Goal: Complete application form: Complete application form

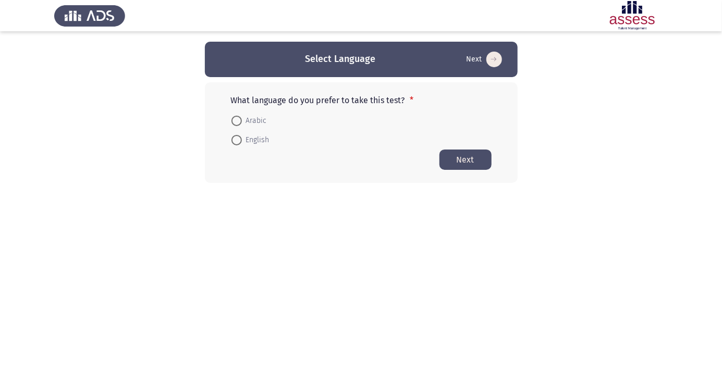
click at [239, 122] on span at bounding box center [236, 121] width 10 height 10
click at [239, 122] on input "Arabic" at bounding box center [236, 121] width 10 height 10
radio input "true"
click at [468, 162] on button "Next" at bounding box center [465, 159] width 52 height 20
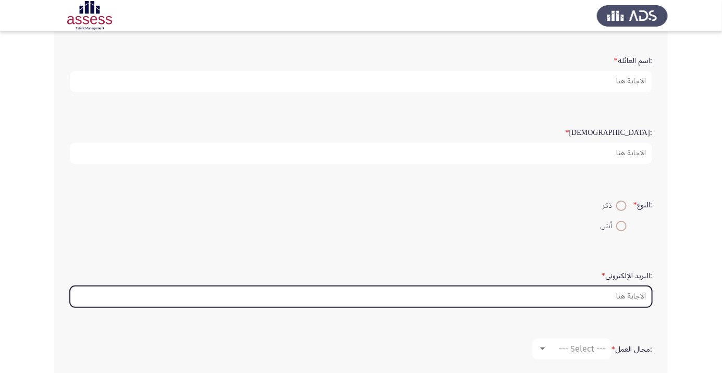
click at [579, 296] on input ":البريد الإلكتروني *" at bounding box center [361, 296] width 582 height 21
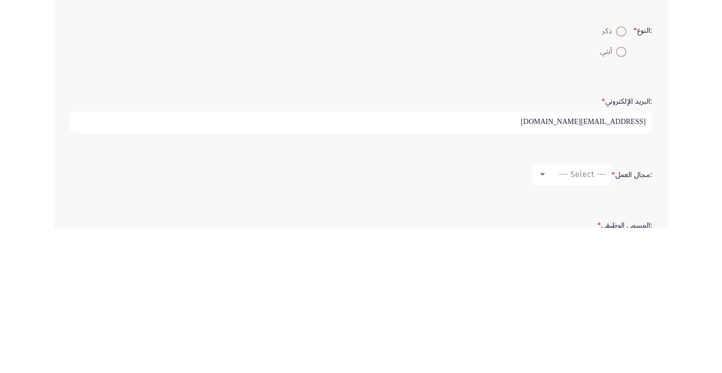
type input "[EMAIL_ADDRESS][DOMAIN_NAME]"
click at [619, 177] on span at bounding box center [621, 176] width 10 height 10
click at [619, 177] on input "ذكر" at bounding box center [621, 176] width 10 height 10
radio input "true"
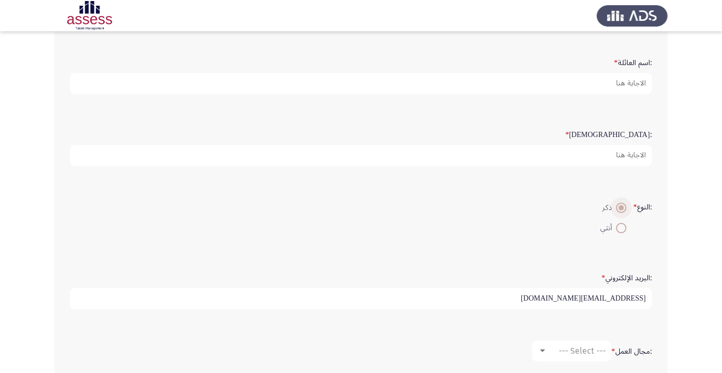
scroll to position [0, 0]
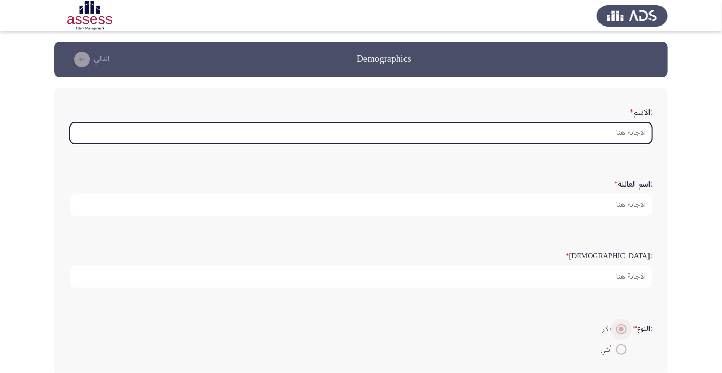
click at [614, 130] on input ":الاسم *" at bounding box center [361, 132] width 582 height 21
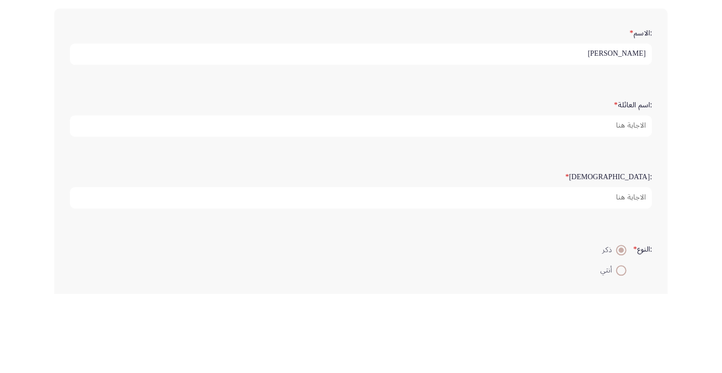
type input "[PERSON_NAME]"
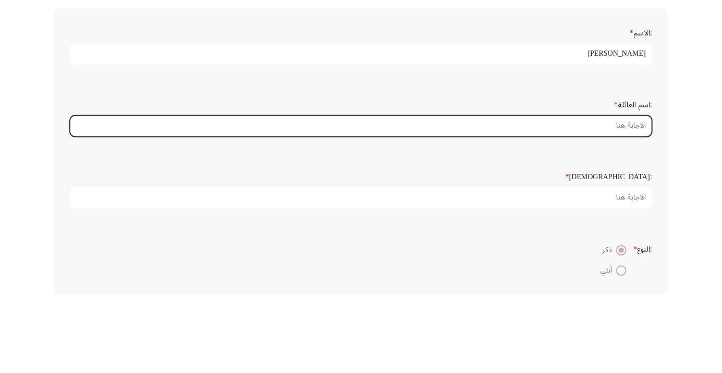
click at [613, 205] on input ":اسم العائلة *" at bounding box center [361, 204] width 582 height 21
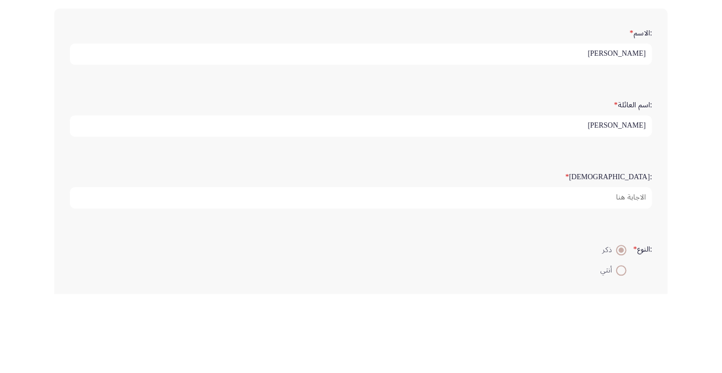
scroll to position [3, 0]
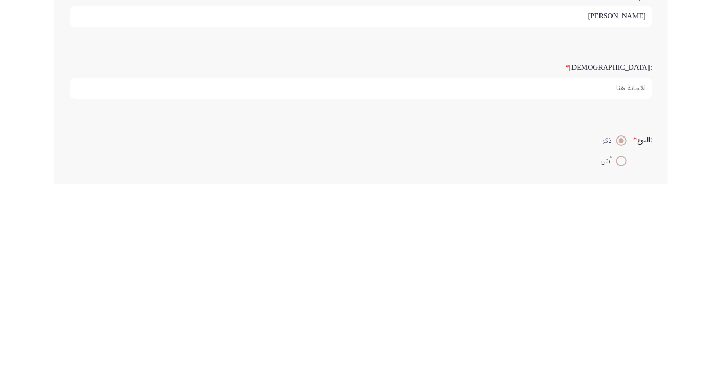
type input "[PERSON_NAME]"
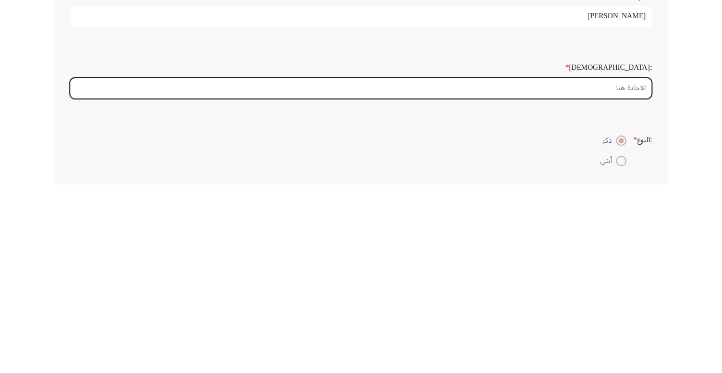
click at [622, 274] on input ":السن *" at bounding box center [361, 276] width 582 height 21
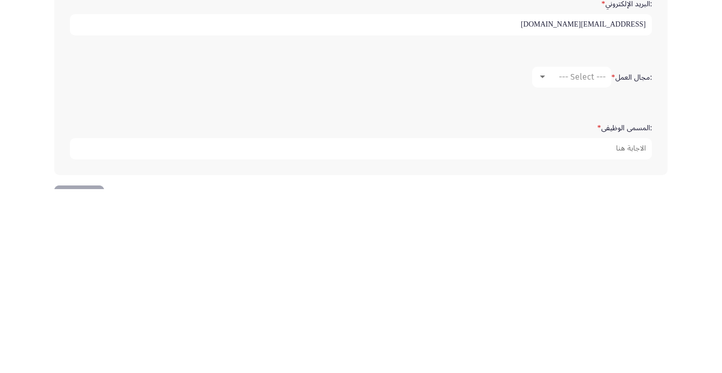
type input "28"
click at [553, 258] on div "--- Select ---" at bounding box center [576, 261] width 58 height 10
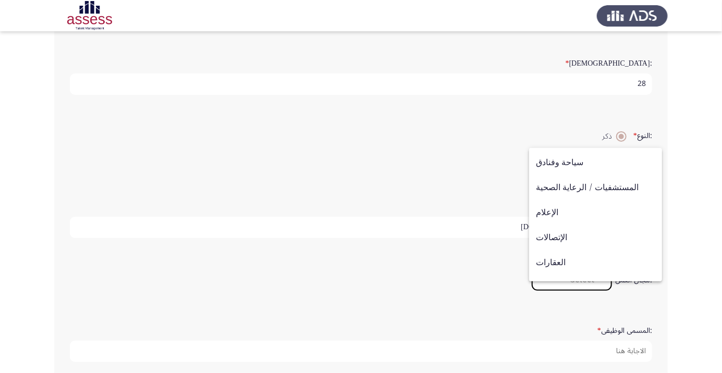
scroll to position [342, 0]
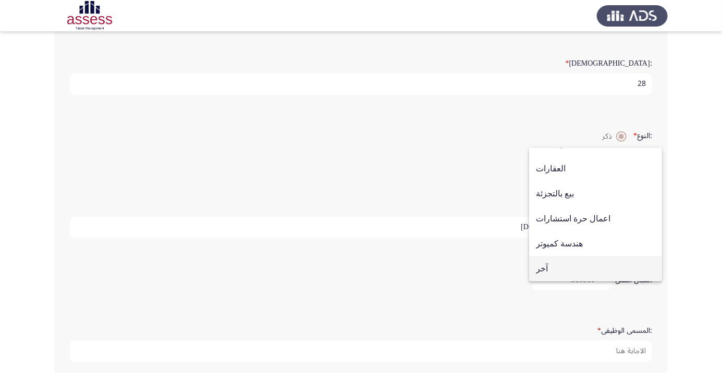
click at [546, 281] on span "آخر" at bounding box center [595, 268] width 119 height 25
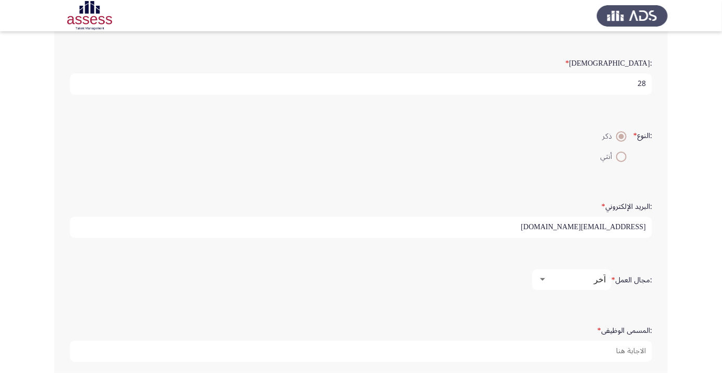
scroll to position [196, 0]
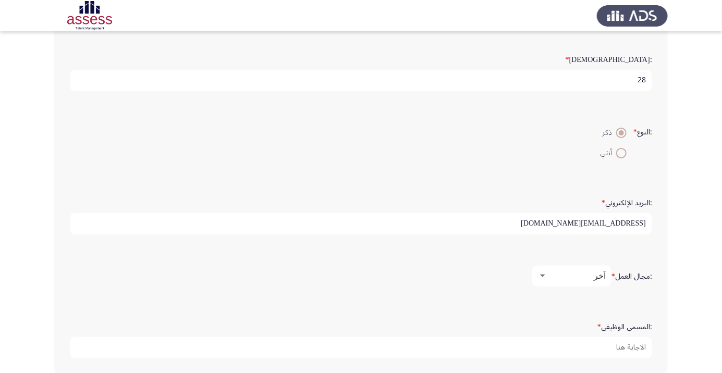
click at [545, 274] on div at bounding box center [542, 276] width 9 height 8
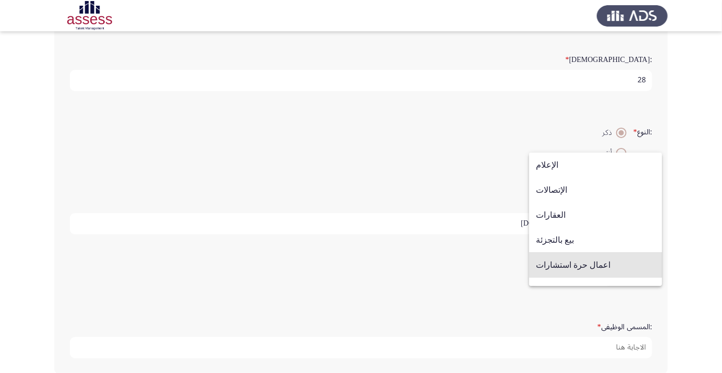
scroll to position [342, 0]
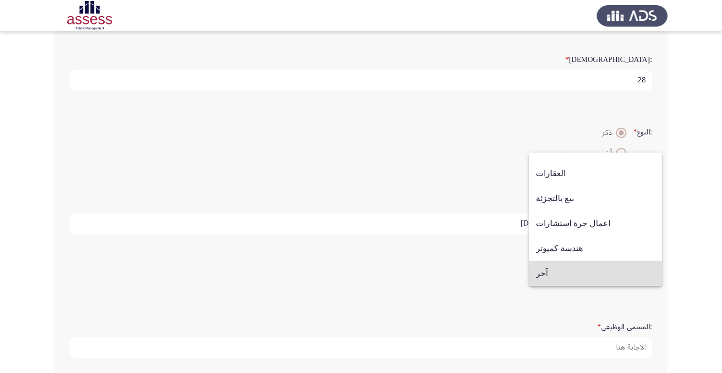
click at [496, 273] on div at bounding box center [361, 186] width 722 height 373
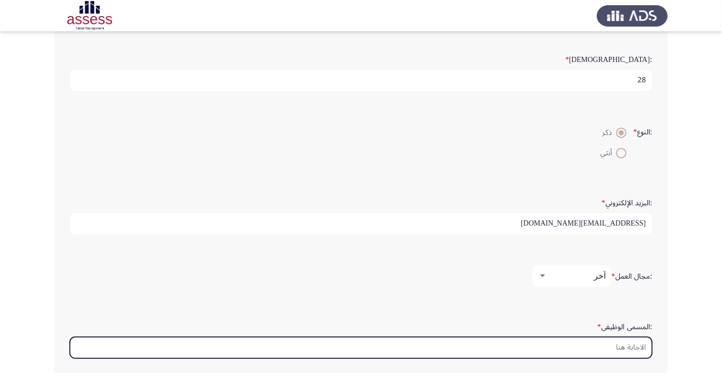
click at [588, 344] on input ":المسمى الوظيفى *" at bounding box center [361, 347] width 582 height 21
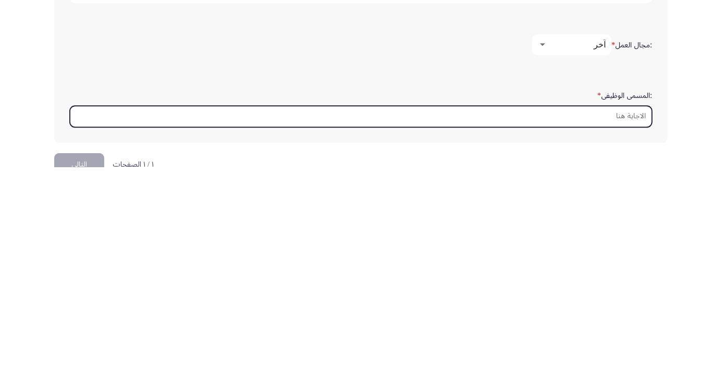
scroll to position [247, 0]
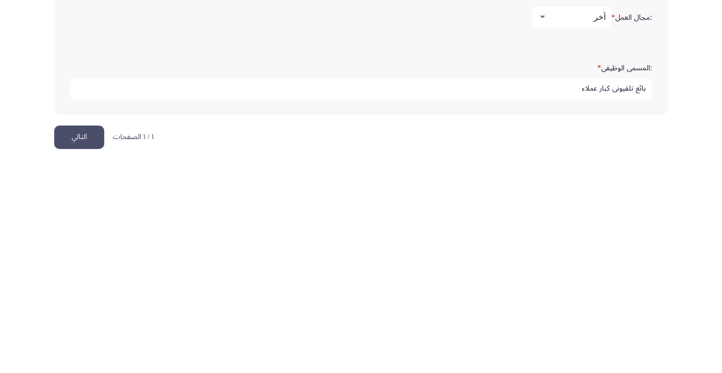
type input "بائع تلفيوني كبار عملاء"
click at [659, 339] on html "Demographics التالي :الاسم * [PERSON_NAME] :اسم العائلة * [PERSON_NAME] :السن *…" at bounding box center [361, 64] width 722 height 623
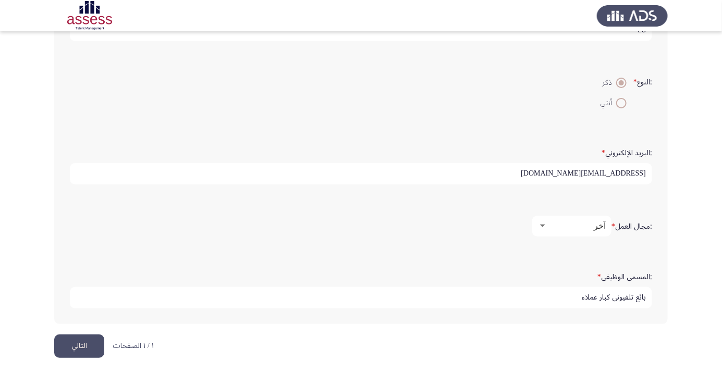
click at [546, 222] on div at bounding box center [542, 226] width 9 height 8
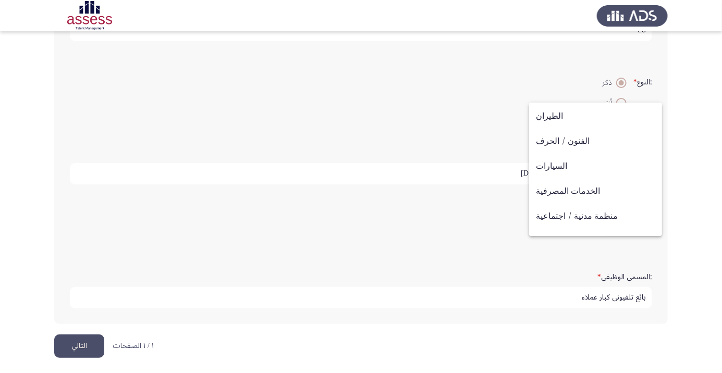
scroll to position [20, 0]
click at [493, 225] on div at bounding box center [361, 186] width 722 height 373
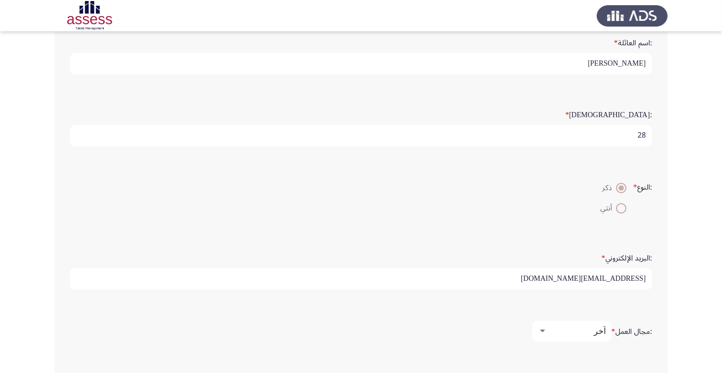
scroll to position [196, 0]
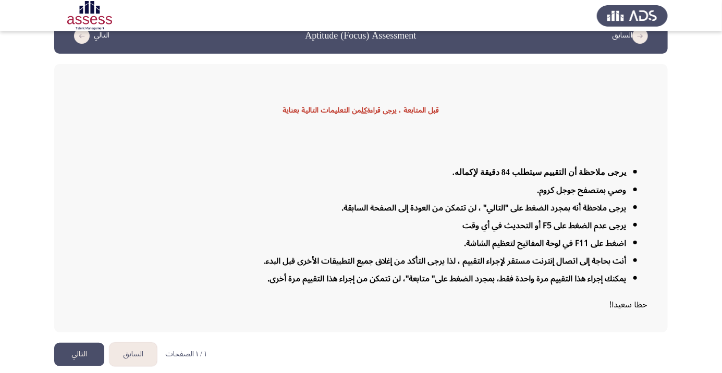
scroll to position [25, 0]
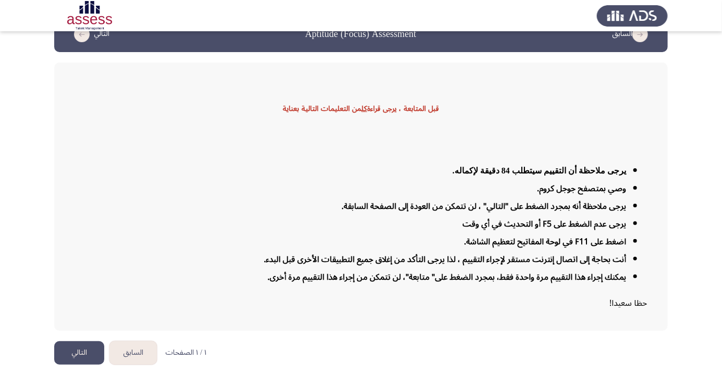
click at [89, 365] on button "التالي" at bounding box center [79, 352] width 50 height 23
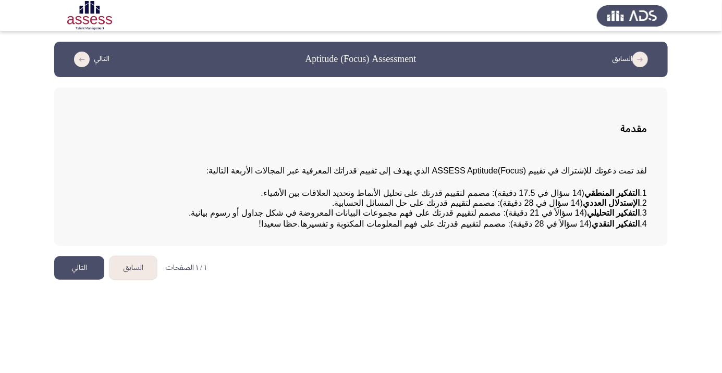
click at [82, 280] on button "التالي" at bounding box center [79, 267] width 50 height 23
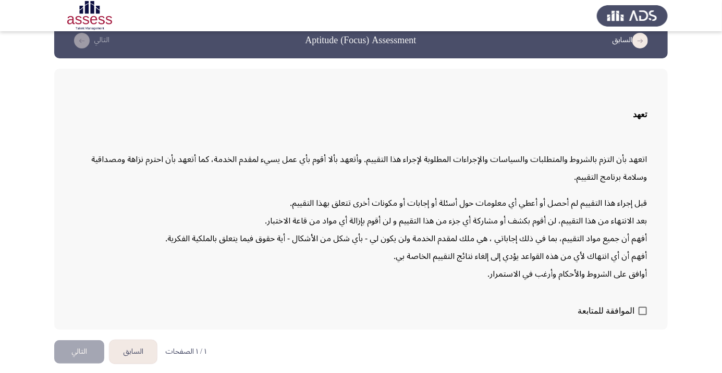
scroll to position [30, 0]
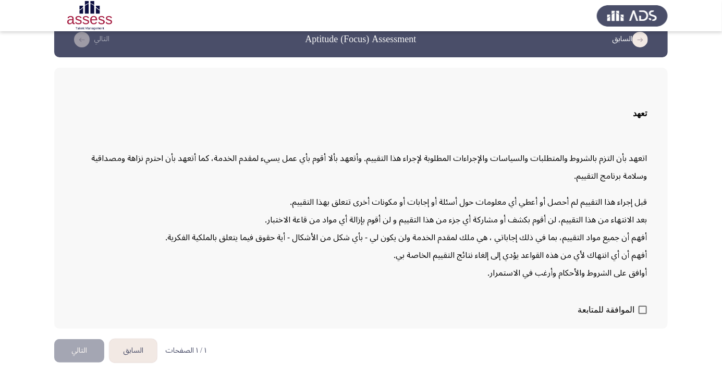
click at [640, 314] on span at bounding box center [642, 310] width 8 height 8
click at [642, 315] on input "الموافقة للمتابعة" at bounding box center [642, 314] width 1 height 1
checkbox input "true"
click at [89, 363] on button "التالي" at bounding box center [79, 350] width 50 height 23
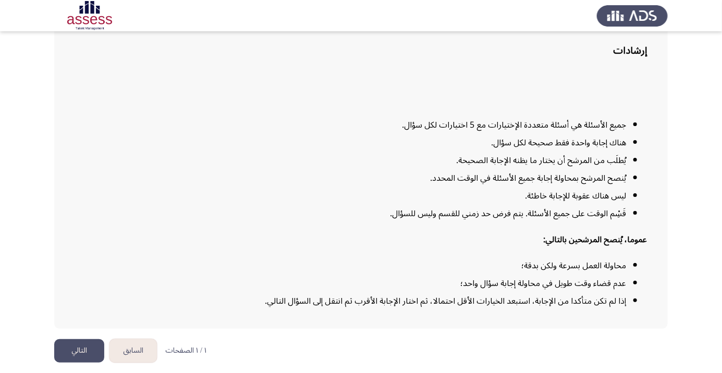
scroll to position [134, 0]
click at [658, 371] on html "السابق Aptitude (Focus) Assessment التالي إرشادات جميع الأسئلة هي أسئلة متعددة …" at bounding box center [361, 147] width 722 height 451
click at [711, 257] on app-assessment-container "السابق Aptitude (Focus) Assessment التالي إرشادات جميع الأسئلة هي أسئلة متعددة …" at bounding box center [361, 146] width 722 height 365
click at [82, 339] on button "التالي" at bounding box center [79, 350] width 50 height 23
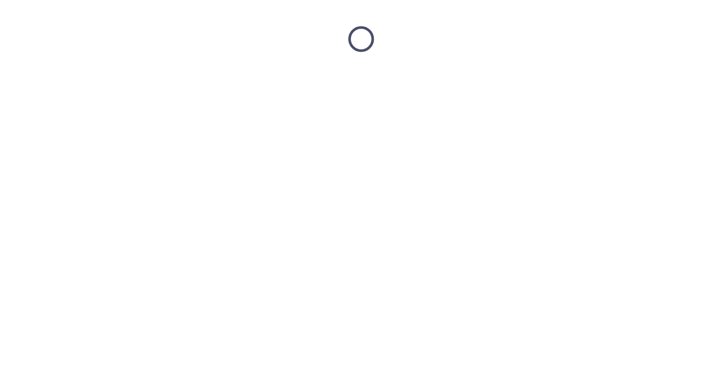
scroll to position [0, 0]
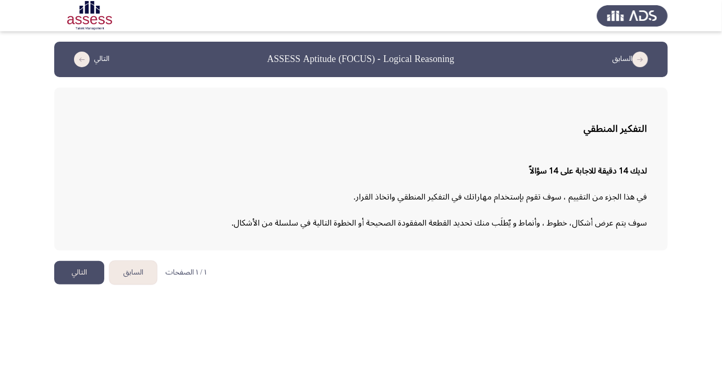
click at [88, 271] on button "التالي" at bounding box center [79, 272] width 50 height 23
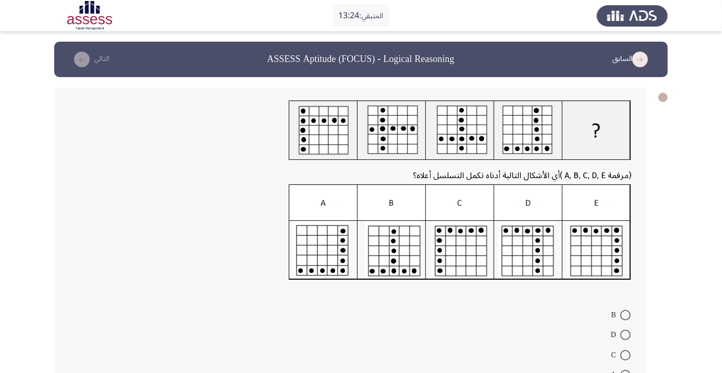
click at [625, 335] on span at bounding box center [625, 335] width 10 height 10
click at [625, 335] on input "D" at bounding box center [625, 335] width 10 height 10
radio input "true"
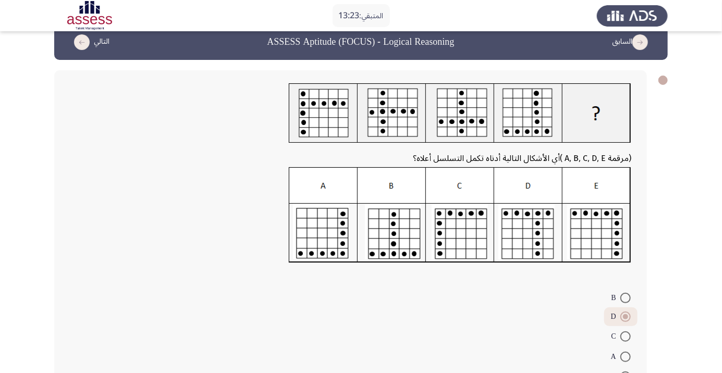
scroll to position [45, 0]
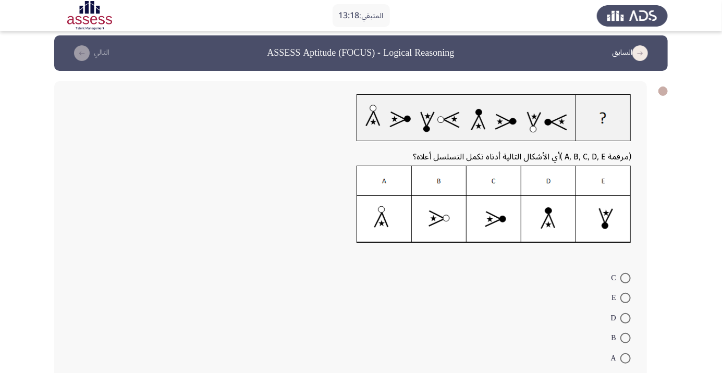
scroll to position [16, 0]
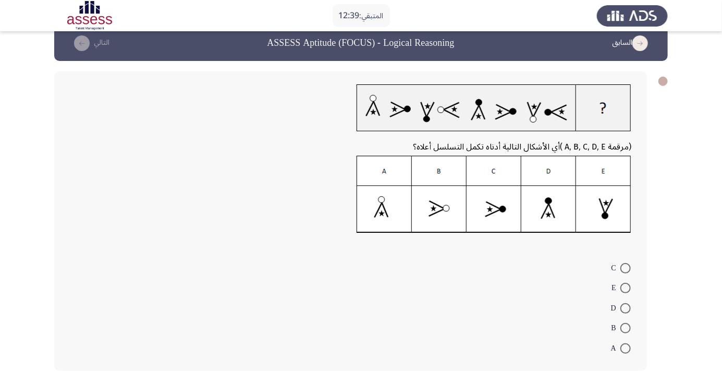
click at [625, 308] on span at bounding box center [625, 308] width 10 height 10
click at [625, 308] on input "D" at bounding box center [625, 308] width 10 height 10
radio input "true"
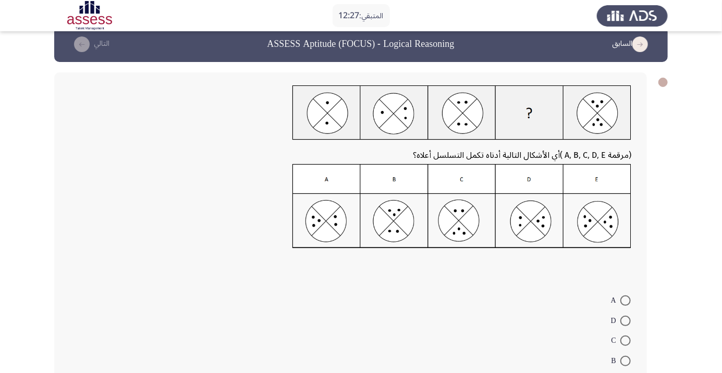
scroll to position [19, 0]
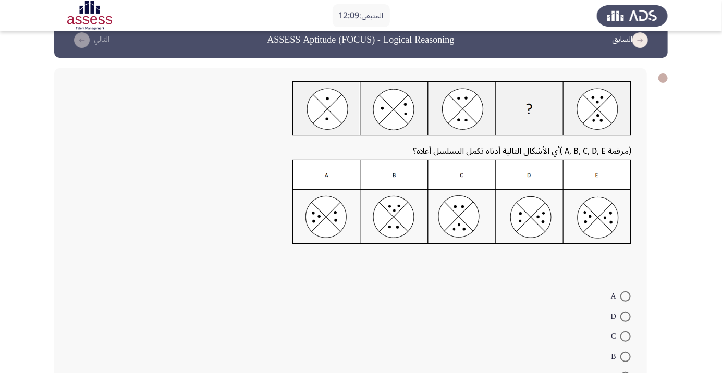
click at [533, 219] on img at bounding box center [461, 202] width 339 height 84
click at [625, 316] on span at bounding box center [625, 317] width 10 height 10
click at [625, 316] on input "D" at bounding box center [625, 317] width 10 height 10
radio input "true"
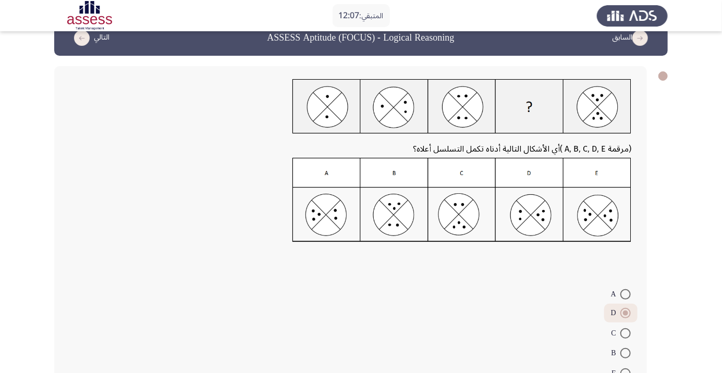
scroll to position [46, 0]
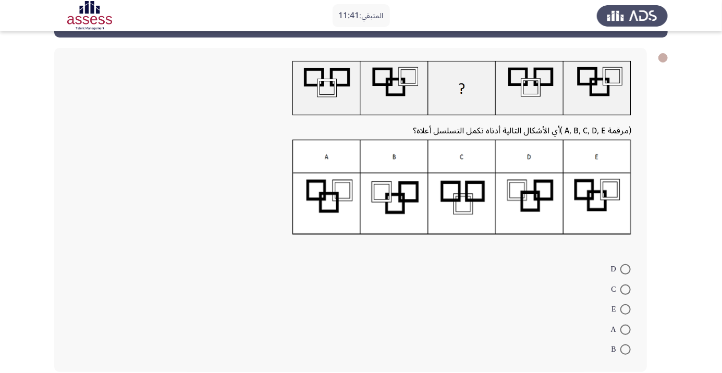
scroll to position [41, 0]
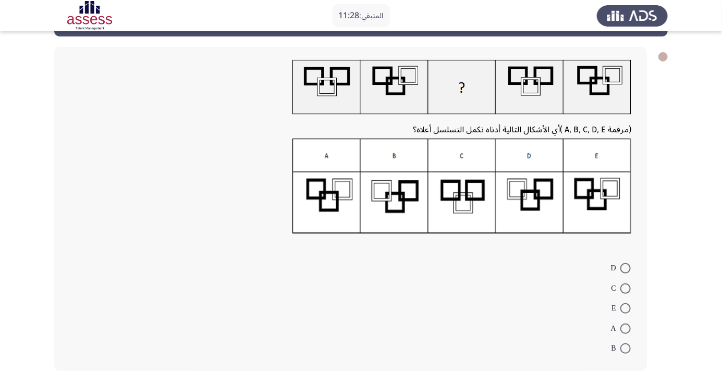
click at [483, 196] on img at bounding box center [461, 186] width 339 height 95
click at [625, 288] on span at bounding box center [625, 289] width 10 height 10
click at [625, 288] on input "C" at bounding box center [625, 289] width 10 height 10
radio input "true"
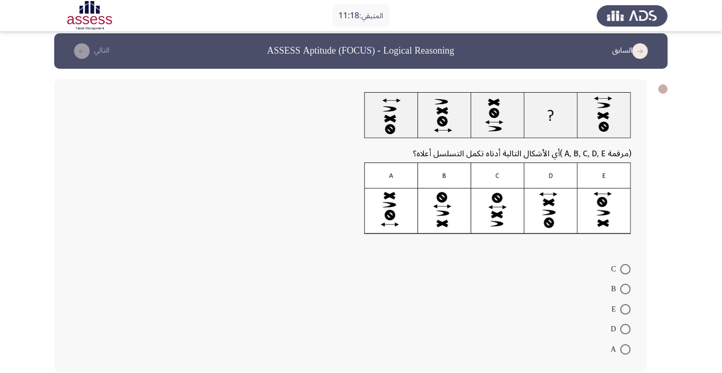
scroll to position [9, 0]
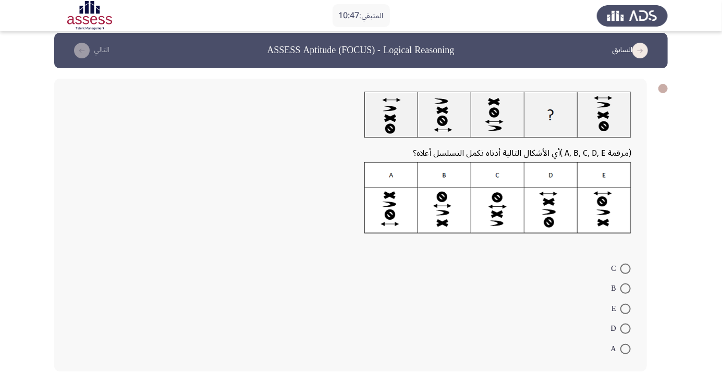
click at [625, 328] on span at bounding box center [625, 329] width 10 height 10
click at [625, 328] on input "D" at bounding box center [625, 329] width 10 height 10
radio input "true"
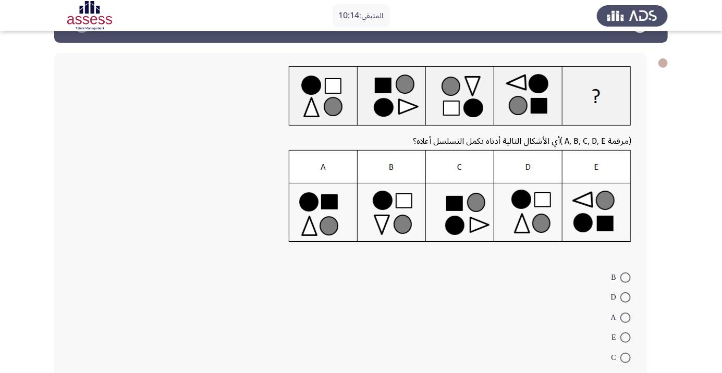
scroll to position [33, 0]
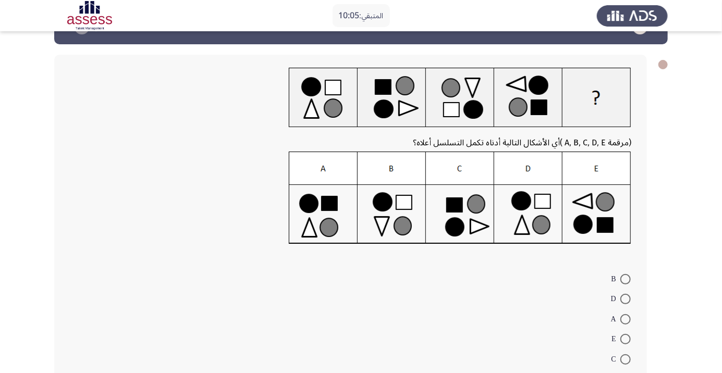
click at [625, 359] on span at bounding box center [625, 359] width 10 height 10
click at [625, 359] on input "C" at bounding box center [625, 359] width 10 height 10
radio input "true"
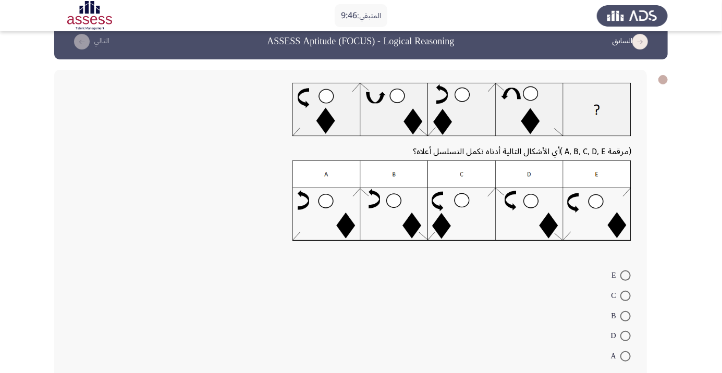
scroll to position [25, 0]
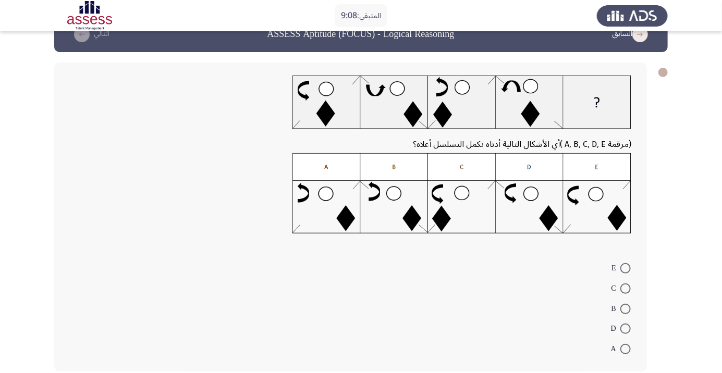
click at [625, 328] on span at bounding box center [625, 329] width 10 height 10
click at [625, 328] on input "D" at bounding box center [625, 329] width 10 height 10
radio input "true"
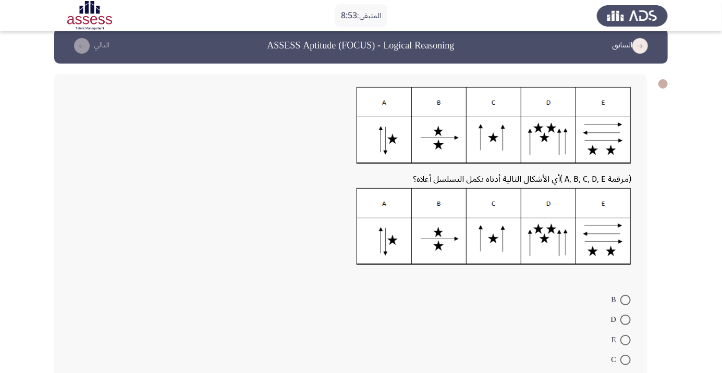
scroll to position [16, 0]
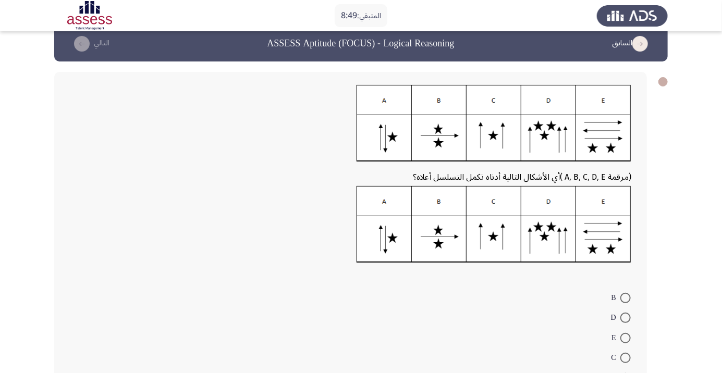
click at [625, 317] on span at bounding box center [625, 318] width 10 height 10
click at [625, 317] on input "D" at bounding box center [625, 318] width 10 height 10
radio input "true"
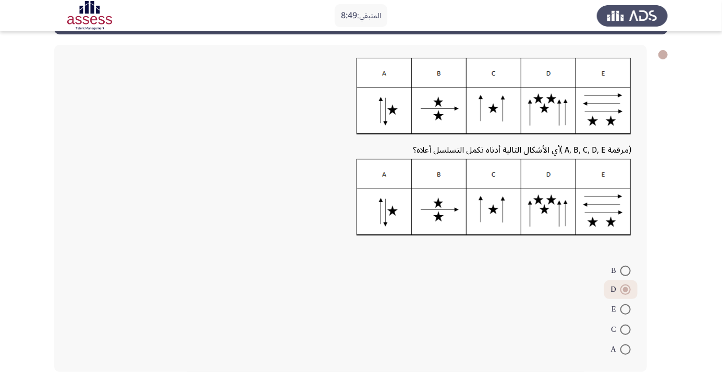
scroll to position [44, 0]
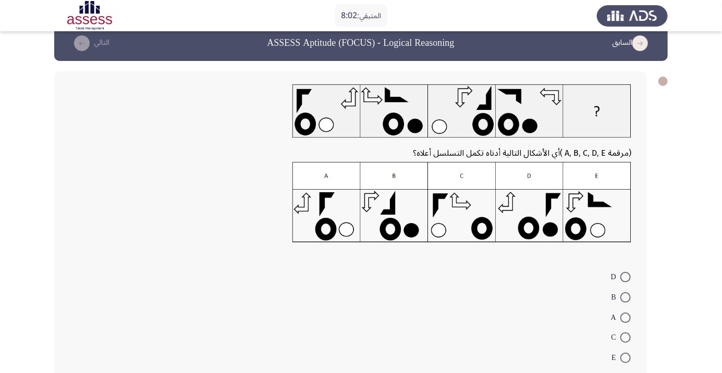
scroll to position [25, 0]
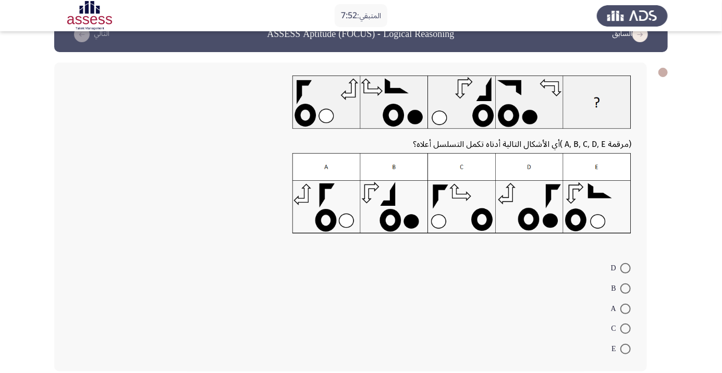
click at [625, 268] on span at bounding box center [625, 268] width 10 height 10
click at [625, 268] on input "D" at bounding box center [625, 268] width 10 height 10
radio input "true"
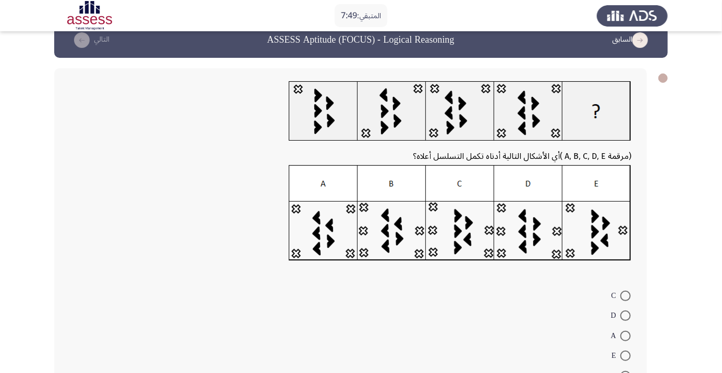
scroll to position [46, 0]
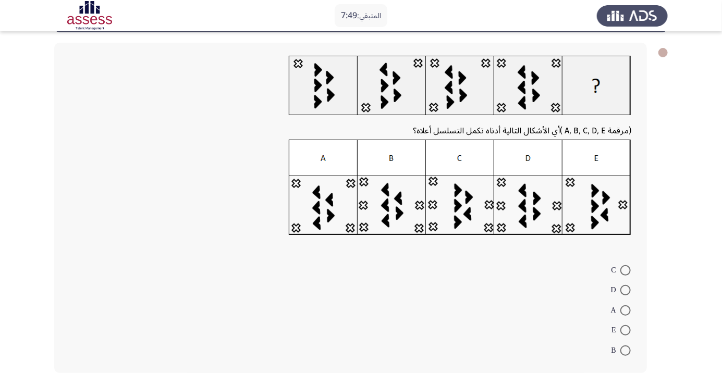
click at [485, 291] on form "C D A E B" at bounding box center [350, 310] width 561 height 101
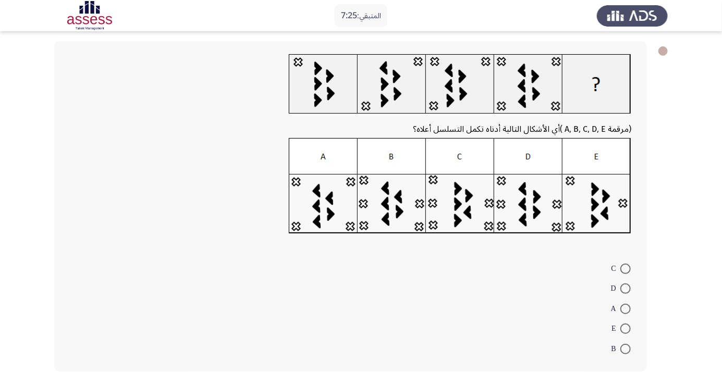
click at [463, 203] on img at bounding box center [460, 186] width 342 height 96
click at [625, 268] on span at bounding box center [625, 269] width 10 height 10
click at [625, 268] on input "C" at bounding box center [625, 269] width 10 height 10
radio input "true"
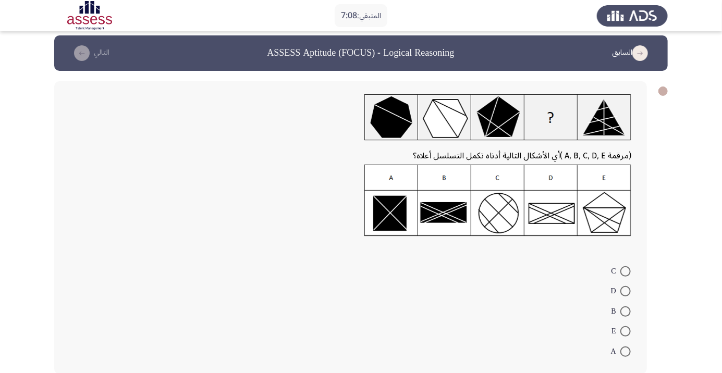
scroll to position [9, 0]
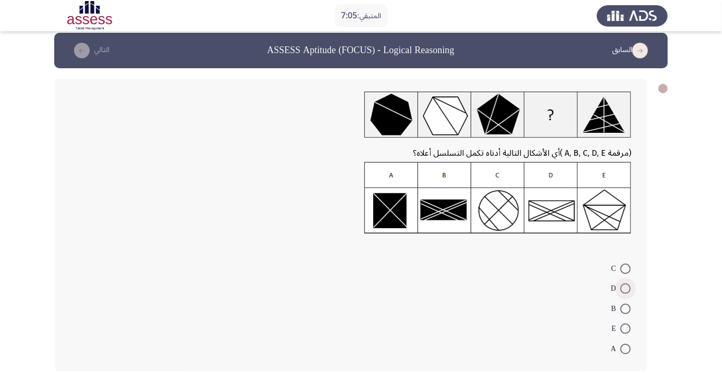
click at [625, 288] on span at bounding box center [625, 289] width 10 height 10
click at [625, 288] on input "D" at bounding box center [625, 289] width 10 height 10
radio input "true"
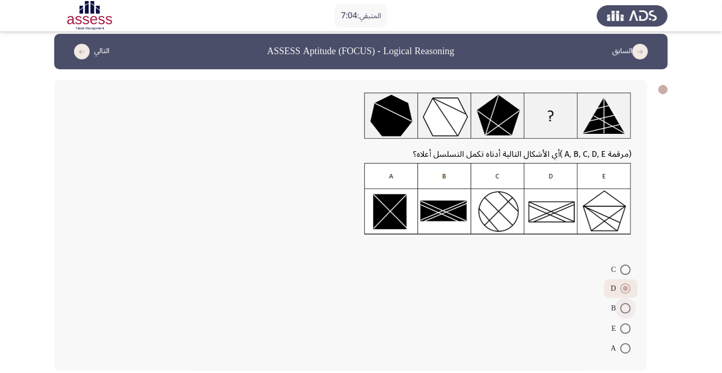
click at [626, 311] on span at bounding box center [625, 308] width 10 height 10
click at [626, 311] on input "B" at bounding box center [625, 308] width 10 height 10
radio input "true"
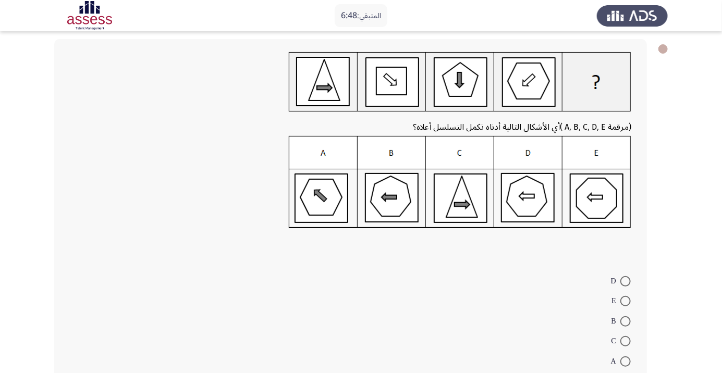
scroll to position [61, 0]
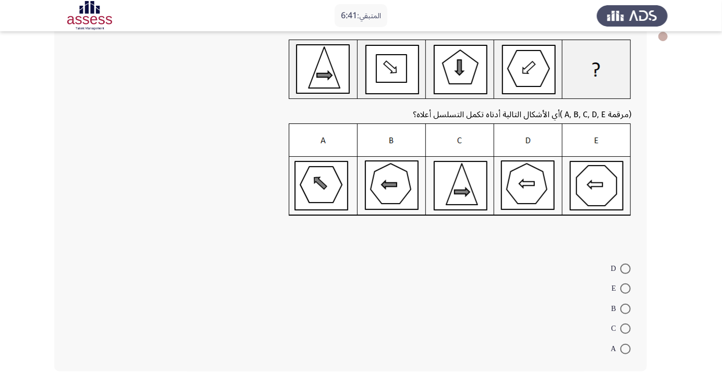
click at [598, 183] on img at bounding box center [460, 170] width 342 height 93
click at [625, 288] on span at bounding box center [625, 289] width 10 height 10
click at [625, 288] on input "E" at bounding box center [625, 289] width 10 height 10
radio input "true"
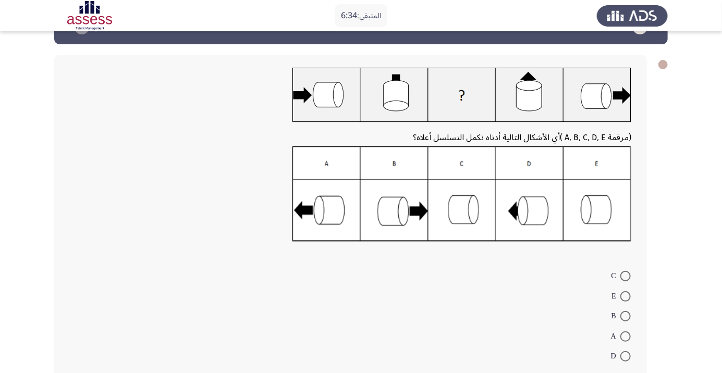
scroll to position [41, 0]
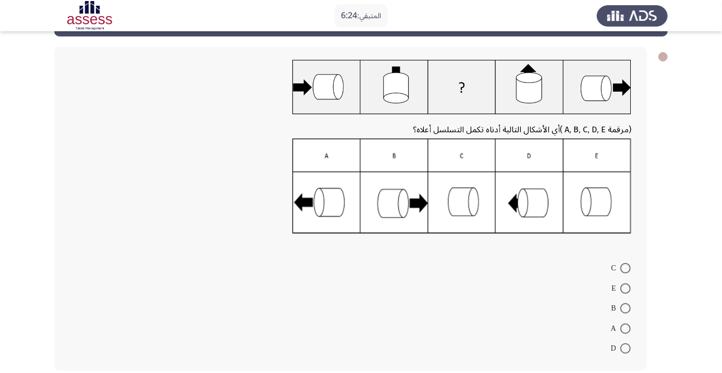
click at [625, 348] on span at bounding box center [625, 348] width 10 height 10
click at [625, 348] on input "D" at bounding box center [625, 348] width 10 height 10
radio input "true"
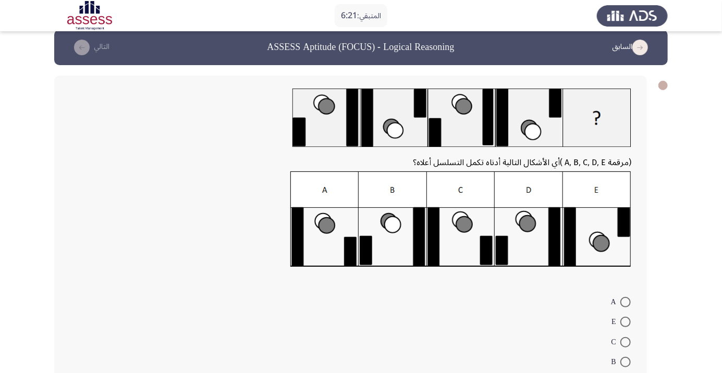
scroll to position [21, 0]
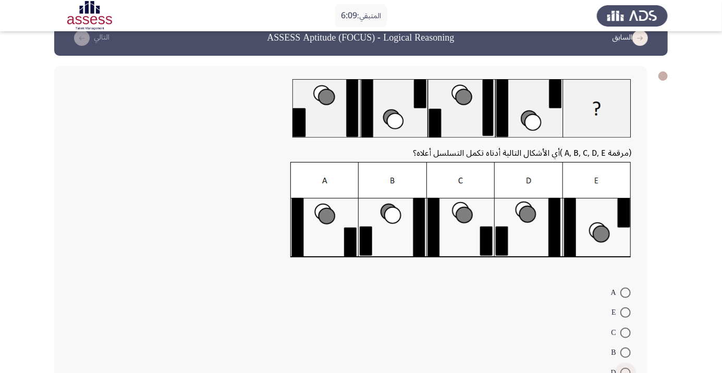
click at [625, 372] on span at bounding box center [625, 373] width 10 height 10
click at [625, 372] on input "D" at bounding box center [625, 373] width 10 height 10
radio input "true"
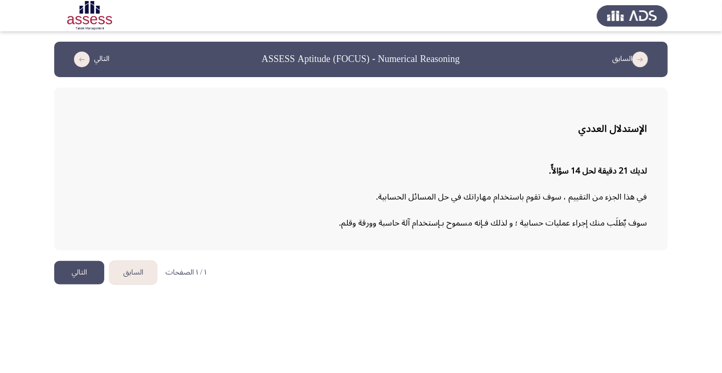
click at [85, 274] on button "التالي" at bounding box center [79, 272] width 50 height 23
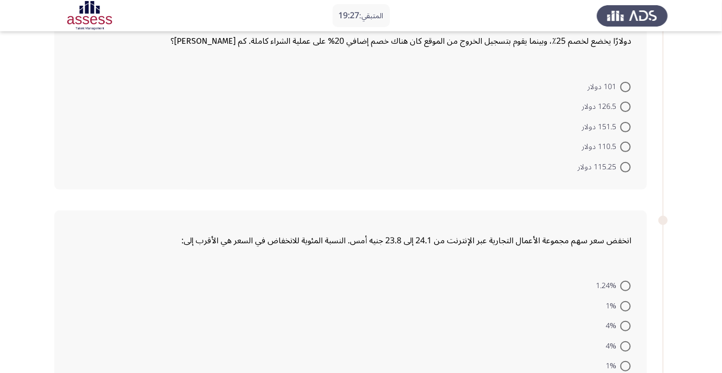
scroll to position [100, 0]
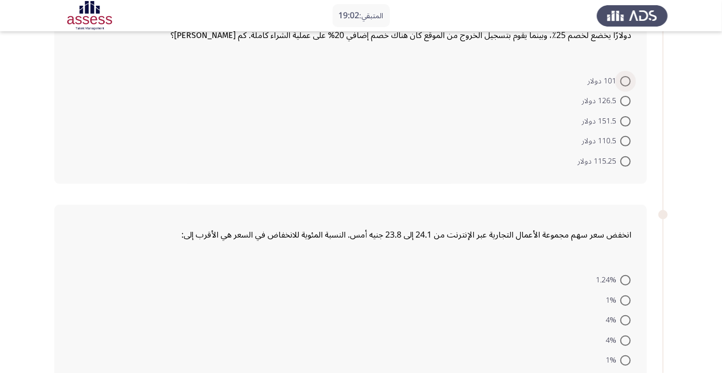
click at [630, 80] on span at bounding box center [625, 81] width 10 height 10
click at [630, 80] on input "101 دولار" at bounding box center [625, 81] width 10 height 10
radio input "true"
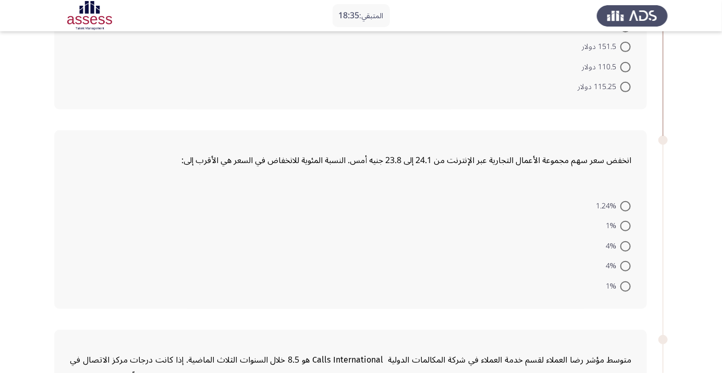
scroll to position [180, 0]
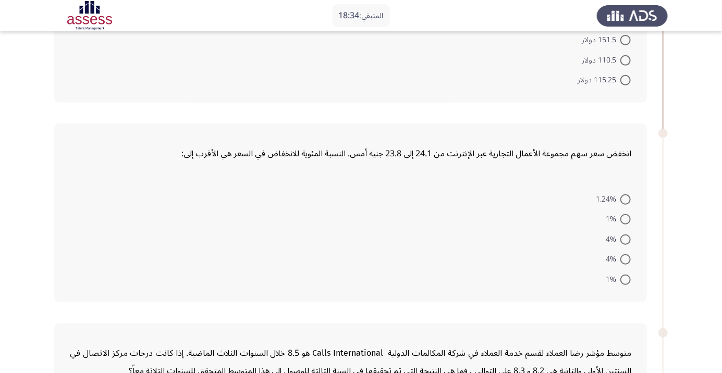
click at [625, 198] on span at bounding box center [625, 199] width 10 height 10
click at [625, 198] on input "1.24%" at bounding box center [625, 199] width 10 height 10
radio input "true"
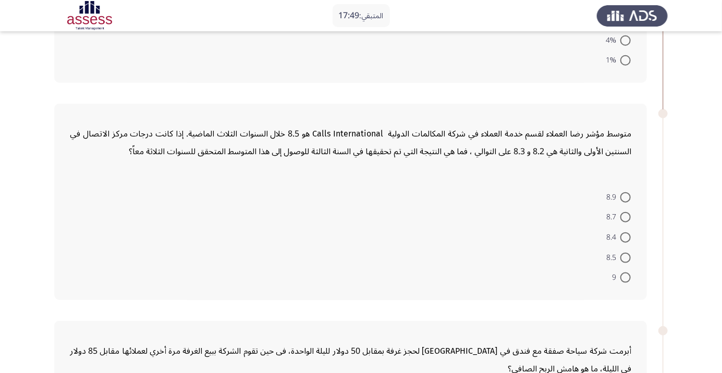
scroll to position [401, 0]
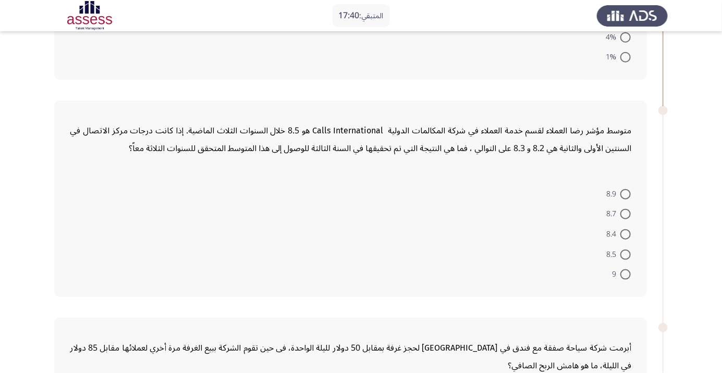
click at [625, 213] on span at bounding box center [625, 214] width 10 height 10
click at [625, 213] on input "8.7" at bounding box center [625, 214] width 10 height 10
radio input "true"
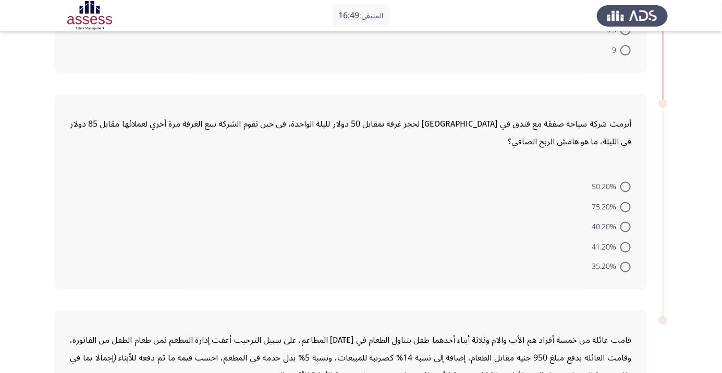
scroll to position [624, 0]
click at [625, 226] on span at bounding box center [625, 227] width 10 height 10
click at [625, 226] on input "40.20%" at bounding box center [625, 227] width 10 height 10
radio input "true"
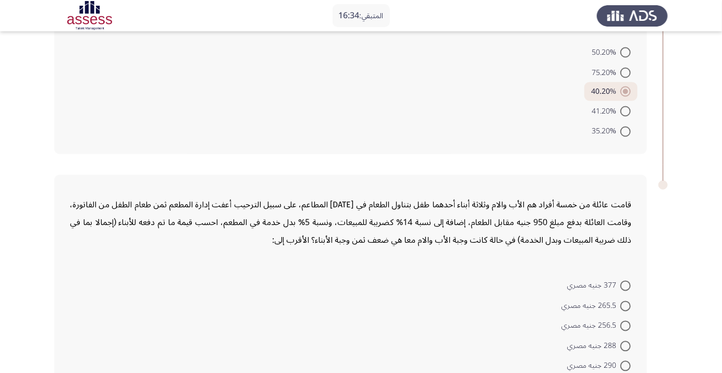
scroll to position [774, 0]
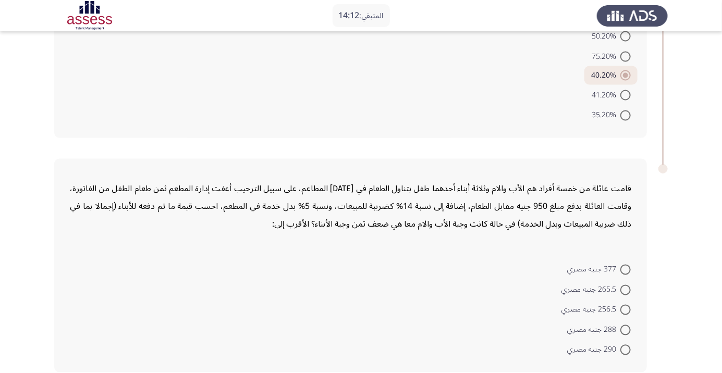
click at [625, 309] on span at bounding box center [625, 310] width 10 height 10
click at [625, 309] on input "256.5 جنيه مصري" at bounding box center [625, 310] width 10 height 10
radio input "true"
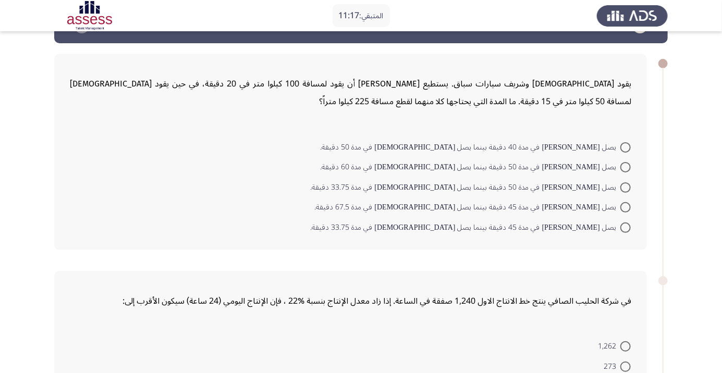
scroll to position [36, 0]
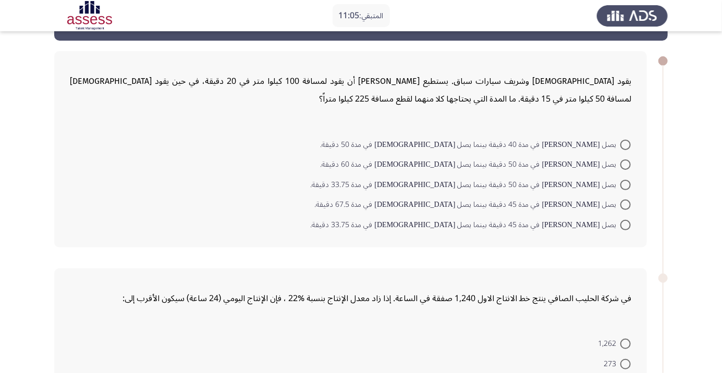
click at [625, 224] on span at bounding box center [625, 225] width 10 height 10
click at [625, 224] on input "يصل شريف في مدة 45 دقيقة بينما يصل اسلام في مدة 33.75 دقيقة." at bounding box center [625, 225] width 10 height 10
radio input "true"
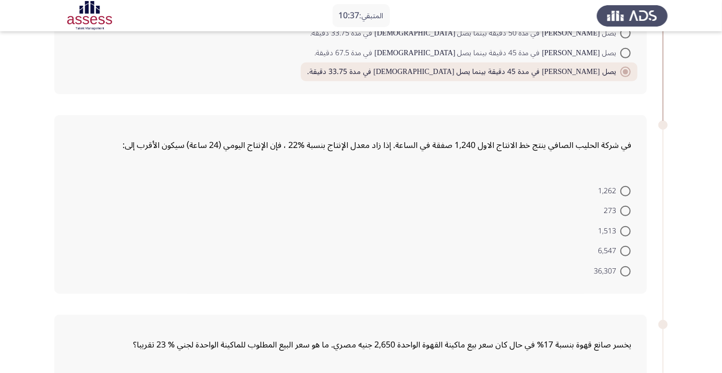
scroll to position [191, 0]
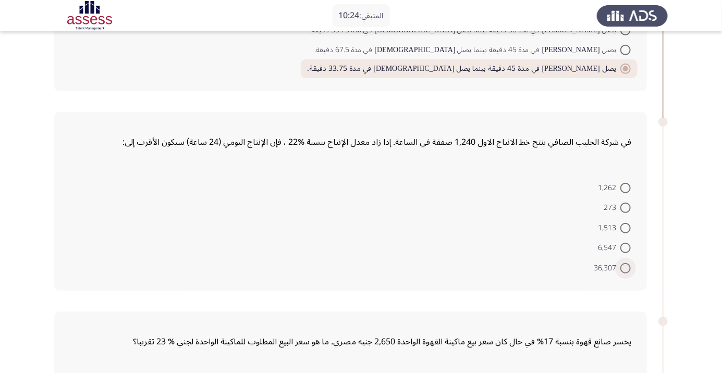
click at [625, 267] on span at bounding box center [625, 268] width 10 height 10
click at [625, 267] on input "36,307" at bounding box center [625, 268] width 10 height 10
radio input "true"
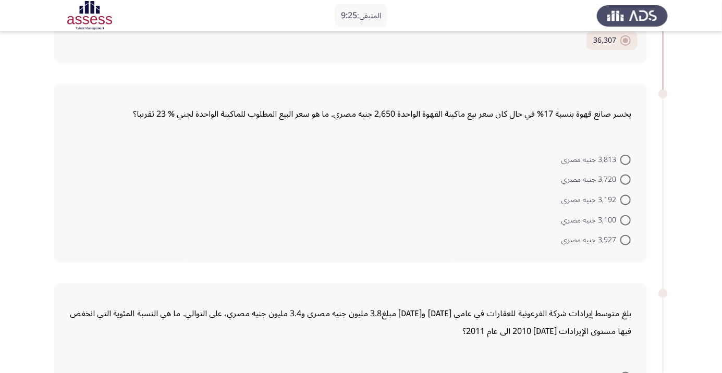
scroll to position [418, 0]
click at [625, 218] on span at bounding box center [625, 219] width 10 height 10
click at [625, 218] on input "3,100 جنيه مصري" at bounding box center [625, 219] width 10 height 10
radio input "true"
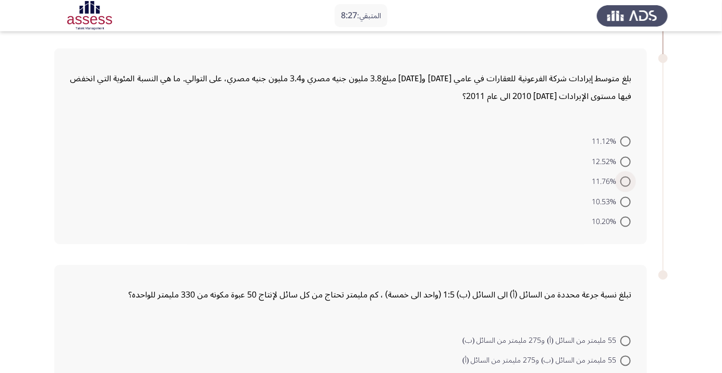
scroll to position [656, 0]
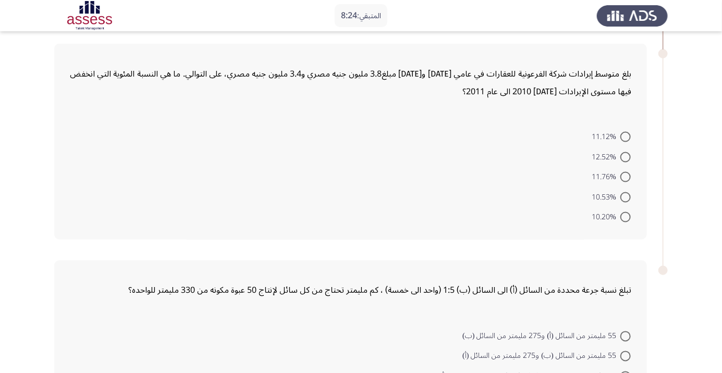
click at [625, 176] on span at bounding box center [625, 177] width 10 height 10
click at [625, 176] on input "11.76%" at bounding box center [625, 177] width 10 height 10
radio input "true"
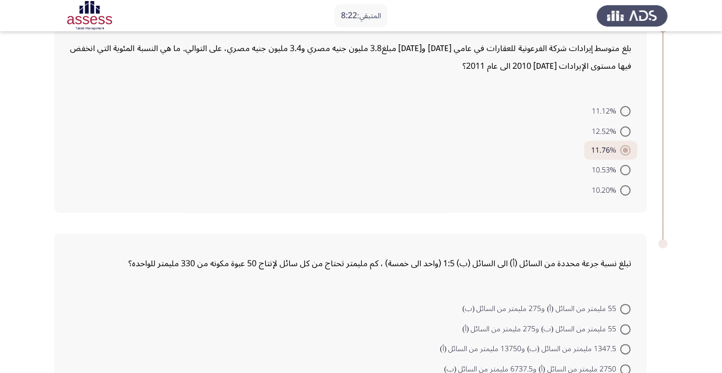
click at [625, 169] on span at bounding box center [625, 170] width 10 height 10
click at [625, 169] on input "10.53%" at bounding box center [625, 170] width 10 height 10
radio input "true"
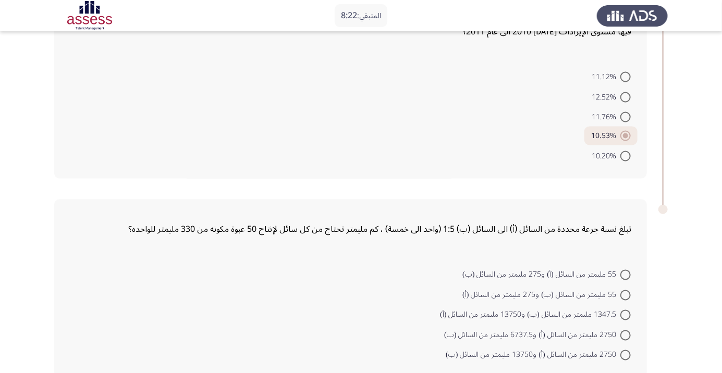
scroll to position [721, 0]
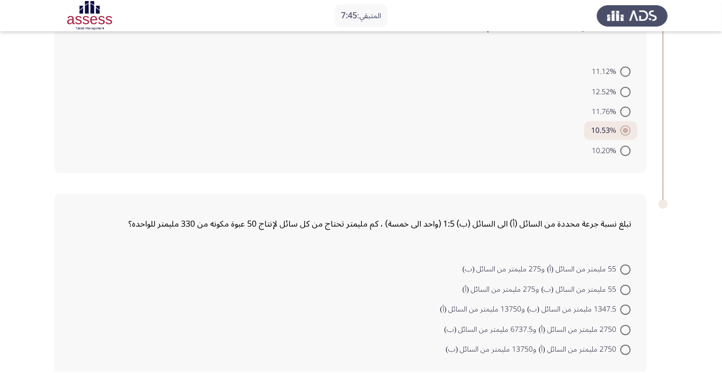
click at [625, 288] on span at bounding box center [625, 290] width 10 height 10
click at [625, 288] on input "55 مليمتر من السائل (ب) و275 مليمتر من السائل (أ)" at bounding box center [625, 290] width 10 height 10
radio input "true"
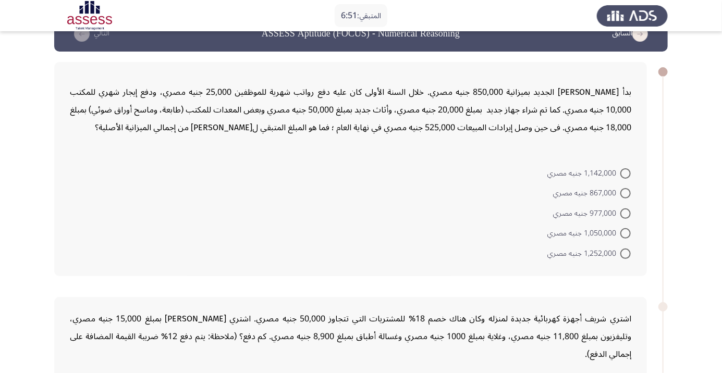
scroll to position [26, 0]
click at [625, 252] on span at bounding box center [625, 253] width 10 height 10
click at [625, 252] on input "1,252,000 جنيه مصري" at bounding box center [625, 253] width 10 height 10
radio input "true"
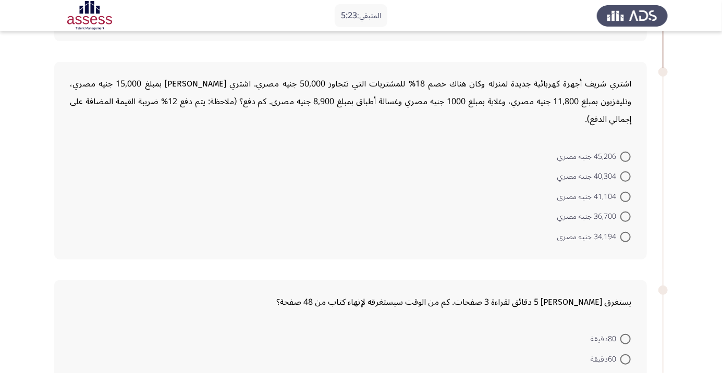
scroll to position [263, 0]
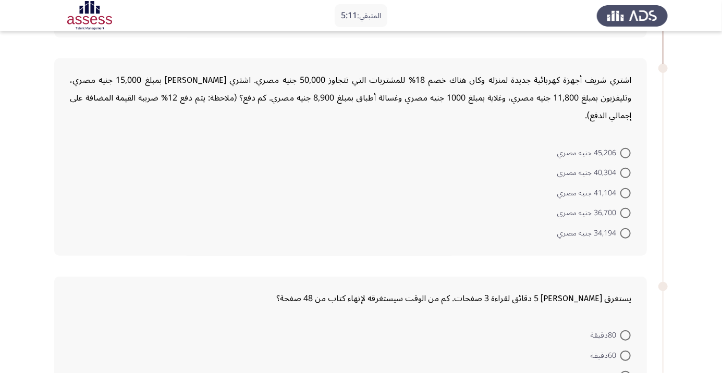
click at [625, 235] on span at bounding box center [625, 233] width 10 height 10
click at [625, 235] on input "34,194 جنيه مصري" at bounding box center [625, 233] width 10 height 10
radio input "true"
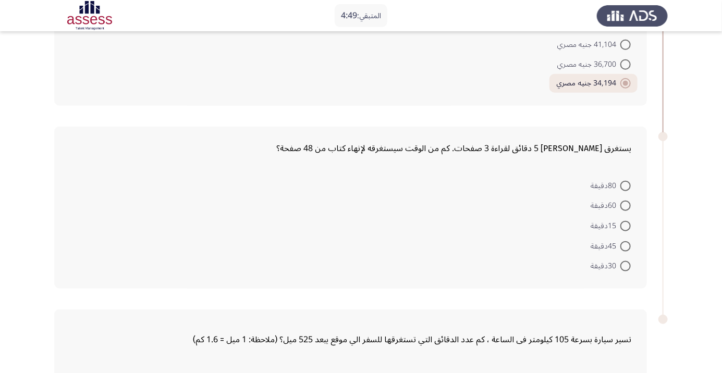
scroll to position [412, 0]
click at [625, 184] on span at bounding box center [625, 185] width 10 height 10
click at [625, 184] on input "80دقيقة" at bounding box center [625, 185] width 10 height 10
radio input "true"
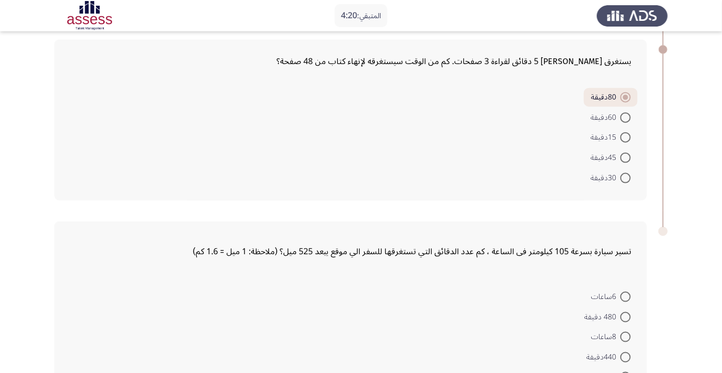
scroll to position [526, 0]
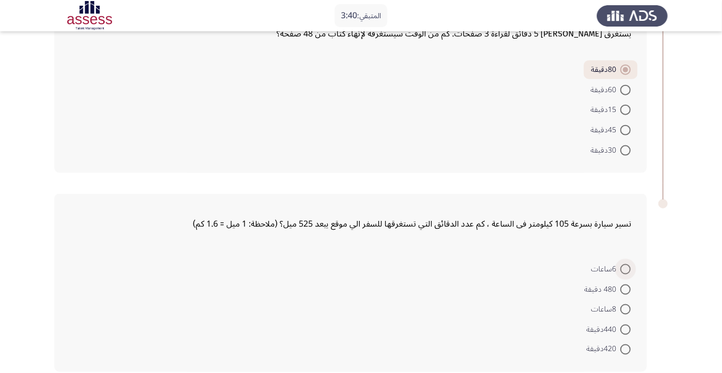
click at [625, 268] on span at bounding box center [625, 269] width 10 height 10
click at [625, 268] on input "6ساعات" at bounding box center [625, 269] width 10 height 10
radio input "true"
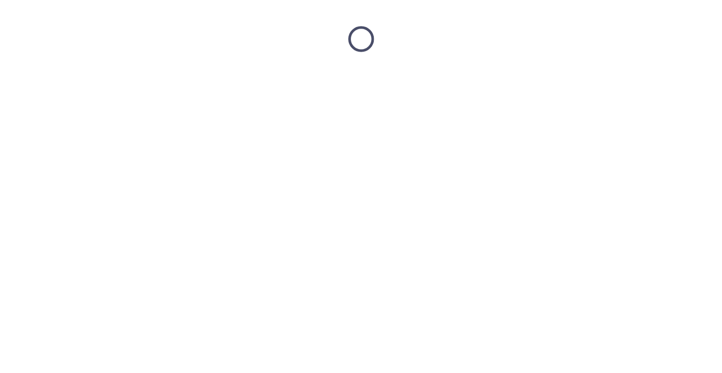
scroll to position [0, 0]
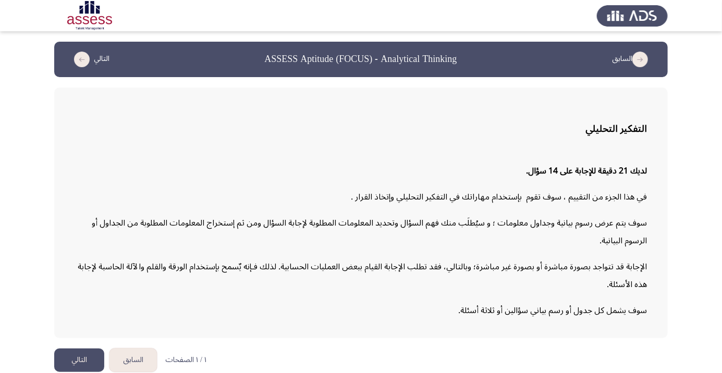
click at [82, 372] on button "التالي" at bounding box center [79, 360] width 50 height 23
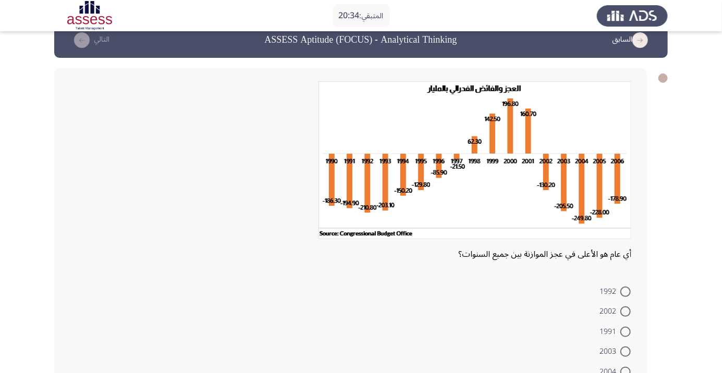
scroll to position [22, 0]
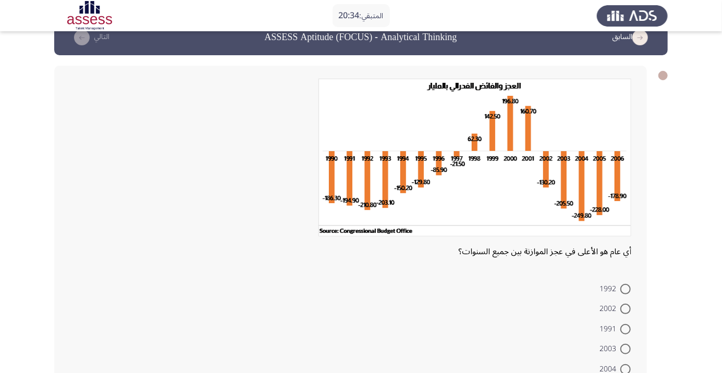
click at [625, 368] on span at bounding box center [625, 369] width 10 height 10
click at [625, 368] on input "2004" at bounding box center [625, 369] width 10 height 10
radio input "true"
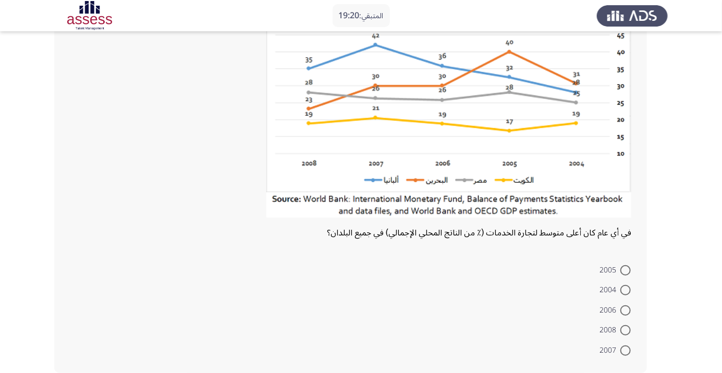
scroll to position [98, 0]
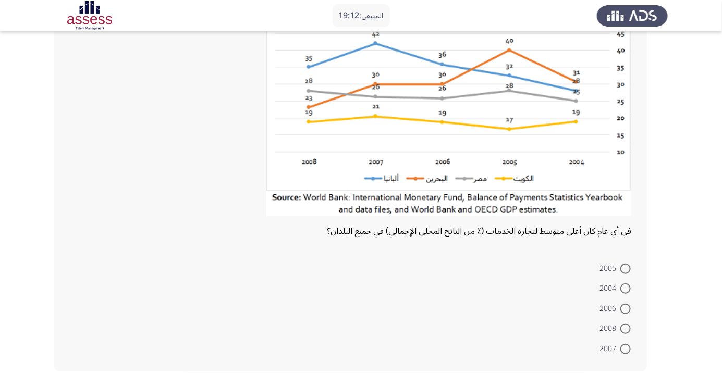
click at [625, 308] on span at bounding box center [625, 309] width 10 height 10
click at [625, 308] on input "2006" at bounding box center [625, 309] width 10 height 10
radio input "true"
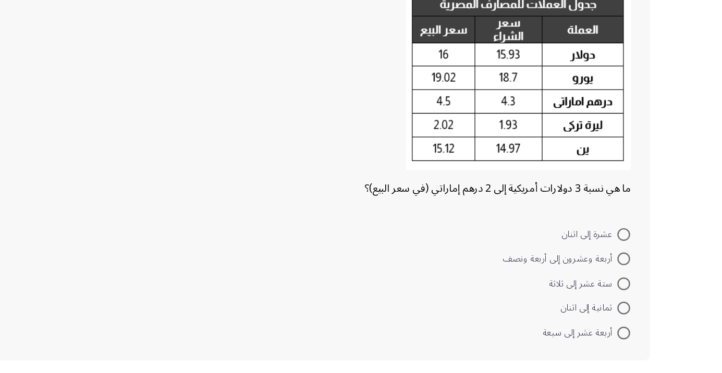
scroll to position [33, 0]
click at [629, 331] on span at bounding box center [625, 329] width 10 height 10
click at [629, 331] on input "ثمانية إلى اثنان" at bounding box center [625, 329] width 10 height 10
radio input "true"
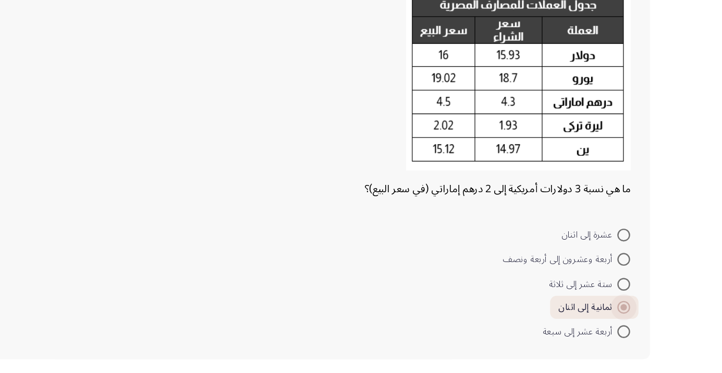
click at [630, 326] on span at bounding box center [625, 329] width 10 height 10
click at [630, 326] on input "ثمانية إلى اثنان" at bounding box center [625, 329] width 10 height 10
click at [626, 293] on span at bounding box center [625, 290] width 10 height 10
click at [626, 293] on input "أربعة وعشرون إلى أربعة ونصف" at bounding box center [625, 290] width 10 height 10
radio input "true"
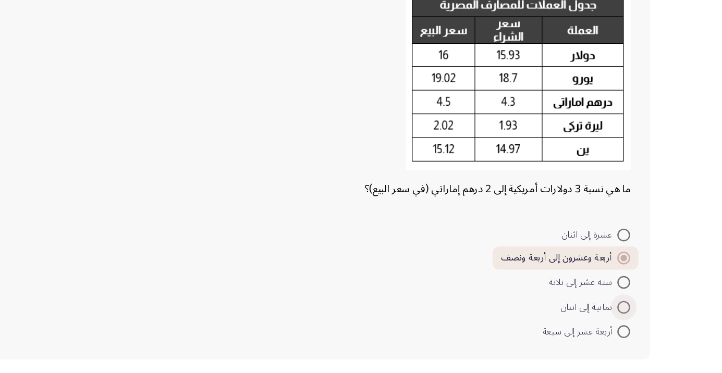
click at [625, 328] on span at bounding box center [625, 329] width 10 height 10
click at [625, 328] on input "ثمانية إلى اثنان" at bounding box center [625, 329] width 10 height 10
radio input "true"
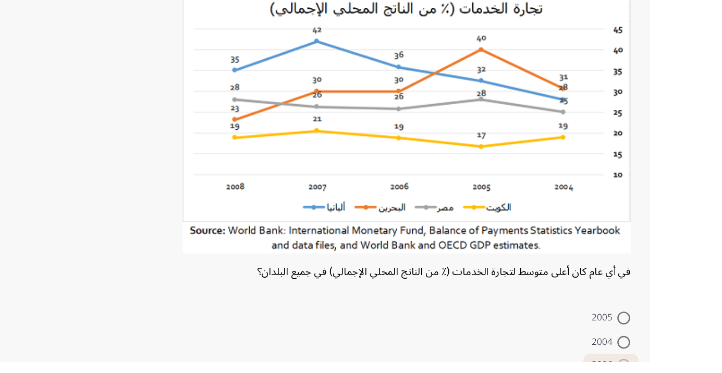
scroll to position [97, 0]
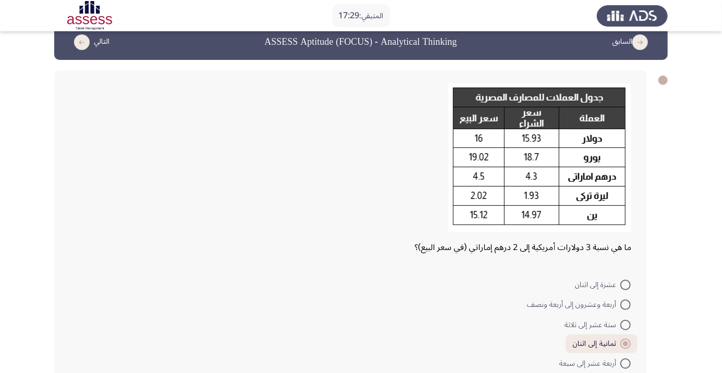
scroll to position [32, 0]
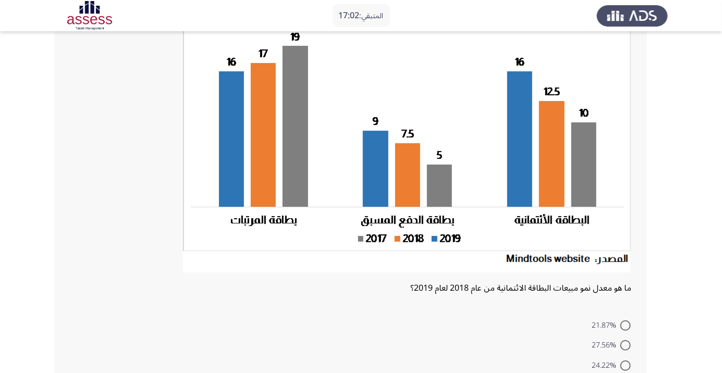
scroll to position [92, 0]
click at [560, 199] on img at bounding box center [407, 140] width 448 height 264
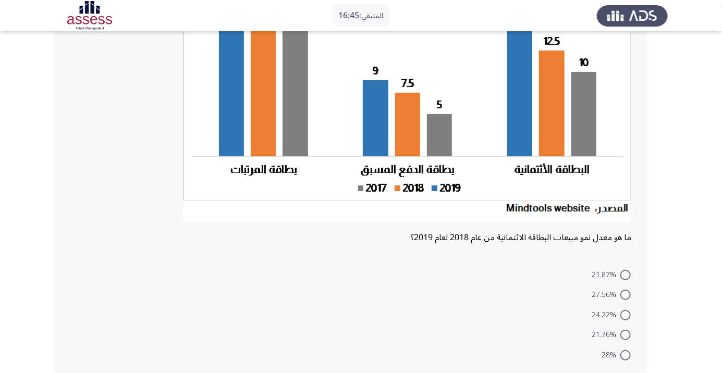
scroll to position [149, 0]
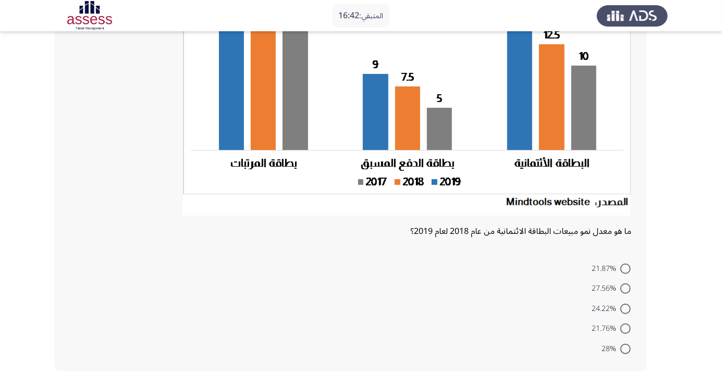
click at [625, 308] on span at bounding box center [625, 309] width 10 height 10
click at [625, 308] on input "24.22%" at bounding box center [625, 309] width 10 height 10
radio input "true"
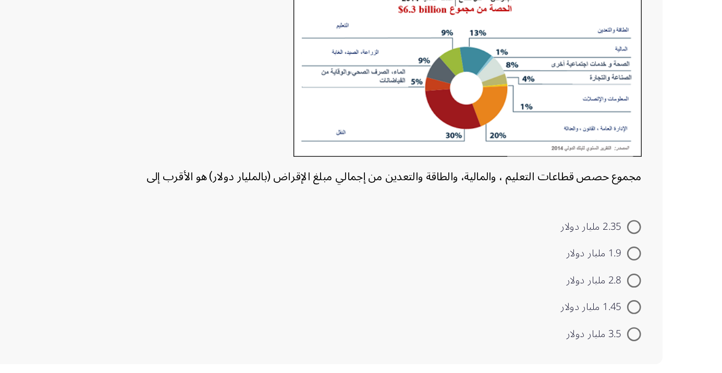
scroll to position [63, 0]
click at [625, 284] on span at bounding box center [625, 284] width 10 height 10
click at [625, 284] on input "1.45 مليار دولار" at bounding box center [625, 284] width 10 height 10
radio input "true"
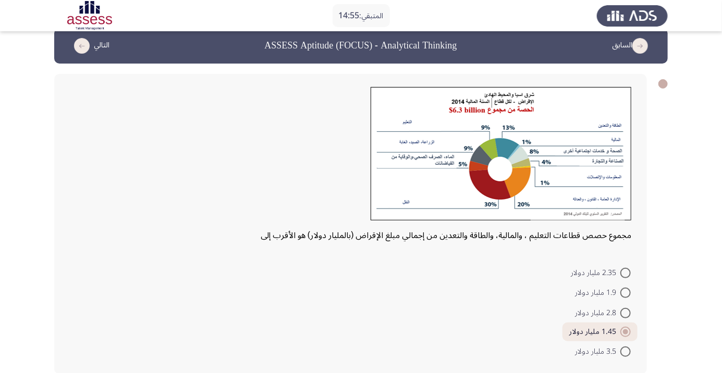
scroll to position [17, 0]
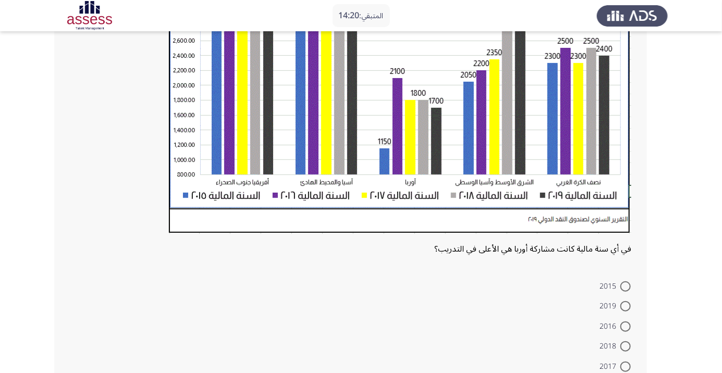
scroll to position [251, 0]
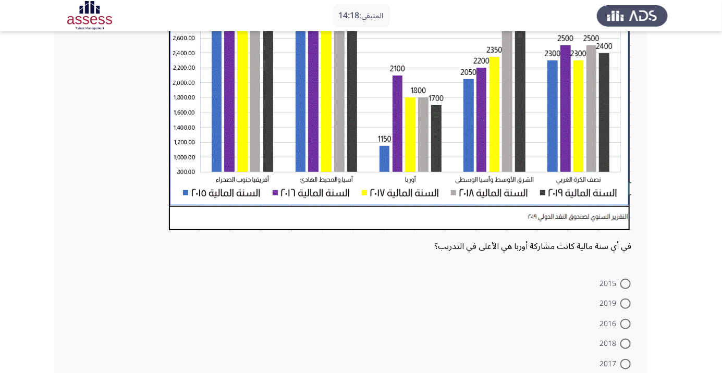
click at [625, 363] on span at bounding box center [625, 364] width 10 height 10
click at [625, 363] on input "2017" at bounding box center [625, 364] width 10 height 10
radio input "true"
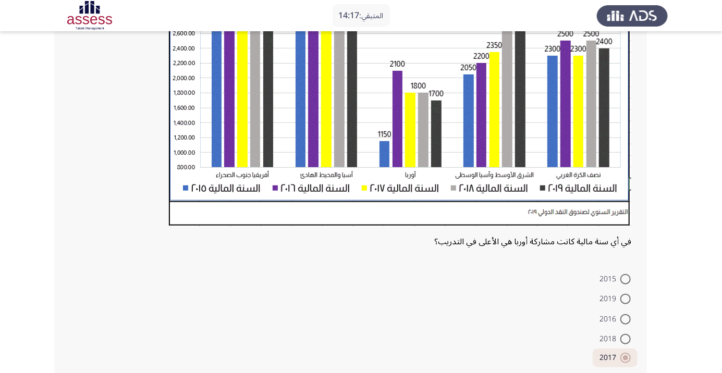
scroll to position [265, 0]
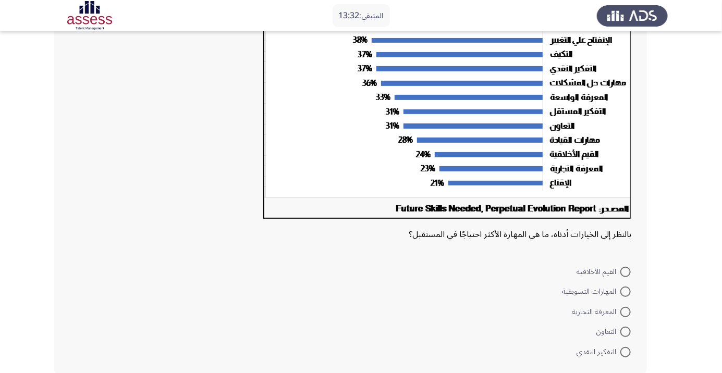
scroll to position [157, 0]
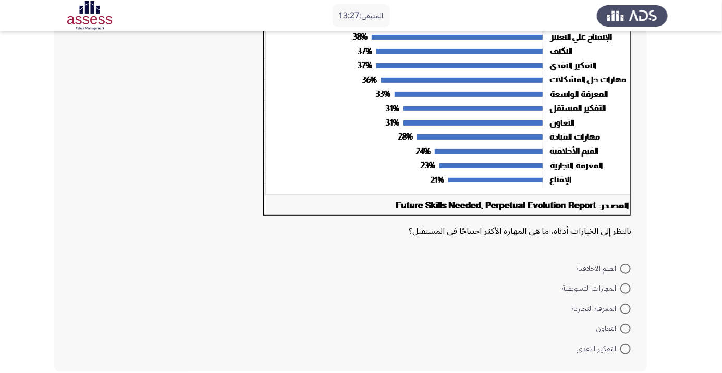
click at [625, 288] on span at bounding box center [625, 289] width 10 height 10
click at [625, 288] on input "المهارات التسويقية" at bounding box center [625, 289] width 10 height 10
radio input "true"
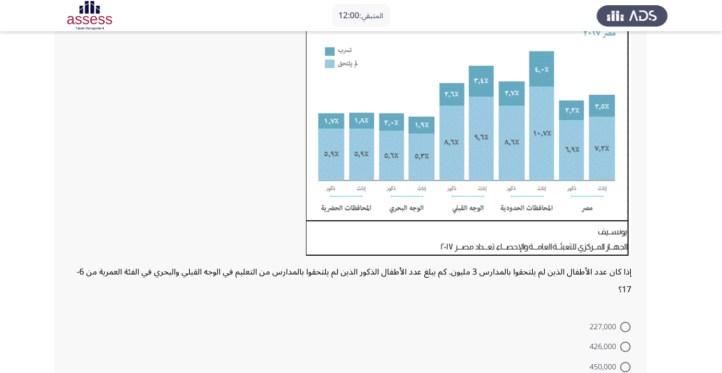
scroll to position [141, 0]
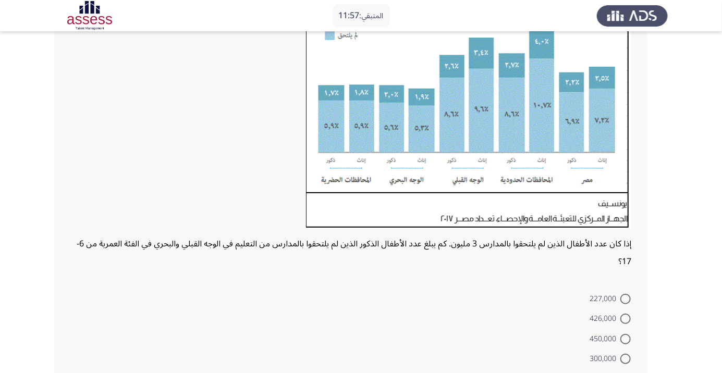
click at [625, 318] on span at bounding box center [625, 319] width 10 height 10
click at [625, 318] on input "426,000" at bounding box center [625, 319] width 10 height 10
radio input "true"
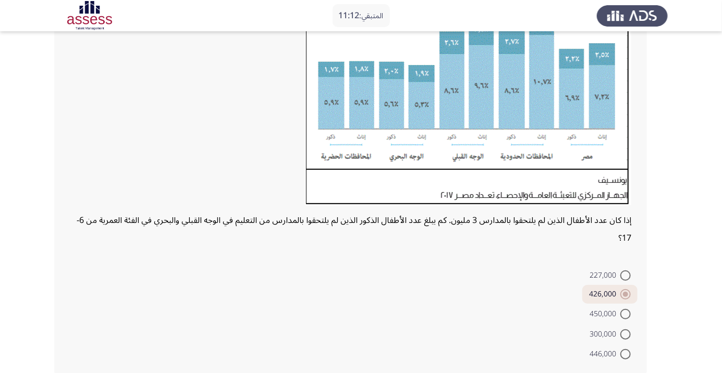
scroll to position [170, 0]
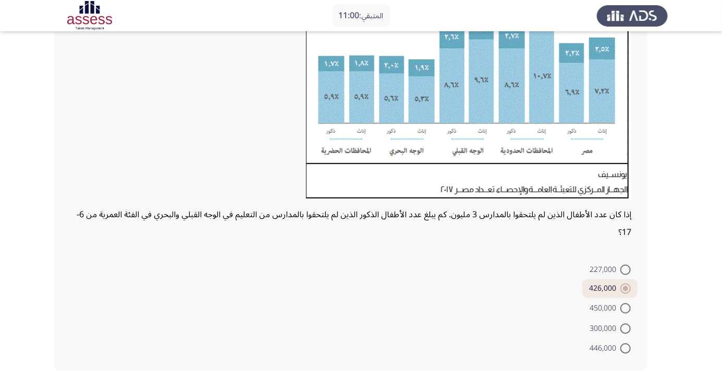
click at [625, 308] on span at bounding box center [625, 308] width 10 height 10
click at [625, 308] on input "450,000" at bounding box center [625, 308] width 10 height 10
radio input "true"
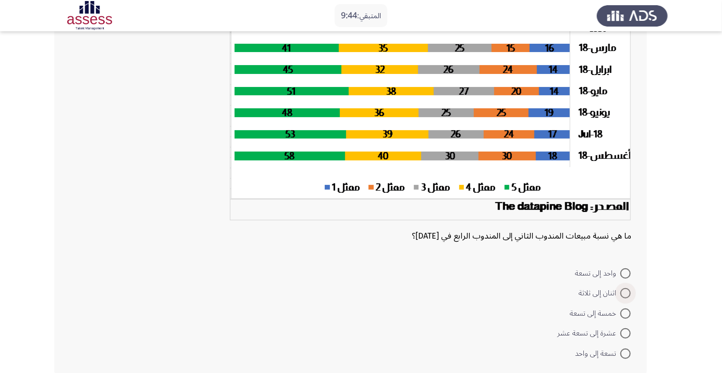
scroll to position [135, 0]
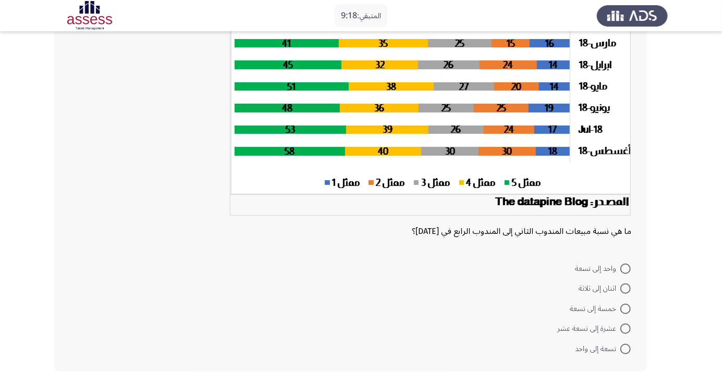
click at [629, 311] on span at bounding box center [625, 309] width 10 height 10
click at [629, 311] on input "خمسة إلى تسعة" at bounding box center [625, 309] width 10 height 10
radio input "true"
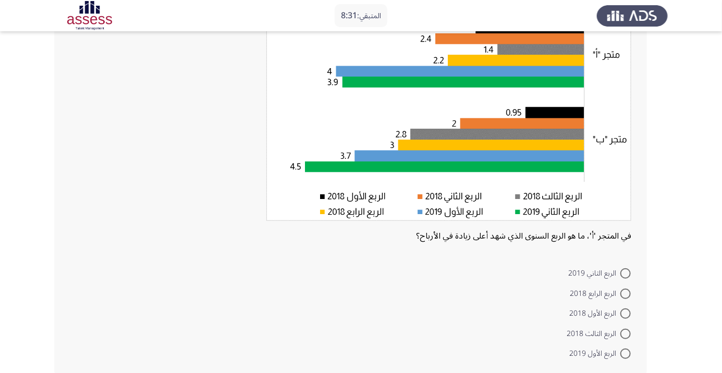
scroll to position [117, 0]
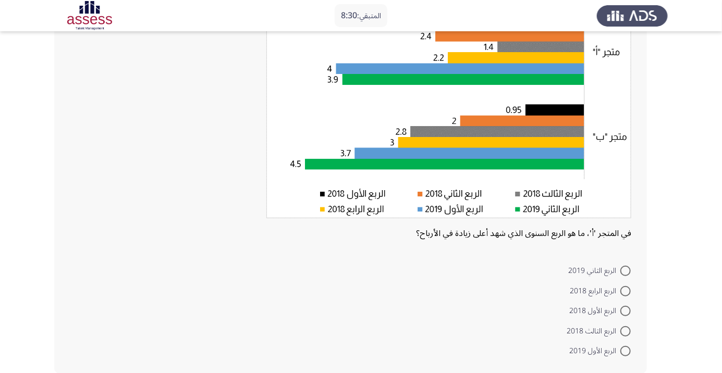
click at [625, 310] on span at bounding box center [625, 311] width 10 height 10
click at [625, 310] on input "الربع الأول 2018" at bounding box center [625, 311] width 10 height 10
radio input "true"
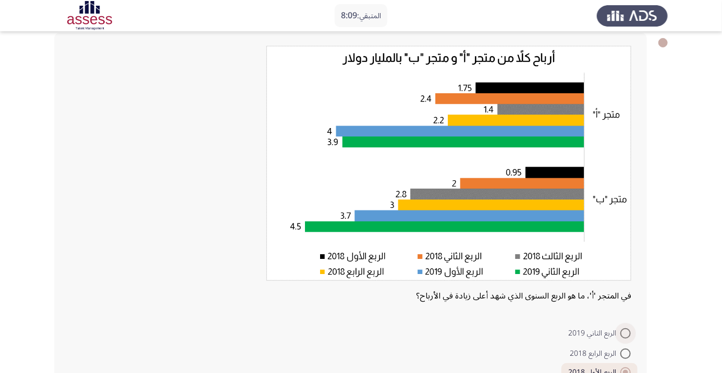
scroll to position [57, 0]
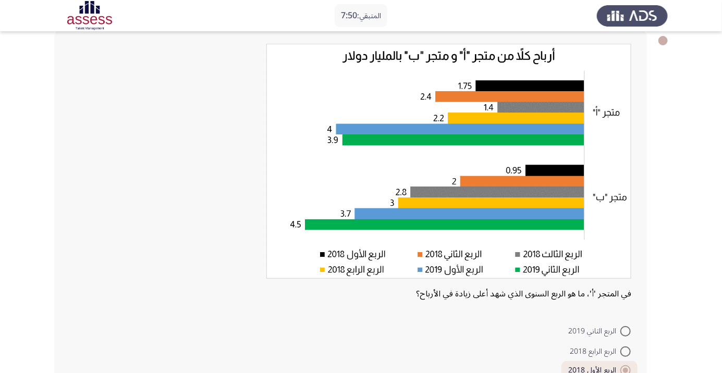
click at [620, 335] on span at bounding box center [625, 331] width 10 height 10
click at [620, 335] on input "الربع الثاني 2019" at bounding box center [625, 331] width 10 height 10
radio input "true"
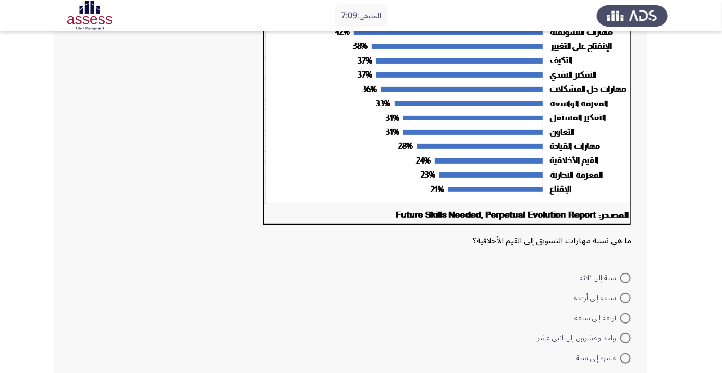
scroll to position [157, 0]
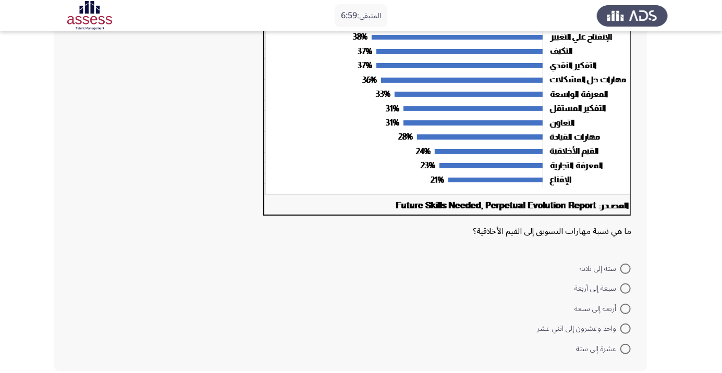
click at [625, 348] on span at bounding box center [625, 349] width 10 height 10
click at [625, 348] on input "عشرة إلى ستة" at bounding box center [625, 349] width 10 height 10
radio input "true"
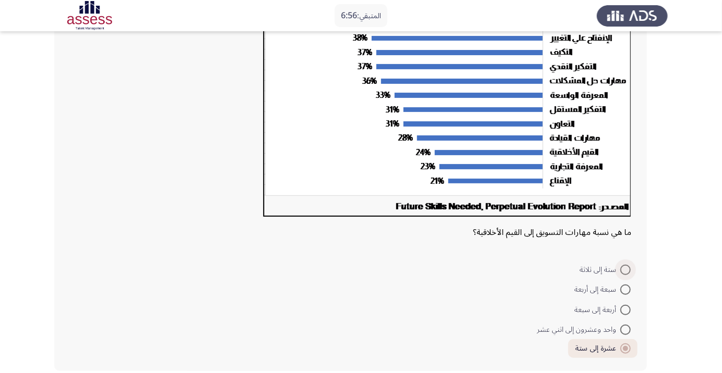
click at [625, 269] on span at bounding box center [625, 270] width 10 height 10
click at [625, 269] on input "ستة إلى ثلاثة" at bounding box center [625, 270] width 10 height 10
radio input "true"
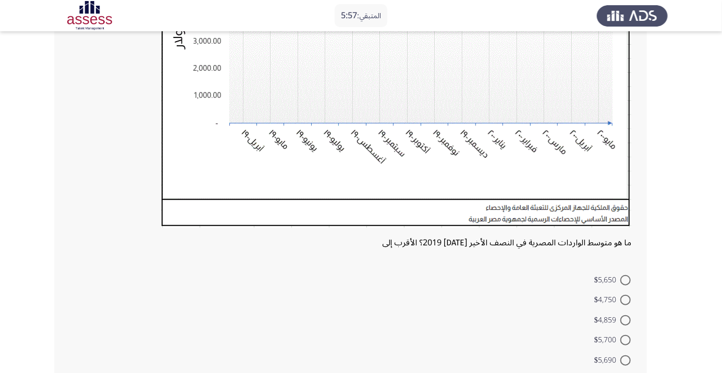
scroll to position [247, 0]
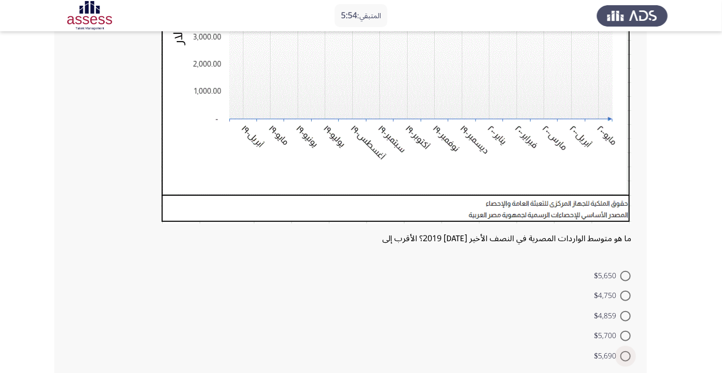
click at [625, 355] on span at bounding box center [625, 356] width 10 height 10
click at [625, 355] on input "$5,690" at bounding box center [625, 356] width 10 height 10
radio input "true"
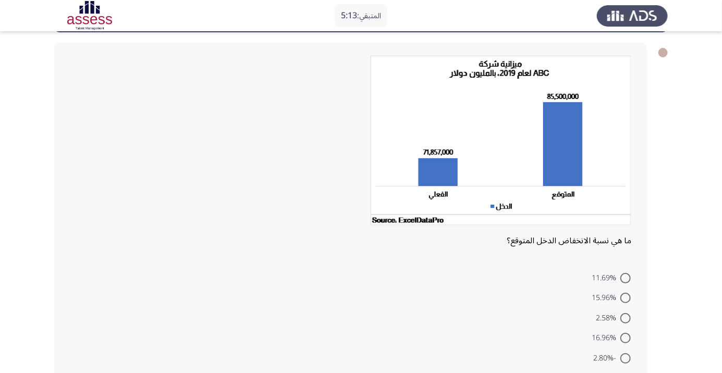
scroll to position [54, 0]
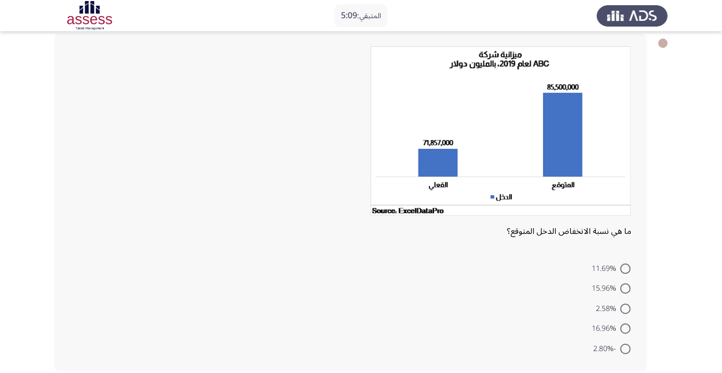
click at [625, 288] on span at bounding box center [625, 289] width 10 height 10
click at [625, 288] on input "15.96%" at bounding box center [625, 289] width 10 height 10
radio input "true"
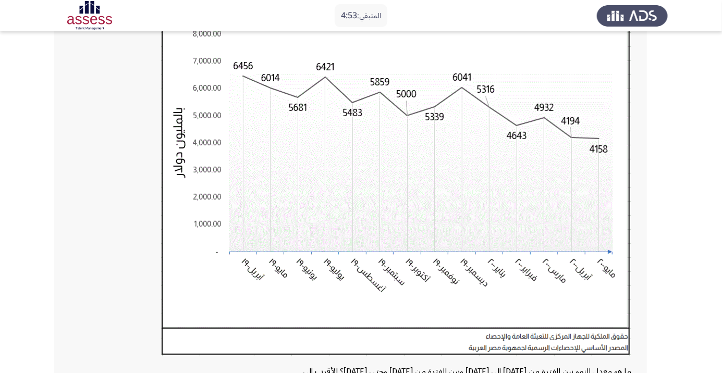
scroll to position [254, 0]
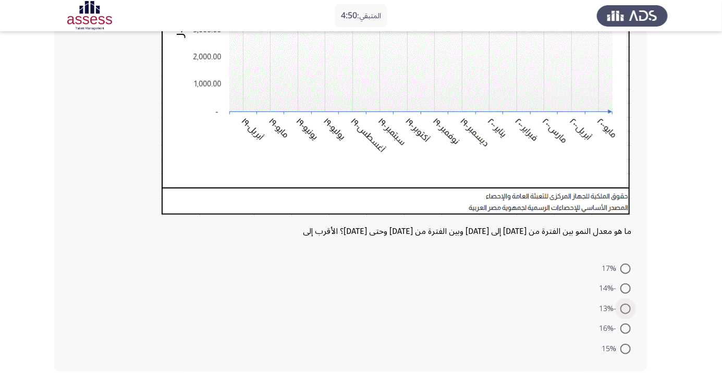
click at [625, 308] on span at bounding box center [625, 309] width 10 height 10
click at [625, 308] on input "-13%" at bounding box center [625, 309] width 10 height 10
radio input "true"
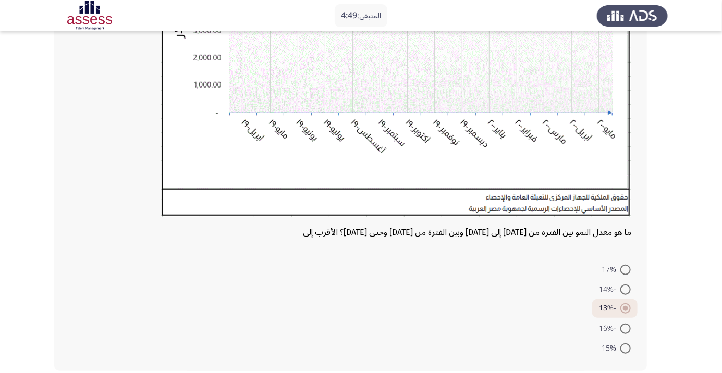
scroll to position [0, 0]
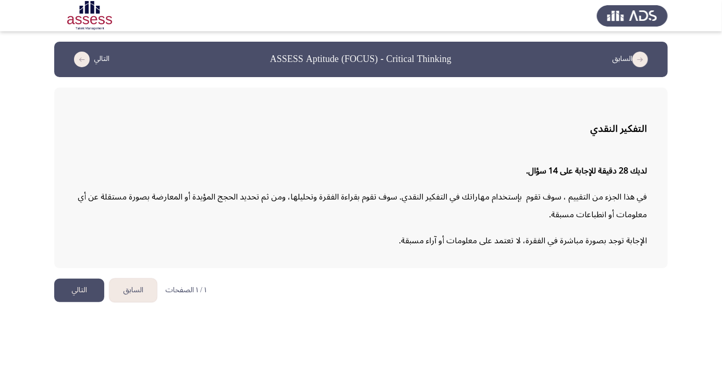
click at [93, 285] on button "التالي" at bounding box center [79, 290] width 50 height 23
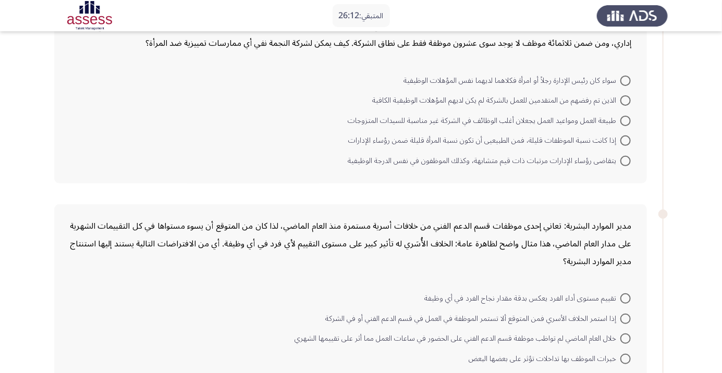
scroll to position [86, 0]
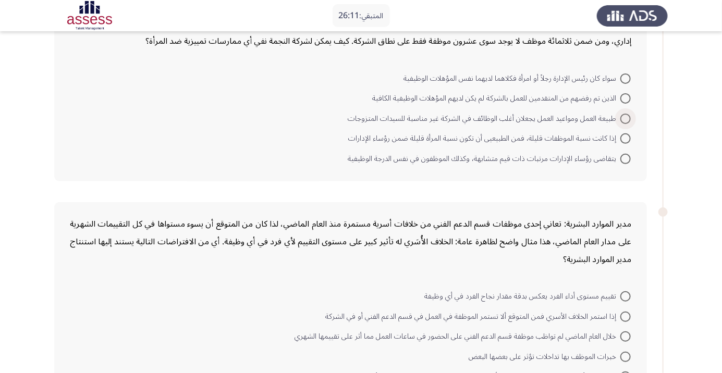
click at [625, 118] on span at bounding box center [625, 119] width 10 height 10
click at [625, 118] on input "طبيعة العمل ومواعيد العمل يجعلان أغلب الوظائف في الشركة غير مناسبة للسيدات المت…" at bounding box center [625, 119] width 10 height 10
radio input "true"
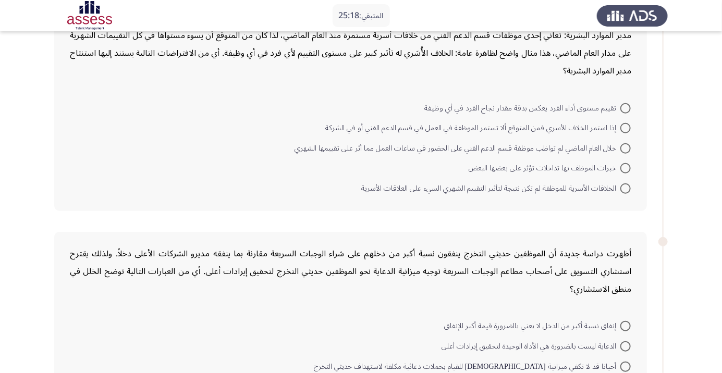
scroll to position [274, 0]
click at [630, 122] on span at bounding box center [625, 127] width 10 height 10
click at [630, 122] on input "إذا استمر الخلاف الأسري فمن المتوقع ألا تستمر الموظفة في العمل في قسم الدعم الف…" at bounding box center [625, 127] width 10 height 10
radio input "true"
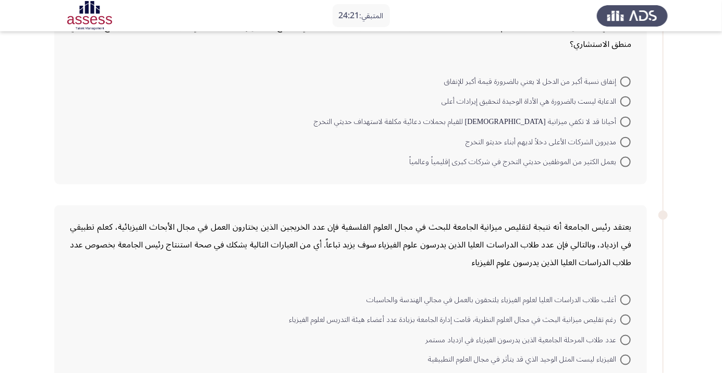
scroll to position [527, 0]
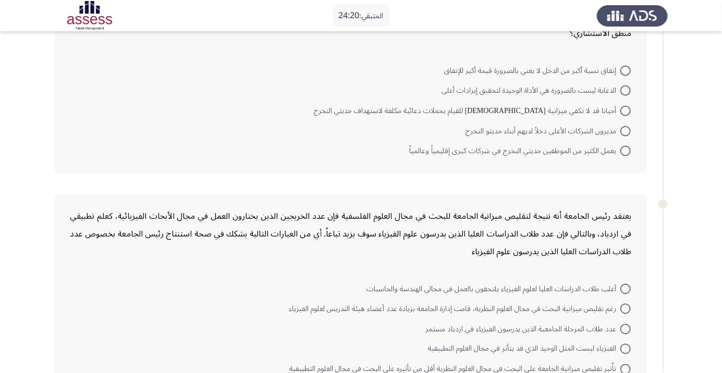
click at [625, 90] on span at bounding box center [625, 90] width 10 height 10
click at [625, 90] on input "الدعاية ليست بالضرورة هي الأداة الوحيدة لتحقيق إيرادات أعلى" at bounding box center [625, 90] width 10 height 10
radio input "true"
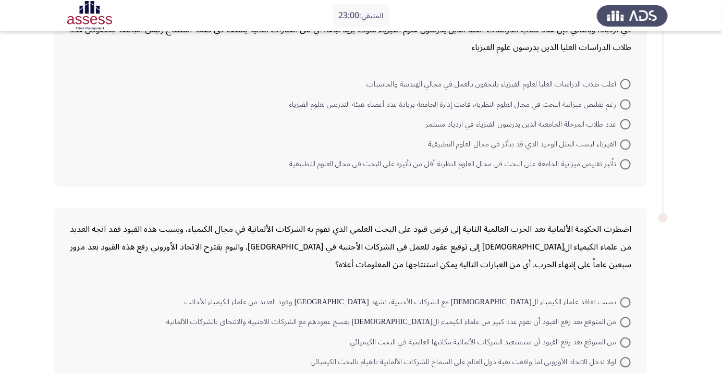
scroll to position [733, 0]
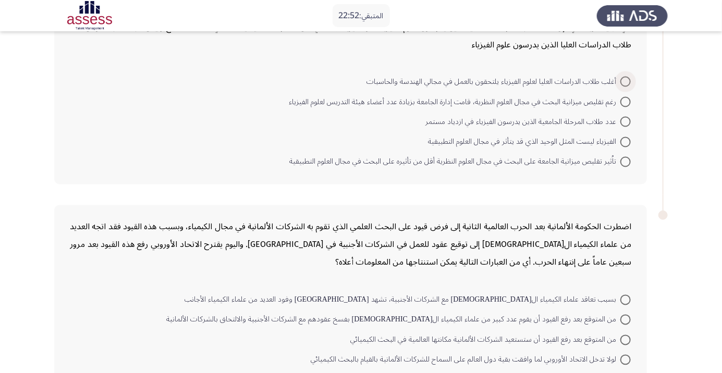
click at [628, 82] on span at bounding box center [625, 82] width 10 height 10
click at [628, 82] on input "أغلب طلاب الدراسات العليا لعلوم الفيزياء يلتحقون بالعمل في مجالي الهندسة والحاس…" at bounding box center [625, 82] width 10 height 10
radio input "true"
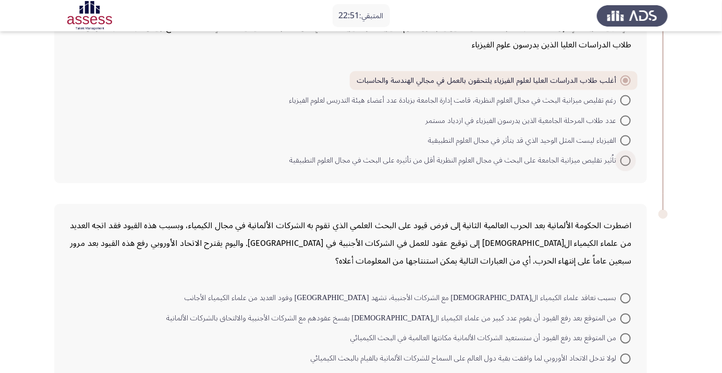
scroll to position [762, 0]
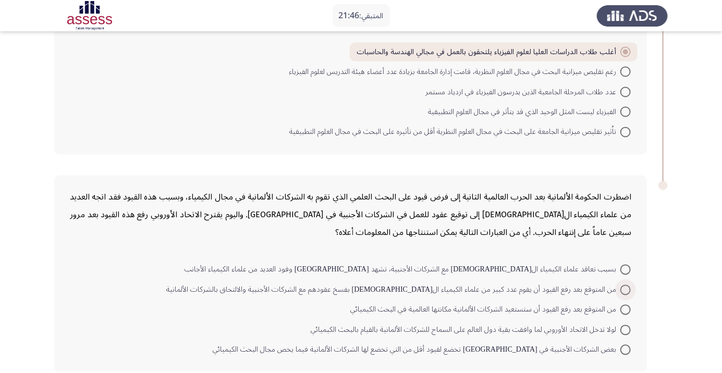
click at [625, 288] on span at bounding box center [625, 290] width 10 height 10
click at [625, 288] on input "من المتوقع بعد رفع القيود أن يقوم عدد كبير من علماء الكيمياء الألمان بفسخ عقوده…" at bounding box center [625, 290] width 10 height 10
radio input "true"
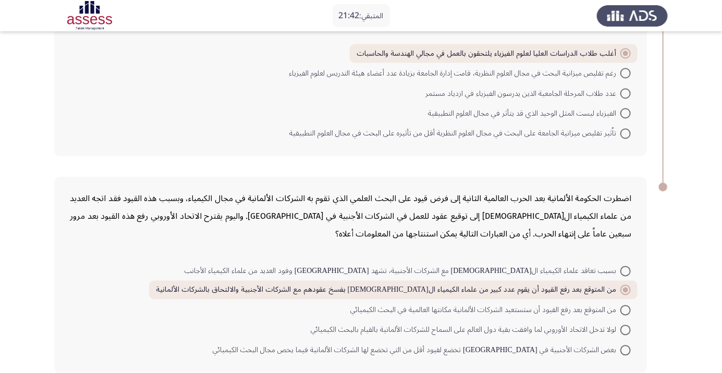
click at [624, 305] on span at bounding box center [625, 310] width 10 height 10
click at [624, 305] on input "من المتوقع بعد رفع القيود أن ستستعيد الشركات الألمانية مكانتها العالمية في البح…" at bounding box center [625, 310] width 10 height 10
radio input "true"
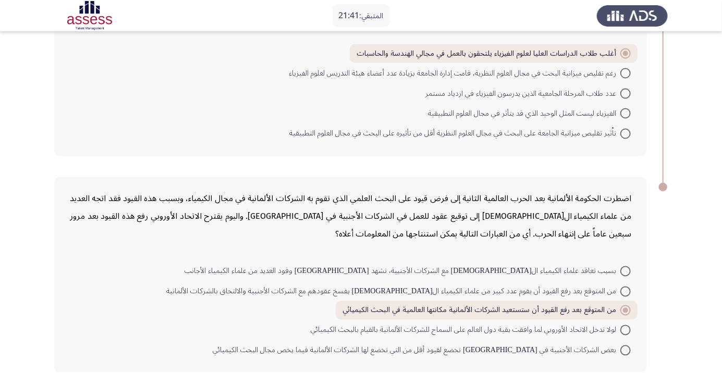
click at [625, 305] on span at bounding box center [625, 310] width 10 height 10
click at [625, 305] on input "من المتوقع بعد رفع القيود أن ستستعيد الشركات الألمانية مكانتها العالمية في البح…" at bounding box center [625, 310] width 10 height 10
click at [625, 328] on span at bounding box center [625, 330] width 10 height 10
click at [625, 328] on input "لولا تدخل الاتحاد الأوروبي لما وافقت بقية دول العالم على السماح للشركات الألمان…" at bounding box center [625, 330] width 10 height 10
radio input "true"
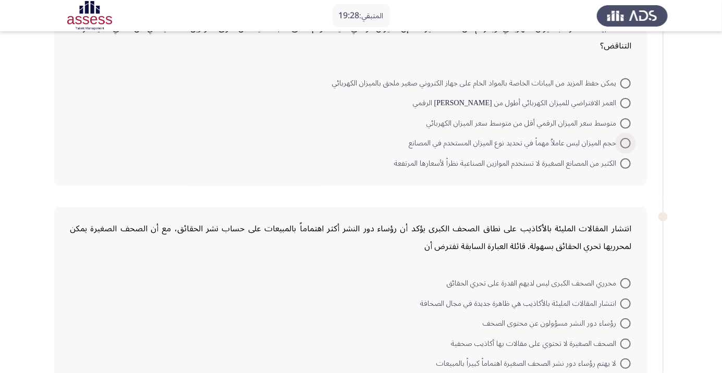
scroll to position [100, 0]
click at [625, 102] on span at bounding box center [625, 102] width 10 height 10
click at [625, 102] on input "العمر الافتراضي للميزان الكهربائي أطول من عمر نظيره الرقمي" at bounding box center [625, 102] width 10 height 10
radio input "true"
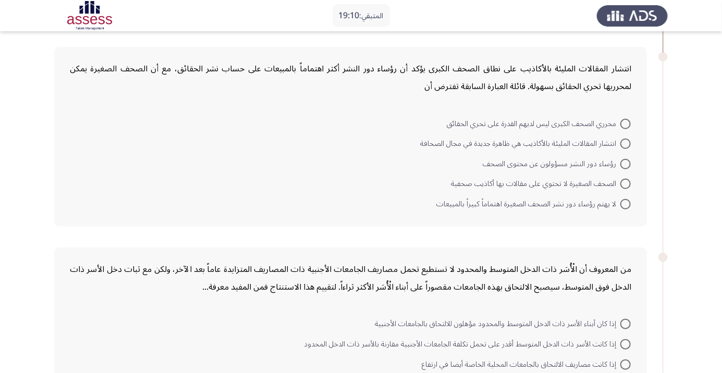
scroll to position [257, 0]
click at [625, 163] on span at bounding box center [625, 164] width 10 height 10
click at [625, 163] on input "رؤساء دور النشر مسؤولون عن محتوى الصحف" at bounding box center [625, 164] width 10 height 10
radio input "true"
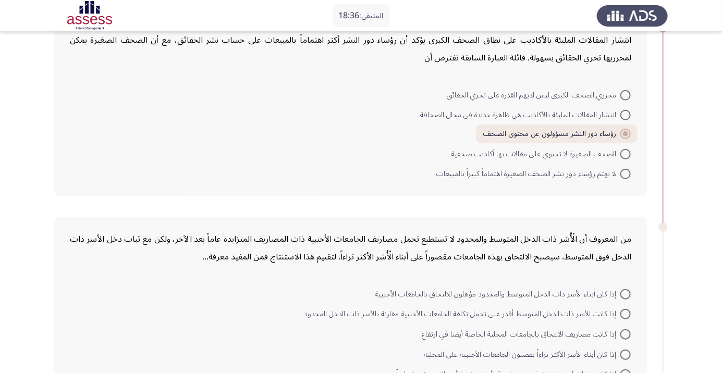
scroll to position [287, 0]
click at [625, 173] on span at bounding box center [625, 173] width 10 height 10
click at [625, 173] on input "لا يهتم رؤساء دور نشر الصحف الصغيرة اهتماماً كبيراً بالمبيعات" at bounding box center [625, 173] width 10 height 10
radio input "true"
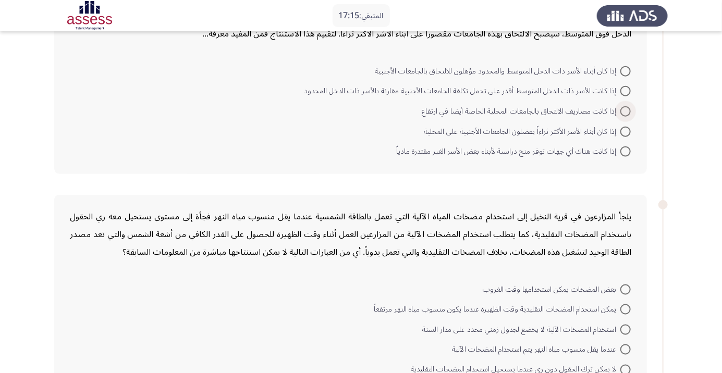
scroll to position [510, 0]
click at [625, 149] on span at bounding box center [625, 150] width 10 height 10
click at [625, 149] on input "إذا كانت هناك أي جهات توفر منح دراسية لأبناء بعض الأسر الغير مقتدرة مادياً" at bounding box center [625, 150] width 10 height 10
radio input "true"
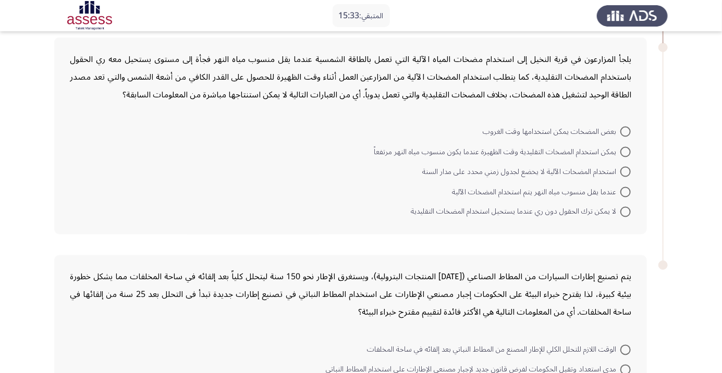
scroll to position [672, 0]
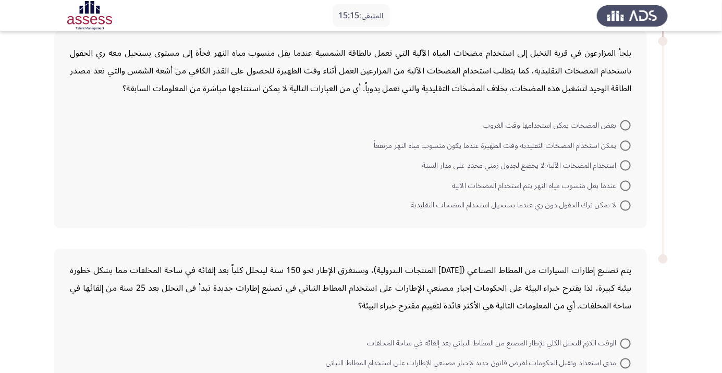
click at [625, 164] on span at bounding box center [625, 166] width 10 height 10
click at [625, 164] on input "استخدام المضخات الآلية لا يخضع لجدول زمني محدد على مدار السنة" at bounding box center [625, 166] width 10 height 10
radio input "true"
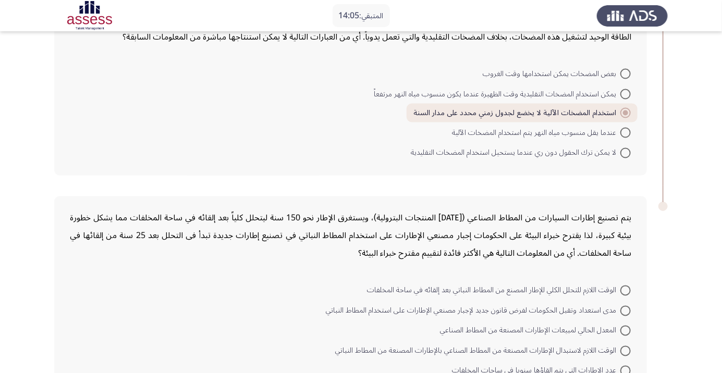
scroll to position [744, 0]
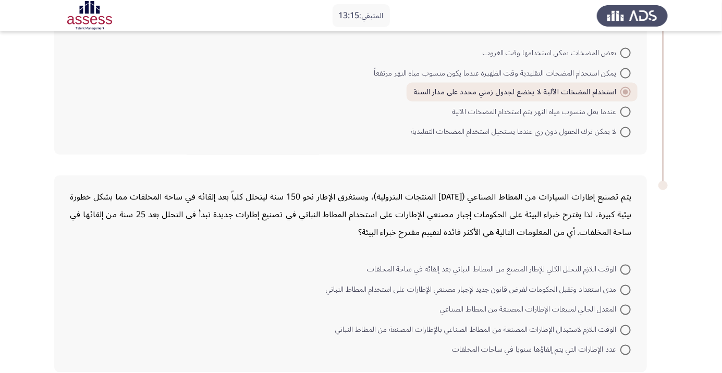
click at [643, 278] on div "يتم تصنيع إطارات السيارات من المطاط الصناعي (أحد المنتجات البترولية)، ويستغرق ا…" at bounding box center [350, 275] width 593 height 198
click at [625, 288] on span at bounding box center [625, 290] width 10 height 10
click at [625, 288] on input "مدى استعداد وتقبل الحكومات لفرض قانون جديد لإجبار مصنعي الإطارات على استخدام ال…" at bounding box center [625, 290] width 10 height 10
radio input "true"
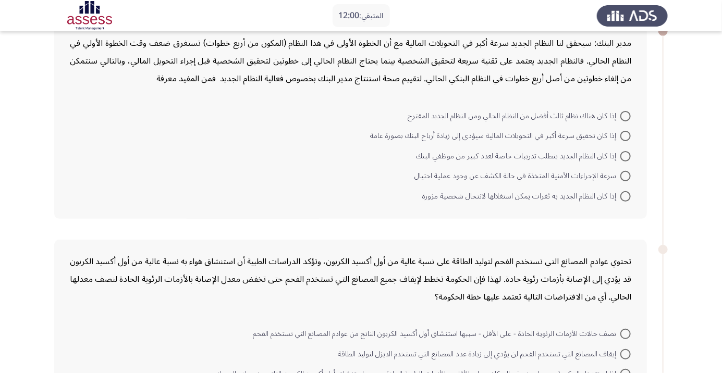
scroll to position [67, 0]
click at [625, 135] on span at bounding box center [625, 135] width 10 height 10
click at [625, 135] on input "إذا كان تحقيق سرعة أكبر في التحويلات المالية سيؤدي إلى زيادة أرباح البنك بصورة …" at bounding box center [625, 135] width 10 height 10
radio input "true"
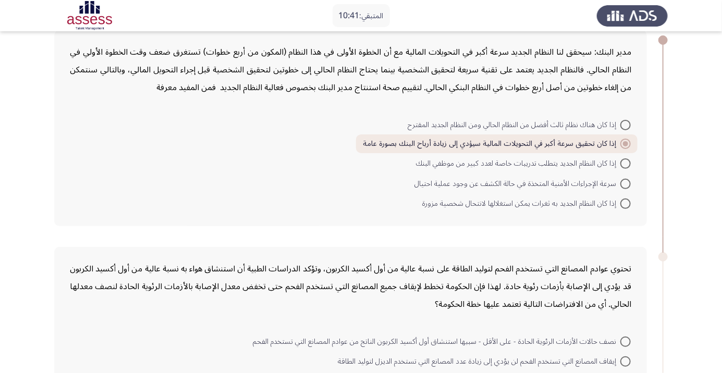
scroll to position [59, 0]
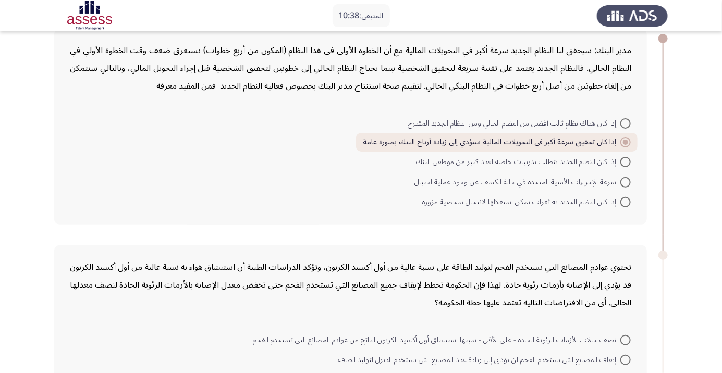
click at [625, 181] on span at bounding box center [625, 182] width 10 height 10
click at [625, 181] on input "سرعة الإجراءات الأمنية المتخذة في حالة الكشف عن وجود عملية احتيال" at bounding box center [625, 182] width 10 height 10
radio input "true"
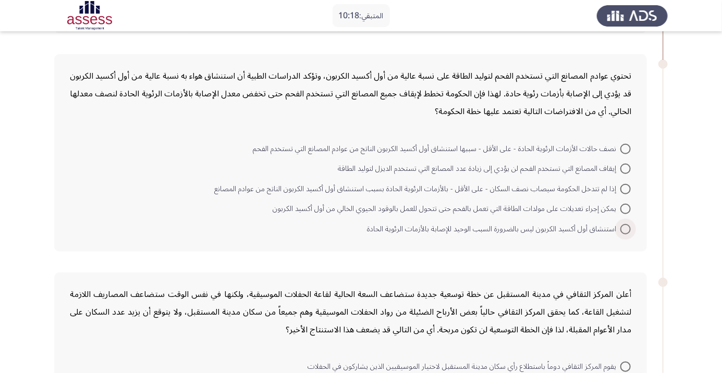
scroll to position [253, 0]
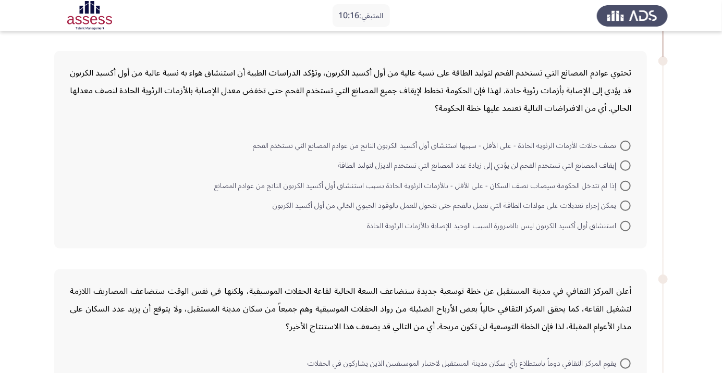
click at [628, 142] on span at bounding box center [625, 146] width 10 height 10
click at [628, 142] on input "نصف حالات الأزمات الرئوية الحادة - على الأقل - سببها استنشاق أول أكسيد الكربون …" at bounding box center [625, 146] width 10 height 10
radio input "true"
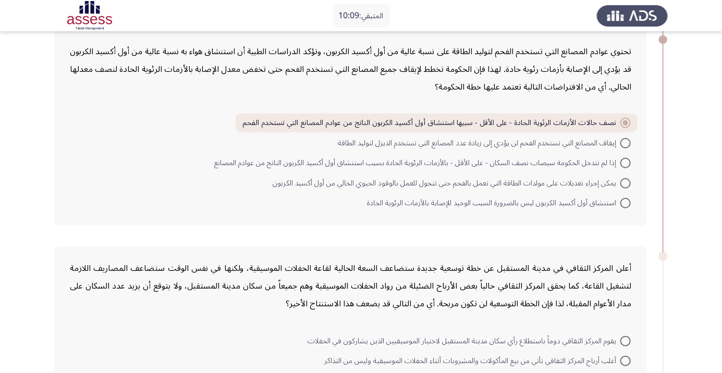
scroll to position [275, 0]
click at [625, 181] on span at bounding box center [625, 183] width 10 height 10
click at [625, 181] on input "يمكن إجراء تعديلات على مولدات الطاقة التي تعمل بالفحم حتى تتحول للعمل بالوقود ا…" at bounding box center [625, 183] width 10 height 10
radio input "true"
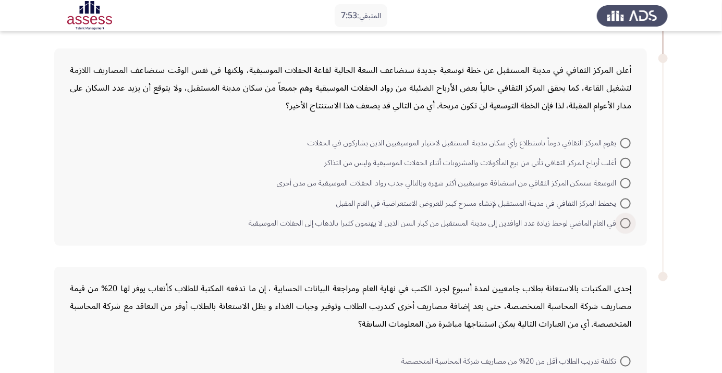
scroll to position [474, 0]
click at [625, 161] on span at bounding box center [625, 162] width 10 height 10
click at [625, 161] on input "أغلب أرباح المركز الثقافي تأتي من بيع المأكولات والمشروبات أثناء الحفلات الموسي…" at bounding box center [625, 162] width 10 height 10
radio input "true"
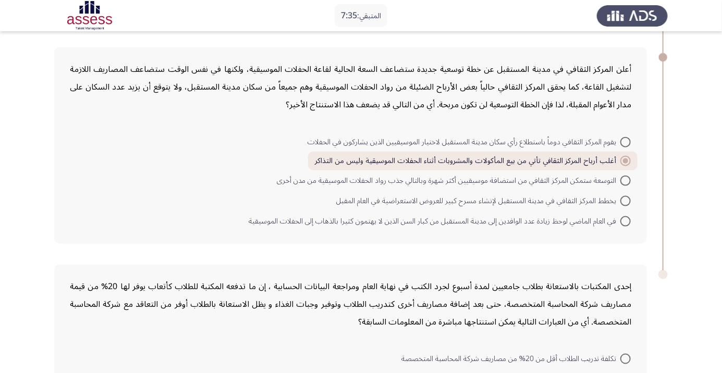
click at [625, 179] on span at bounding box center [625, 181] width 10 height 10
click at [625, 179] on input "التوسعة ستمكن المركز الثقافي من استضافة موسيقيين أكثر شهرة وبالتالي جذب رواد ال…" at bounding box center [625, 181] width 10 height 10
radio input "true"
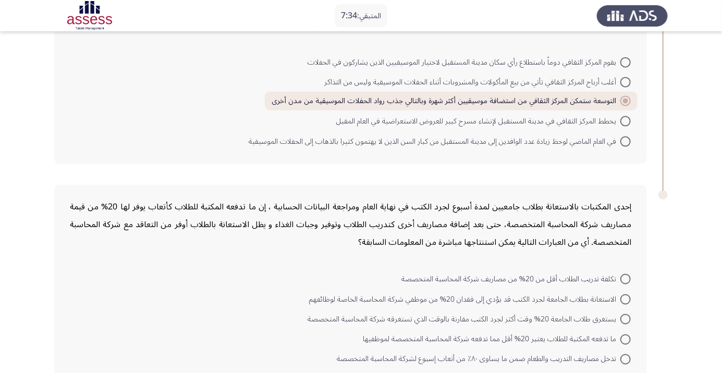
scroll to position [563, 0]
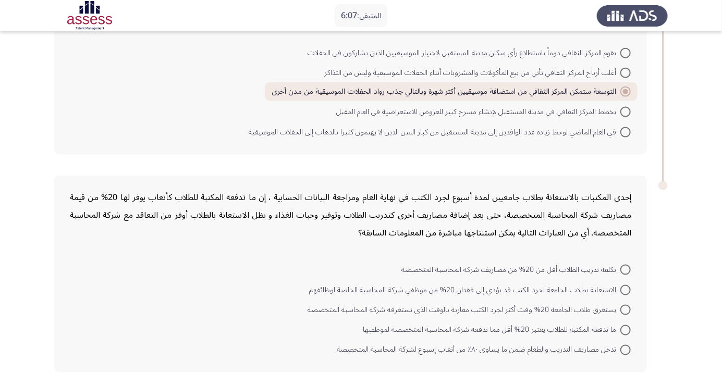
click at [625, 308] on span at bounding box center [625, 310] width 10 height 10
click at [625, 308] on input "يستغرق طلاب الجامعة 20% وقت أكثر لجرد الكتب مقارنة بالوقت الذي تستغرقه شركة الم…" at bounding box center [625, 310] width 10 height 10
radio input "true"
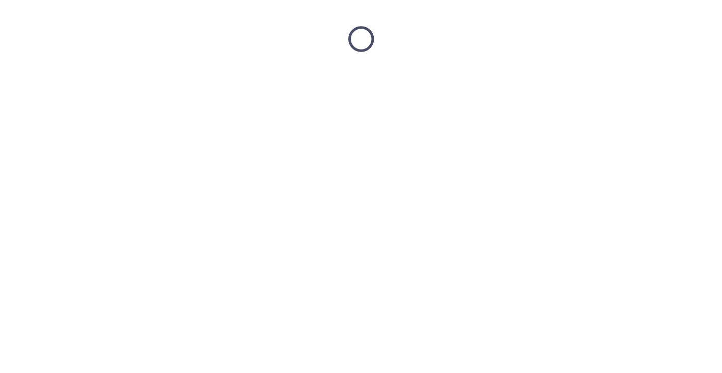
scroll to position [0, 0]
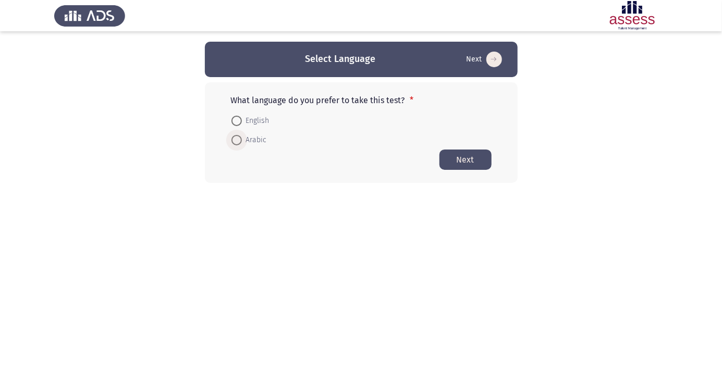
click at [236, 140] on span at bounding box center [236, 140] width 0 height 0
click at [236, 140] on input "Arabic" at bounding box center [236, 140] width 10 height 10
radio input "true"
click at [467, 161] on button "Next" at bounding box center [465, 159] width 52 height 20
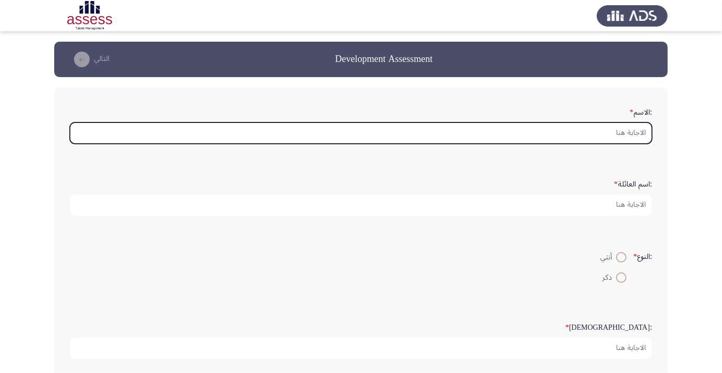
click at [620, 143] on input ":الاسم *" at bounding box center [361, 132] width 582 height 21
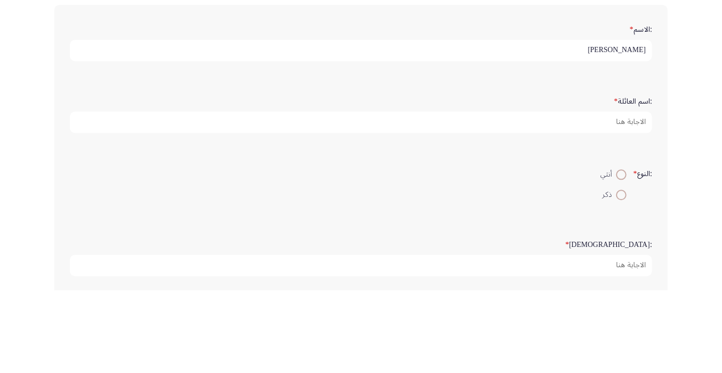
type input "[PERSON_NAME]"
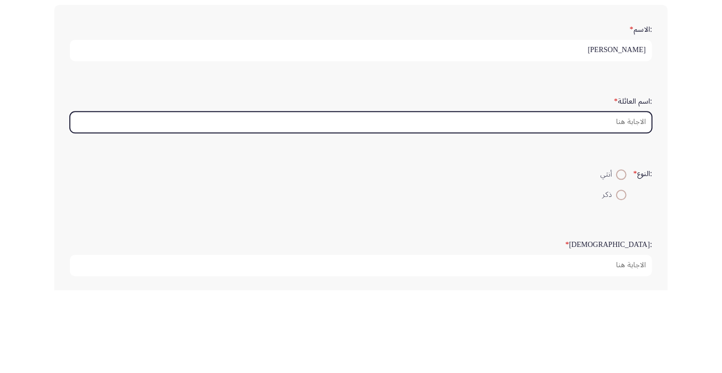
click at [619, 205] on input ":اسم العائلة *" at bounding box center [361, 204] width 582 height 21
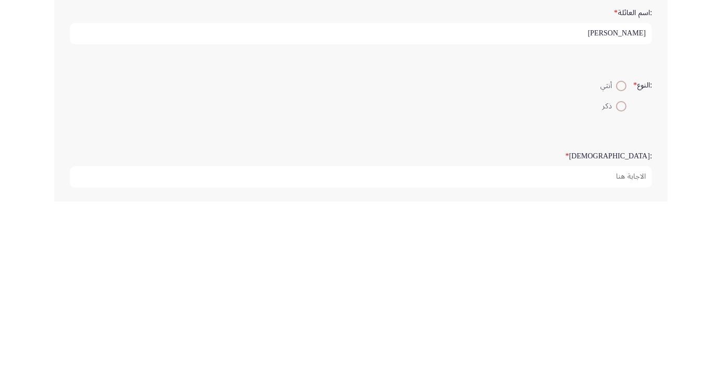
type input "[PERSON_NAME]"
click at [621, 278] on span at bounding box center [621, 278] width 0 height 0
click at [620, 276] on input "ذكر" at bounding box center [621, 278] width 10 height 10
radio input "true"
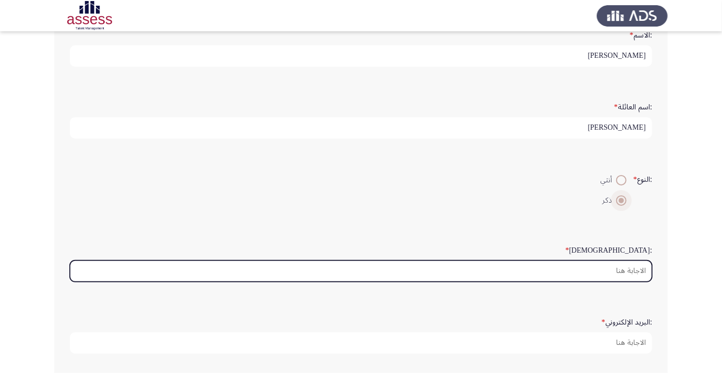
click at [614, 266] on input ":السن *" at bounding box center [361, 271] width 582 height 21
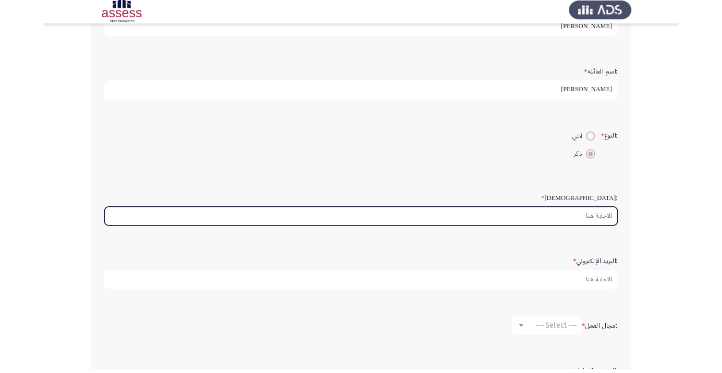
scroll to position [98, 0]
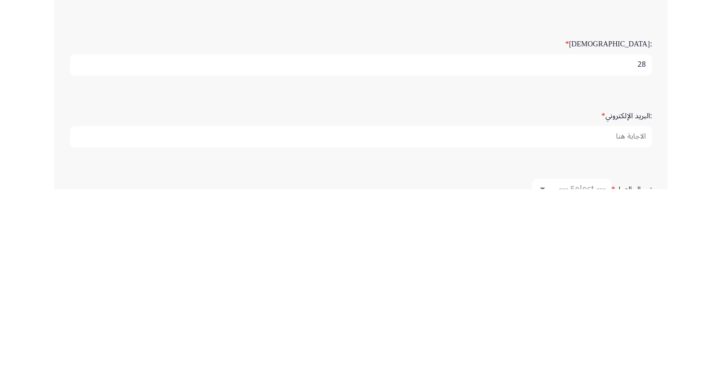
type input "28"
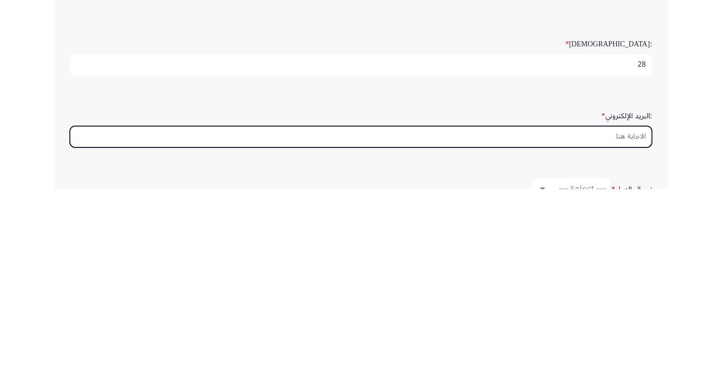
click at [607, 317] on input ":البريد الإلكتروني *" at bounding box center [361, 320] width 582 height 21
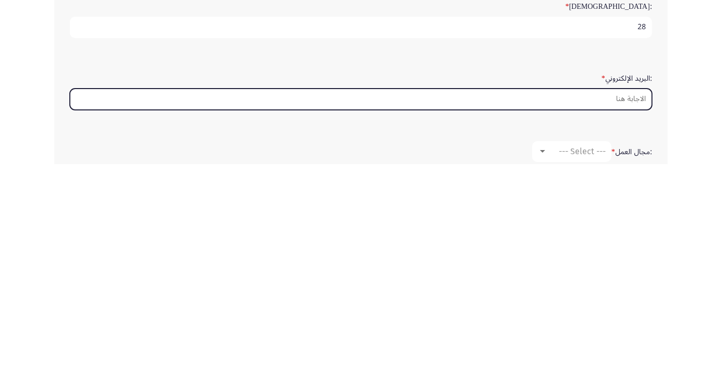
scroll to position [127, 0]
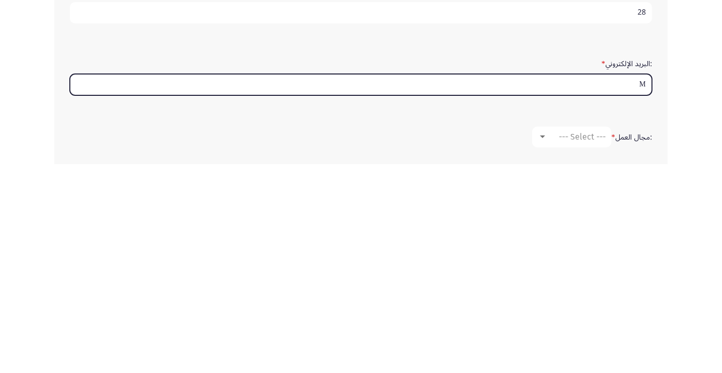
type input "Mb"
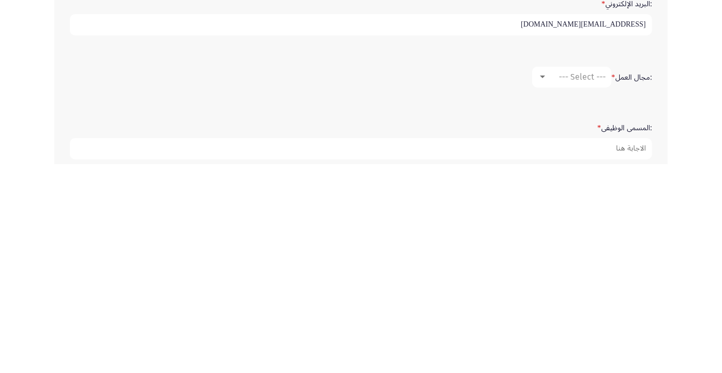
type input "[EMAIL_ADDRESS][DOMAIN_NAME]"
click at [541, 285] on div at bounding box center [542, 286] width 5 height 3
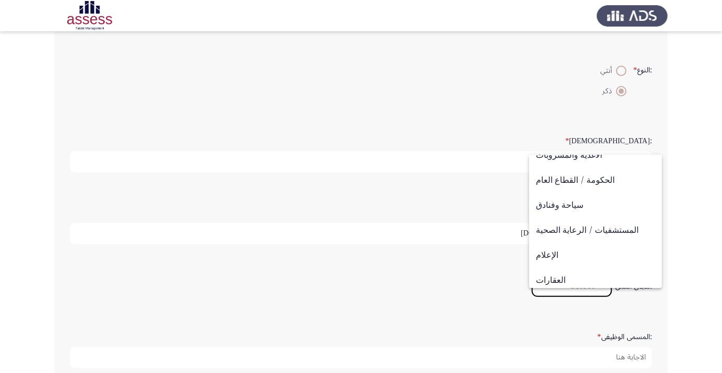
scroll to position [342, 0]
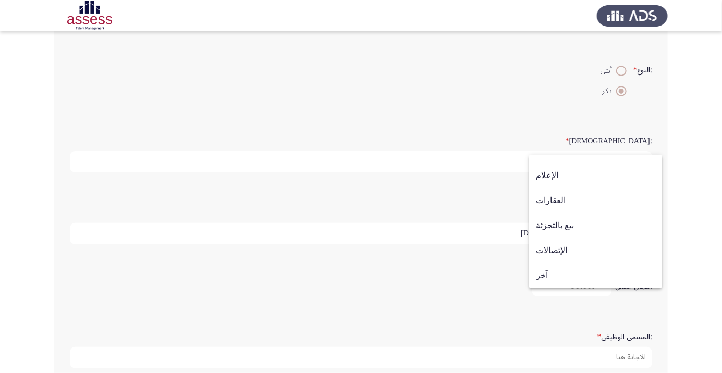
click at [550, 276] on span "آخر" at bounding box center [595, 275] width 119 height 25
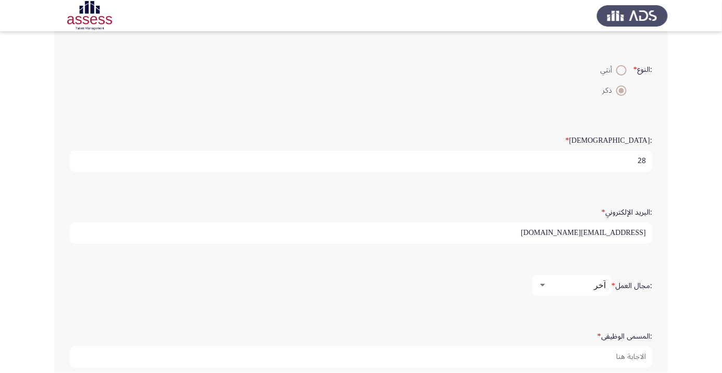
scroll to position [188, 0]
click at [551, 286] on div "آخر" at bounding box center [576, 285] width 58 height 10
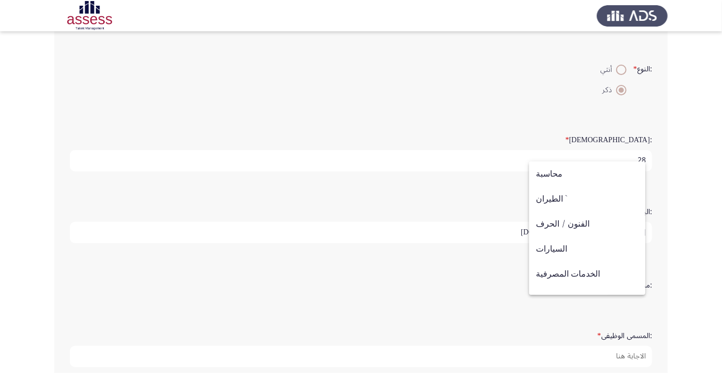
scroll to position [342, 0]
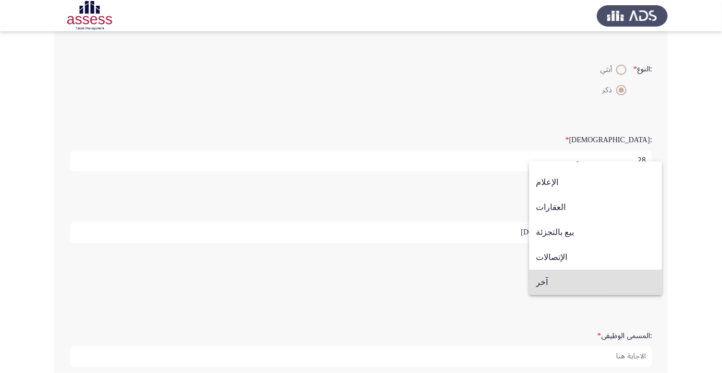
click at [492, 292] on div at bounding box center [361, 186] width 722 height 373
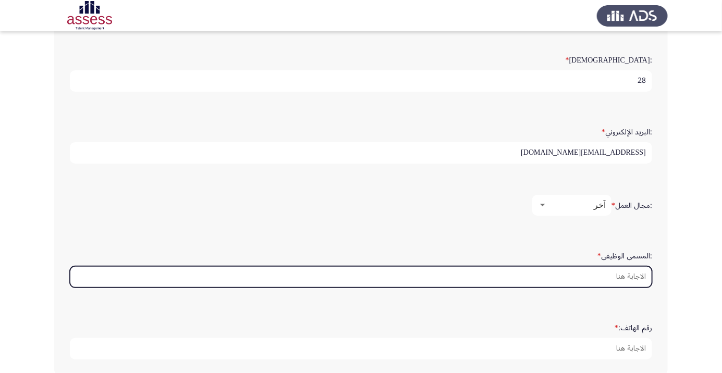
click at [593, 275] on input ":المسمى الوظيفى *" at bounding box center [361, 276] width 582 height 21
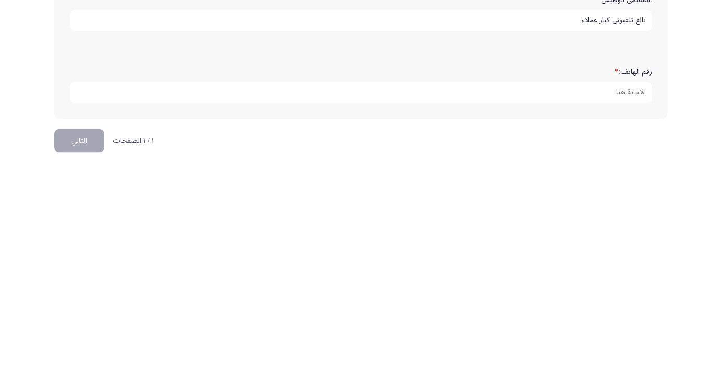
scroll to position [317, 0]
type input "بائع تلفيوني كبار عملاء"
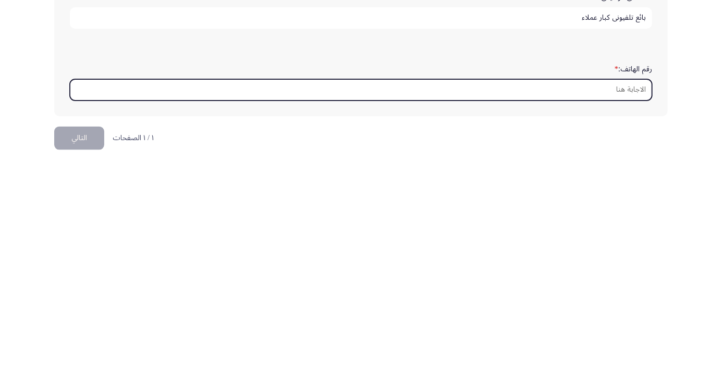
click at [614, 295] on input "رقم الهاتف: *" at bounding box center [361, 298] width 582 height 21
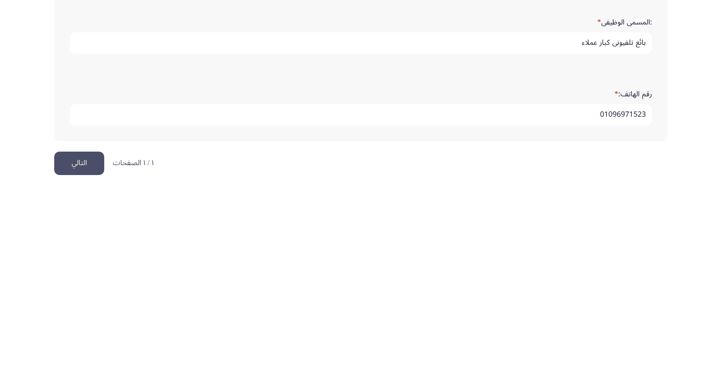
type input "01096971523"
click at [86, 336] on button "التالي" at bounding box center [79, 347] width 50 height 23
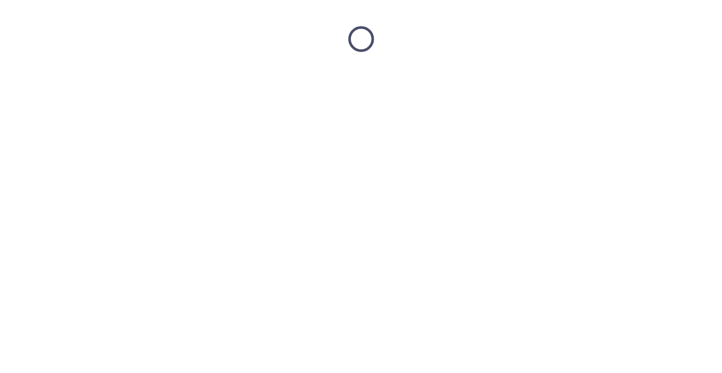
scroll to position [0, 0]
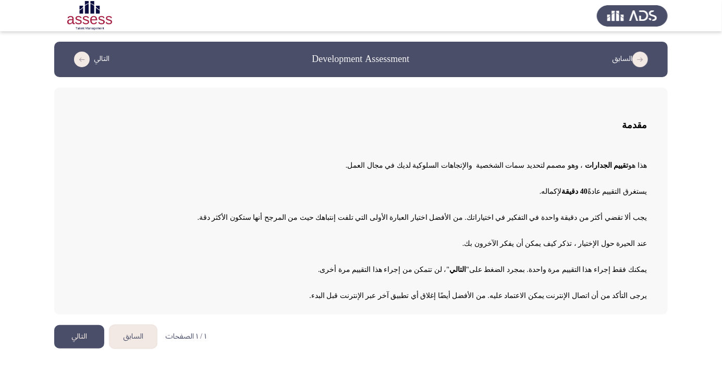
click at [77, 334] on button "التالي" at bounding box center [79, 336] width 50 height 23
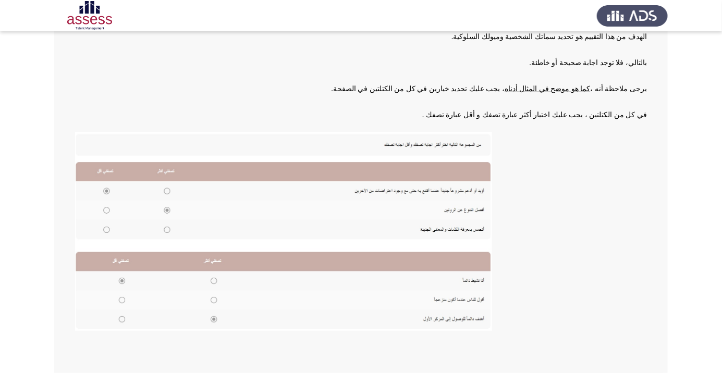
scroll to position [115, 0]
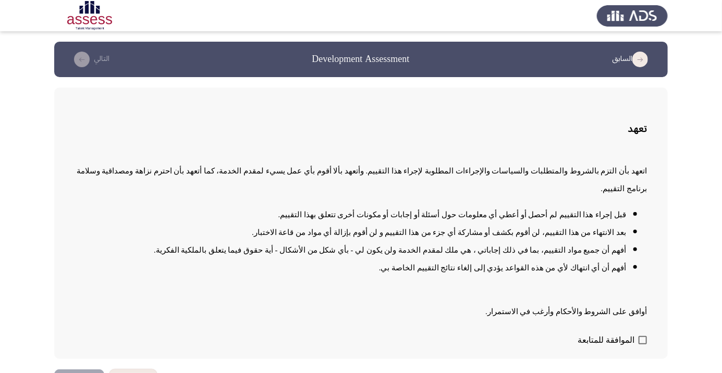
scroll to position [1, 0]
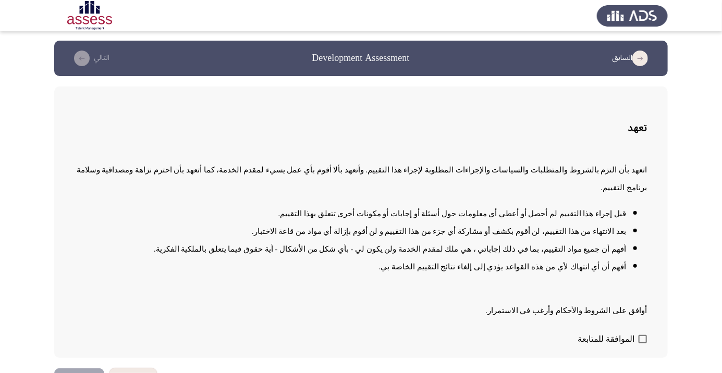
click at [643, 343] on span at bounding box center [642, 339] width 8 height 8
click at [643, 344] on input "الموافقة للمتابعة" at bounding box center [642, 343] width 1 height 1
checkbox input "true"
click at [79, 373] on button "التالي" at bounding box center [79, 379] width 50 height 23
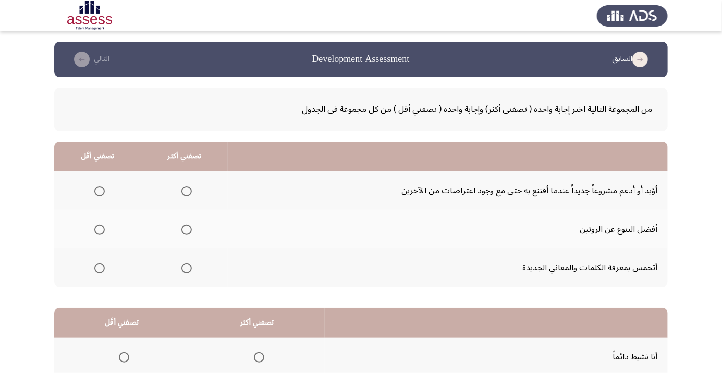
click at [182, 189] on span "Select an option" at bounding box center [186, 191] width 10 height 10
click at [182, 189] on input "Select an option" at bounding box center [186, 191] width 10 height 10
click at [187, 230] on span "Select an option" at bounding box center [187, 230] width 0 height 0
click at [186, 229] on input "Select an option" at bounding box center [186, 230] width 10 height 10
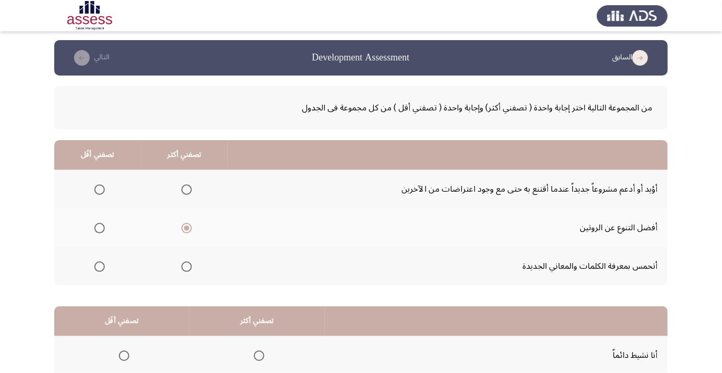
scroll to position [2, 0]
click at [100, 267] on span "Select an option" at bounding box center [100, 267] width 0 height 0
click at [99, 266] on input "Select an option" at bounding box center [99, 267] width 10 height 10
click at [186, 186] on span "Select an option" at bounding box center [186, 189] width 10 height 10
click at [186, 186] on input "Select an option" at bounding box center [186, 189] width 10 height 10
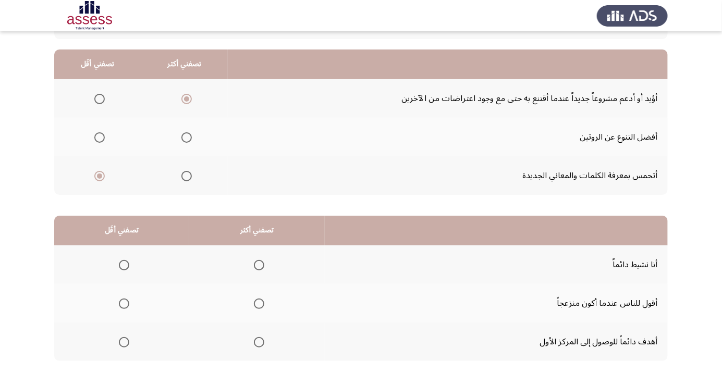
scroll to position [103, 0]
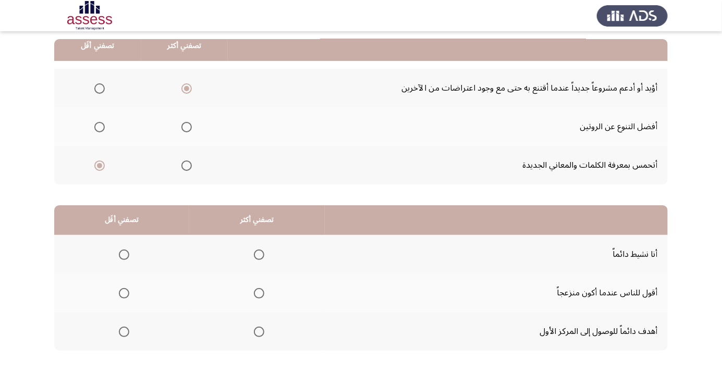
click at [255, 266] on th at bounding box center [256, 254] width 135 height 39
click at [259, 255] on span "Select an option" at bounding box center [259, 255] width 0 height 0
click at [257, 254] on input "Select an option" at bounding box center [259, 255] width 10 height 10
click at [124, 255] on span "Select an option" at bounding box center [124, 255] width 0 height 0
click at [123, 254] on input "Select an option" at bounding box center [124, 255] width 10 height 10
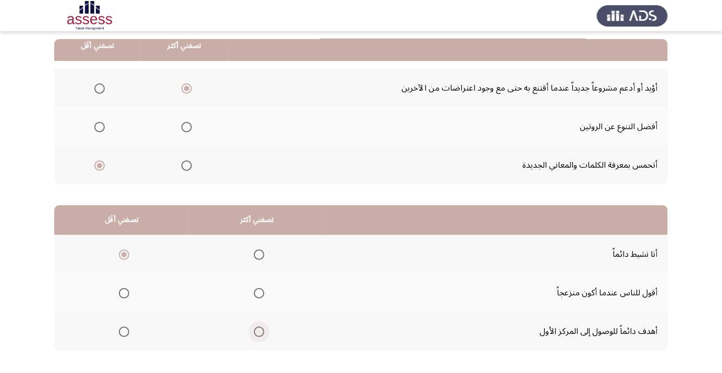
click at [256, 328] on span "Select an option" at bounding box center [259, 332] width 10 height 10
click at [256, 328] on input "Select an option" at bounding box center [259, 332] width 10 height 10
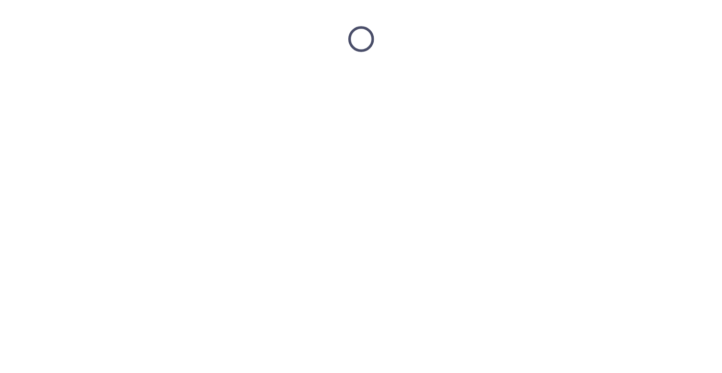
scroll to position [0, 0]
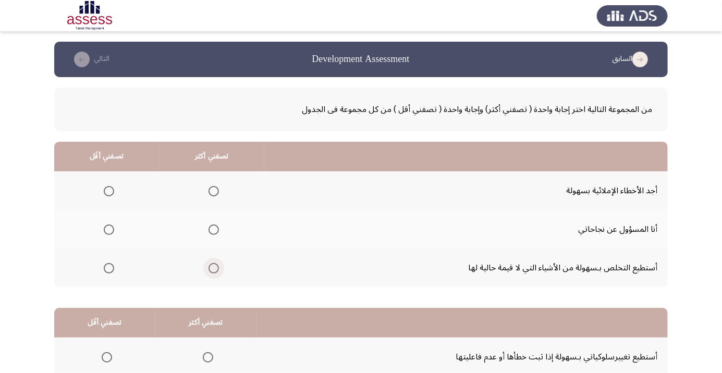
click at [204, 270] on label "Select an option" at bounding box center [211, 268] width 15 height 10
click at [208, 270] on input "Select an option" at bounding box center [213, 268] width 10 height 10
click at [112, 191] on span "Select an option" at bounding box center [109, 191] width 10 height 10
click at [112, 191] on input "Select an option" at bounding box center [109, 191] width 10 height 10
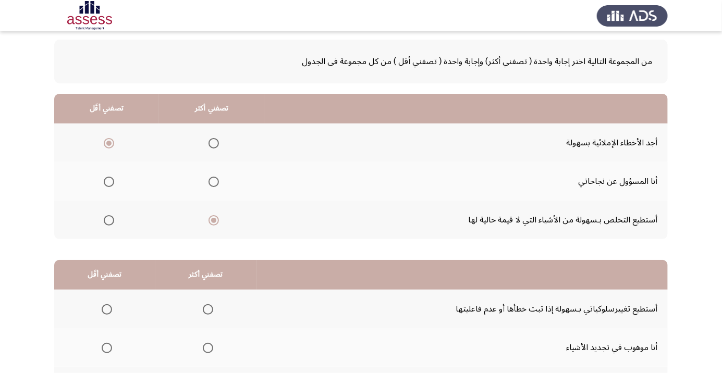
scroll to position [103, 0]
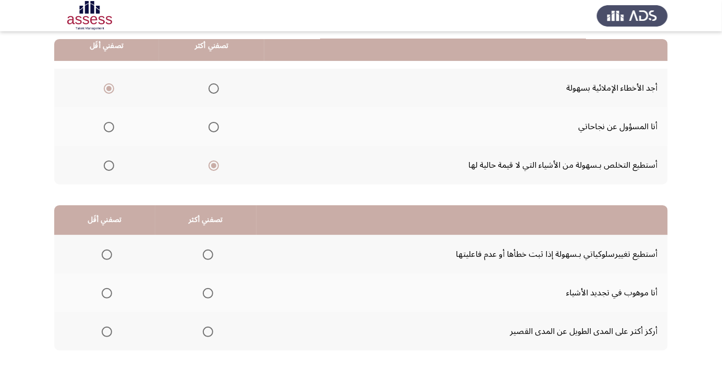
click at [187, 267] on th at bounding box center [205, 254] width 101 height 39
click at [210, 254] on span "Select an option" at bounding box center [208, 255] width 10 height 10
click at [210, 254] on input "Select an option" at bounding box center [208, 255] width 10 height 10
click at [107, 332] on span "Select an option" at bounding box center [107, 332] width 0 height 0
click at [106, 331] on input "Select an option" at bounding box center [107, 332] width 10 height 10
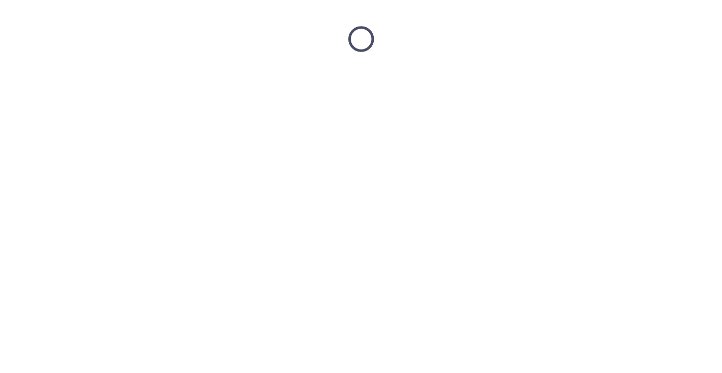
scroll to position [0, 0]
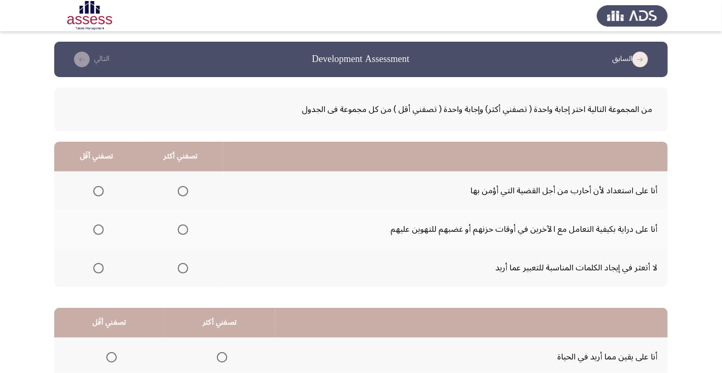
click at [182, 267] on span "Select an option" at bounding box center [183, 268] width 10 height 10
click at [182, 267] on input "Select an option" at bounding box center [183, 268] width 10 height 10
click at [98, 191] on span "Select an option" at bounding box center [98, 191] width 0 height 0
click at [98, 191] on input "Select an option" at bounding box center [98, 191] width 10 height 10
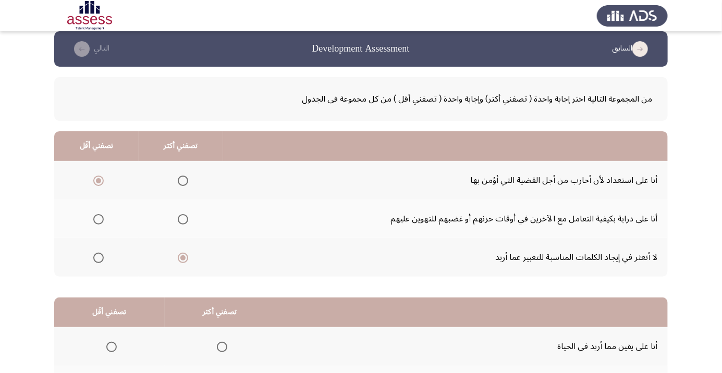
scroll to position [103, 0]
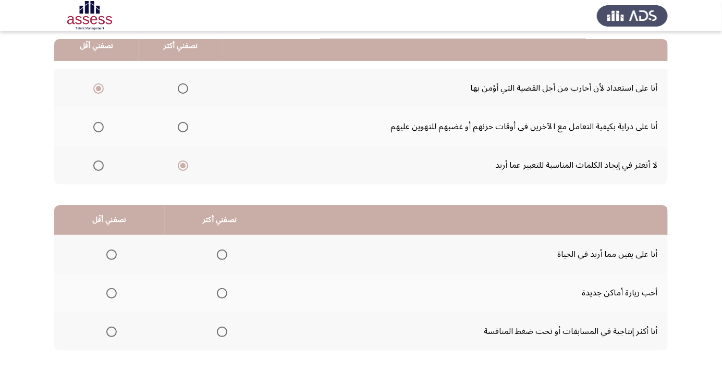
click at [103, 296] on label "Select an option" at bounding box center [109, 293] width 15 height 10
click at [106, 296] on input "Select an option" at bounding box center [111, 293] width 10 height 10
click at [213, 330] on label "Select an option" at bounding box center [220, 332] width 15 height 10
click at [217, 330] on input "Select an option" at bounding box center [222, 332] width 10 height 10
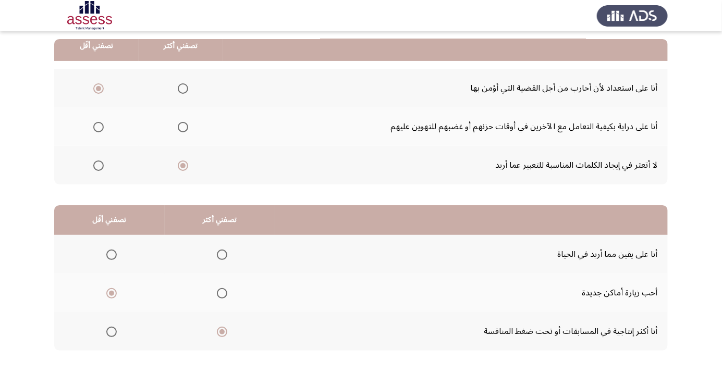
scroll to position [0, 0]
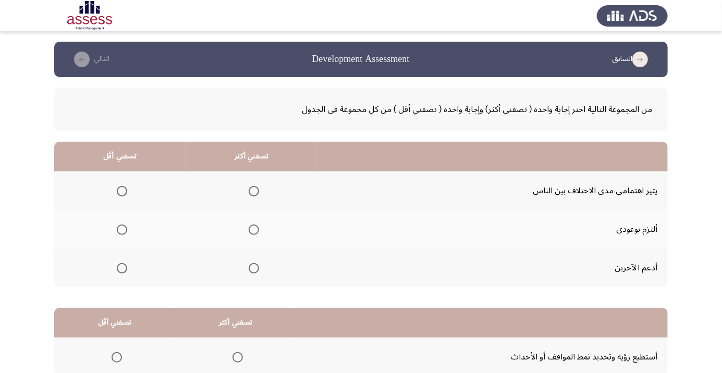
click at [119, 226] on span "Select an option" at bounding box center [122, 230] width 10 height 10
click at [119, 226] on input "Select an option" at bounding box center [122, 230] width 10 height 10
click at [249, 267] on span "Select an option" at bounding box center [254, 268] width 10 height 10
click at [249, 267] on input "Select an option" at bounding box center [254, 268] width 10 height 10
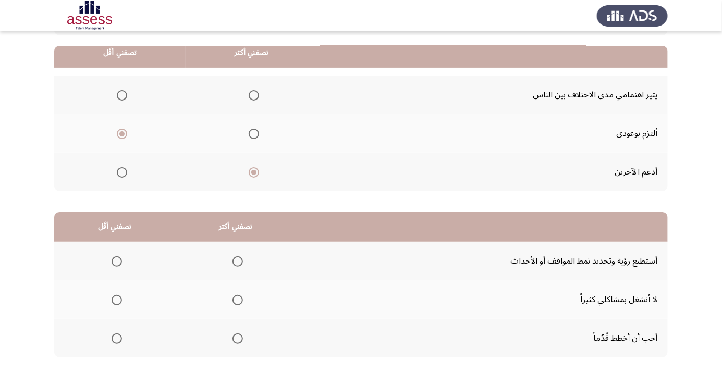
scroll to position [103, 0]
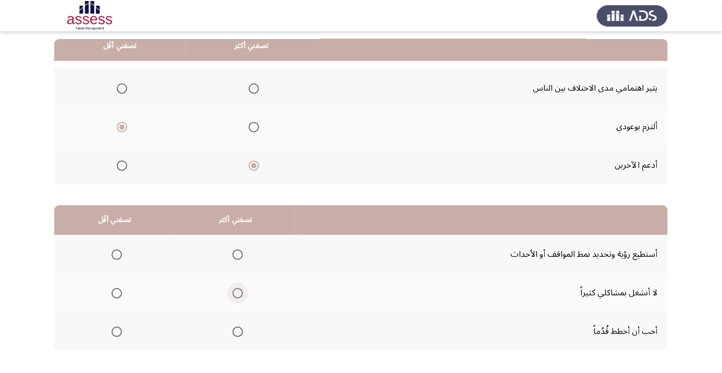
click at [238, 293] on span "Select an option" at bounding box center [238, 293] width 0 height 0
click at [235, 292] on input "Select an option" at bounding box center [237, 293] width 10 height 10
click at [117, 255] on span "Select an option" at bounding box center [117, 255] width 0 height 0
click at [116, 254] on input "Select an option" at bounding box center [117, 255] width 10 height 10
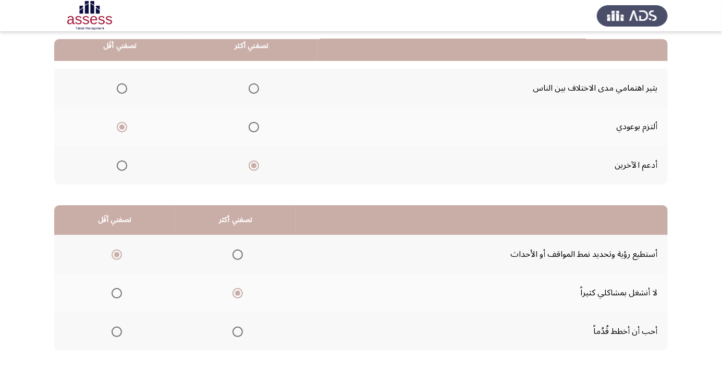
scroll to position [0, 0]
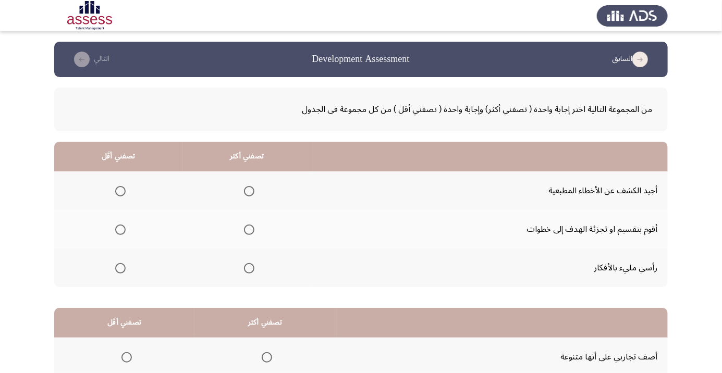
click at [249, 268] on span "Select an option" at bounding box center [249, 268] width 0 height 0
click at [247, 267] on input "Select an option" at bounding box center [249, 268] width 10 height 10
click at [124, 193] on span "Select an option" at bounding box center [120, 191] width 10 height 10
click at [124, 193] on input "Select an option" at bounding box center [120, 191] width 10 height 10
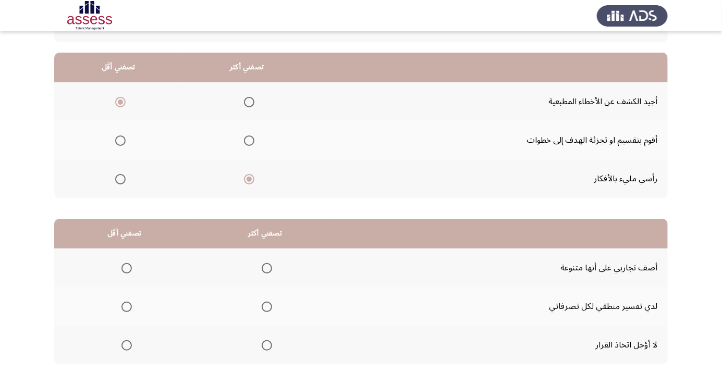
scroll to position [103, 0]
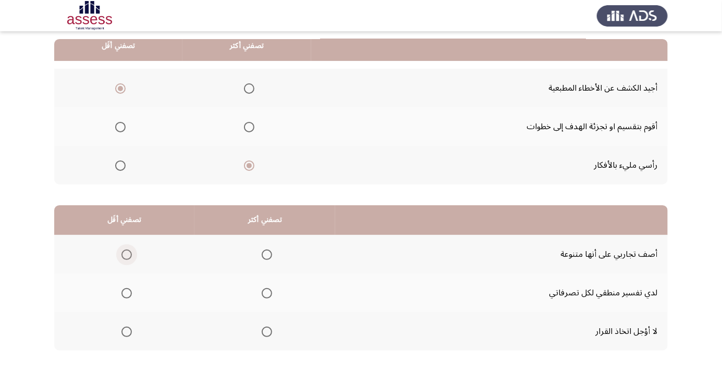
click at [126, 254] on span "Select an option" at bounding box center [126, 255] width 10 height 10
click at [126, 254] on input "Select an option" at bounding box center [126, 255] width 10 height 10
click at [267, 331] on span "Select an option" at bounding box center [267, 332] width 10 height 10
click at [267, 331] on input "Select an option" at bounding box center [267, 332] width 10 height 10
click at [269, 289] on span "Select an option" at bounding box center [267, 293] width 10 height 10
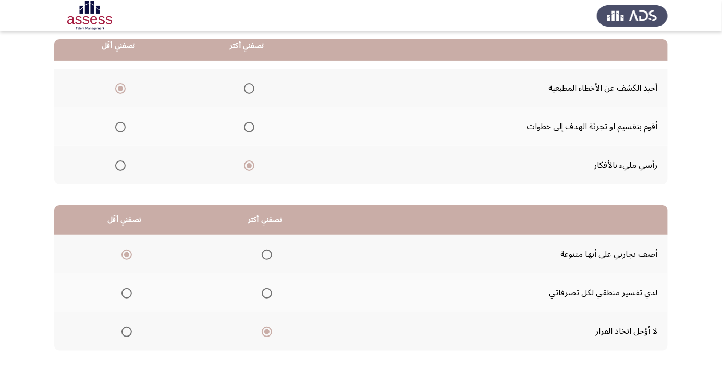
click at [269, 289] on input "Select an option" at bounding box center [267, 293] width 10 height 10
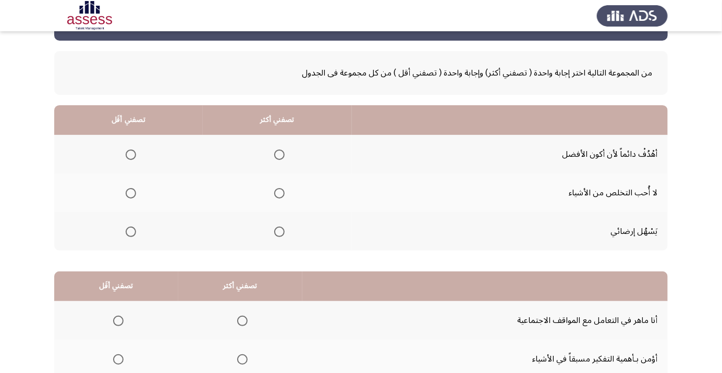
scroll to position [39, 0]
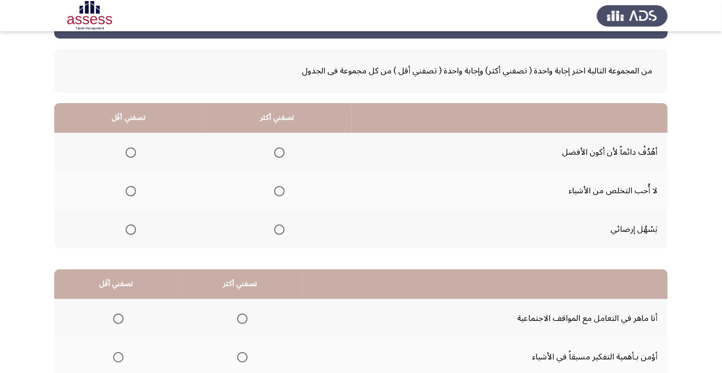
click at [283, 149] on span "Select an option" at bounding box center [279, 152] width 10 height 10
click at [283, 149] on input "Select an option" at bounding box center [279, 152] width 10 height 10
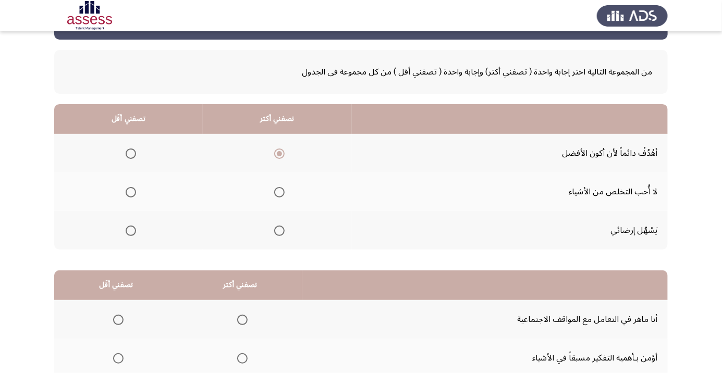
click at [131, 231] on span "Select an option" at bounding box center [131, 231] width 0 height 0
click at [130, 230] on input "Select an option" at bounding box center [131, 231] width 10 height 10
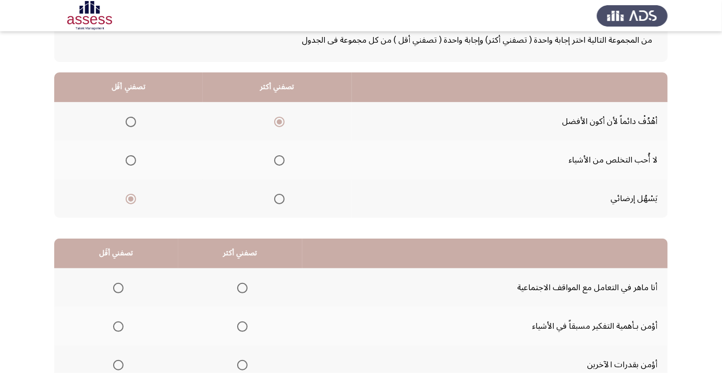
scroll to position [103, 0]
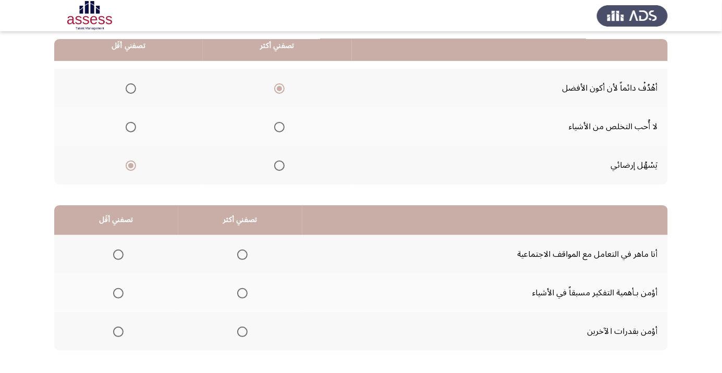
click at [117, 256] on span "Select an option" at bounding box center [118, 255] width 10 height 10
click at [117, 256] on input "Select an option" at bounding box center [118, 255] width 10 height 10
click at [242, 293] on span "Select an option" at bounding box center [242, 293] width 0 height 0
click at [241, 292] on input "Select an option" at bounding box center [242, 293] width 10 height 10
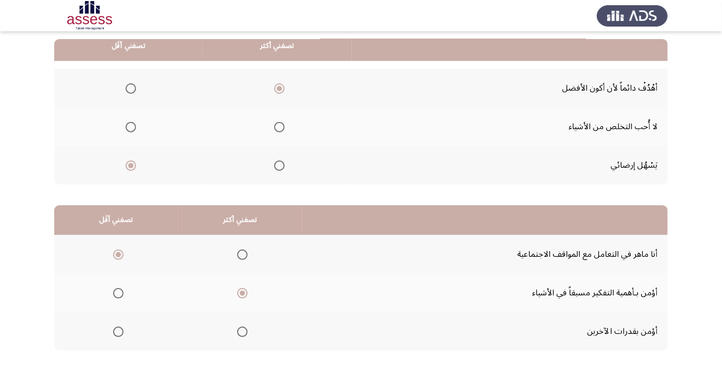
scroll to position [0, 0]
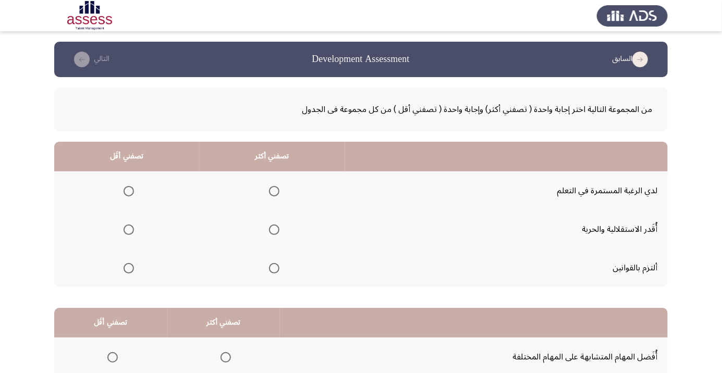
click at [126, 265] on span "Select an option" at bounding box center [129, 268] width 10 height 10
click at [126, 265] on input "Select an option" at bounding box center [129, 268] width 10 height 10
click at [273, 191] on span "Select an option" at bounding box center [274, 191] width 10 height 10
click at [273, 191] on input "Select an option" at bounding box center [274, 191] width 10 height 10
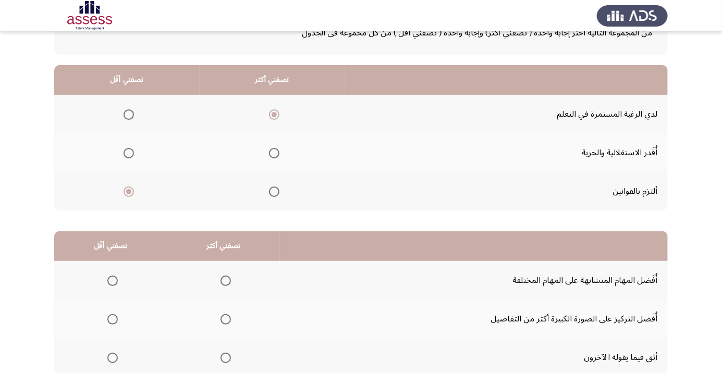
scroll to position [103, 0]
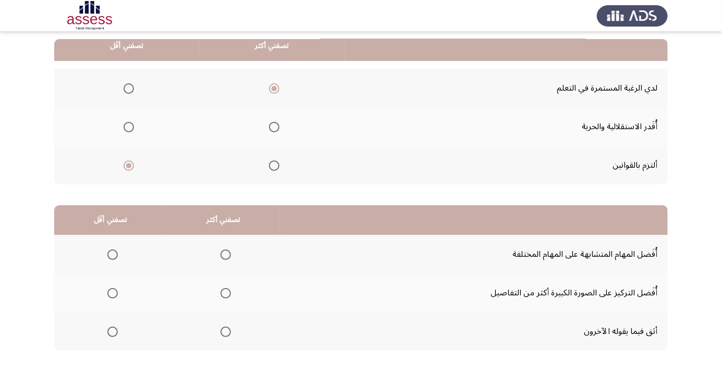
click at [117, 342] on th at bounding box center [110, 331] width 113 height 39
click at [112, 331] on span "Select an option" at bounding box center [112, 332] width 10 height 10
click at [112, 331] on input "Select an option" at bounding box center [112, 332] width 10 height 10
click at [226, 293] on span "Select an option" at bounding box center [226, 293] width 0 height 0
click at [225, 292] on input "Select an option" at bounding box center [225, 293] width 10 height 10
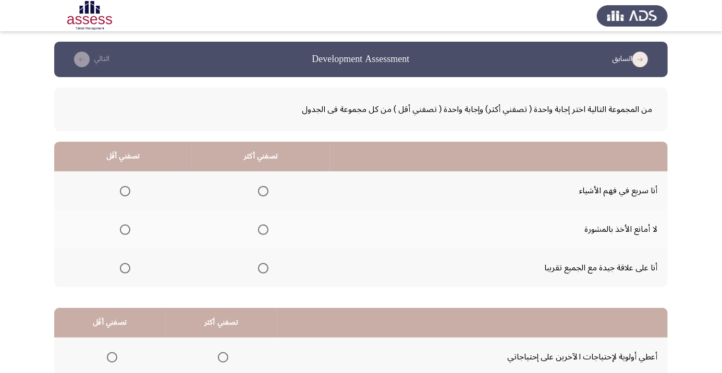
click at [259, 270] on span "Select an option" at bounding box center [263, 268] width 10 height 10
click at [259, 270] on input "Select an option" at bounding box center [263, 268] width 10 height 10
click at [122, 187] on span "Select an option" at bounding box center [125, 191] width 10 height 10
click at [122, 187] on input "Select an option" at bounding box center [125, 191] width 10 height 10
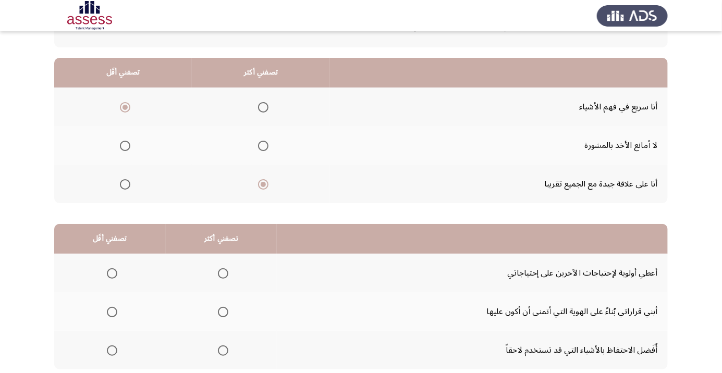
scroll to position [85, 0]
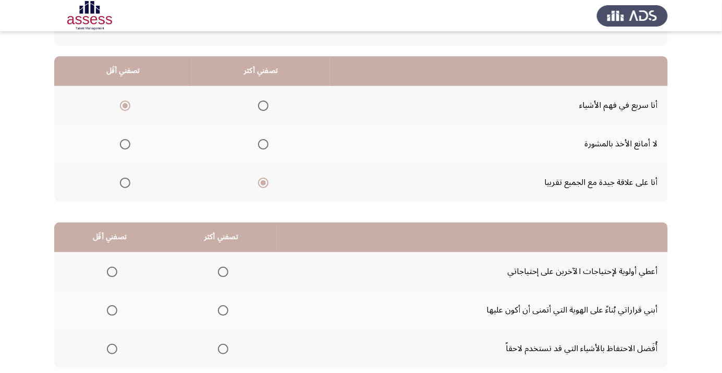
click at [126, 146] on span "Select an option" at bounding box center [125, 144] width 10 height 10
click at [126, 146] on input "Select an option" at bounding box center [125, 144] width 10 height 10
click at [124, 109] on span "Select an option" at bounding box center [125, 106] width 10 height 10
click at [124, 109] on input "Select an option" at bounding box center [125, 106] width 10 height 10
click at [112, 274] on span "Select an option" at bounding box center [112, 272] width 10 height 10
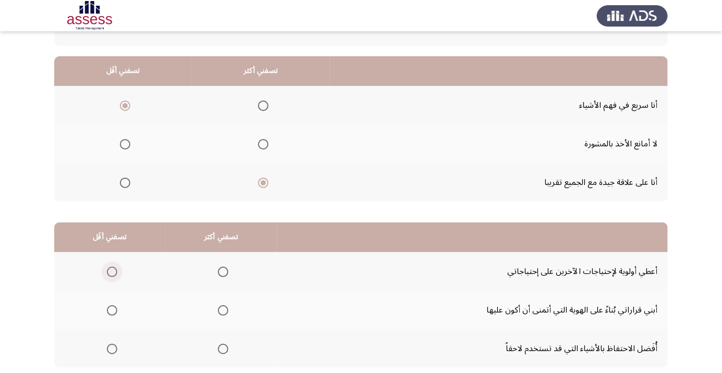
click at [112, 274] on input "Select an option" at bounding box center [112, 272] width 10 height 10
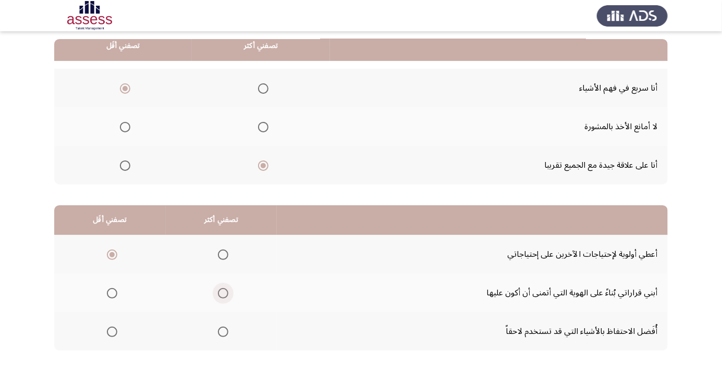
click at [223, 293] on span "Select an option" at bounding box center [223, 293] width 0 height 0
click at [222, 292] on input "Select an option" at bounding box center [223, 293] width 10 height 10
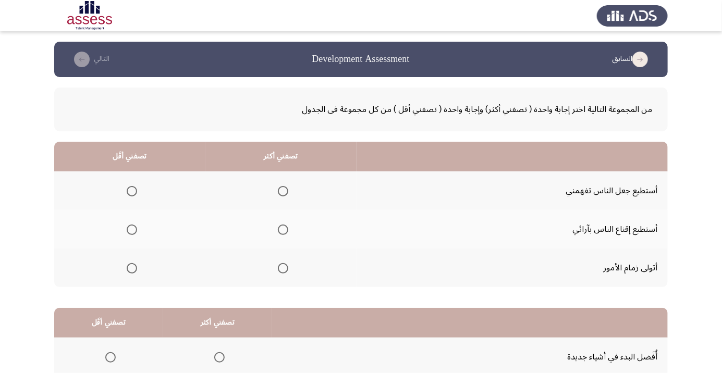
click at [281, 191] on span "Select an option" at bounding box center [283, 191] width 10 height 10
click at [281, 191] on input "Select an option" at bounding box center [283, 191] width 10 height 10
click at [131, 226] on span "Select an option" at bounding box center [132, 230] width 10 height 10
click at [131, 226] on input "Select an option" at bounding box center [132, 230] width 10 height 10
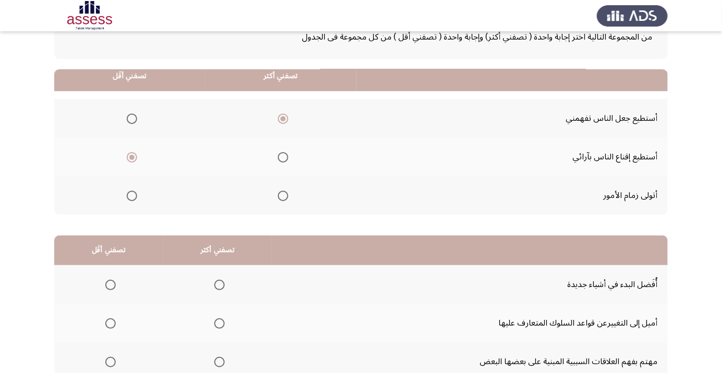
scroll to position [103, 0]
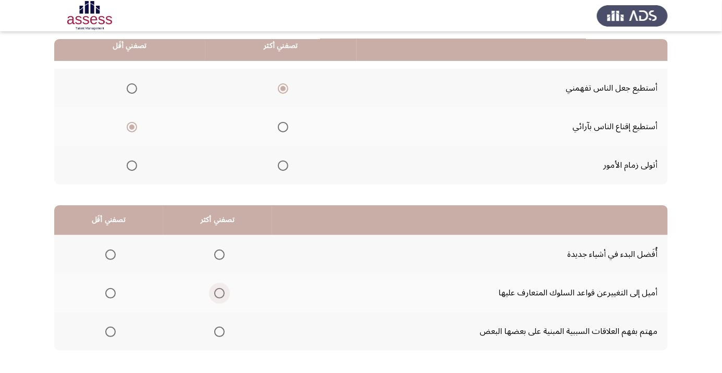
click at [219, 293] on span "Select an option" at bounding box center [219, 293] width 0 height 0
click at [217, 292] on input "Select an option" at bounding box center [219, 293] width 10 height 10
click at [110, 255] on span "Select an option" at bounding box center [110, 255] width 0 height 0
click at [110, 254] on input "Select an option" at bounding box center [110, 255] width 10 height 10
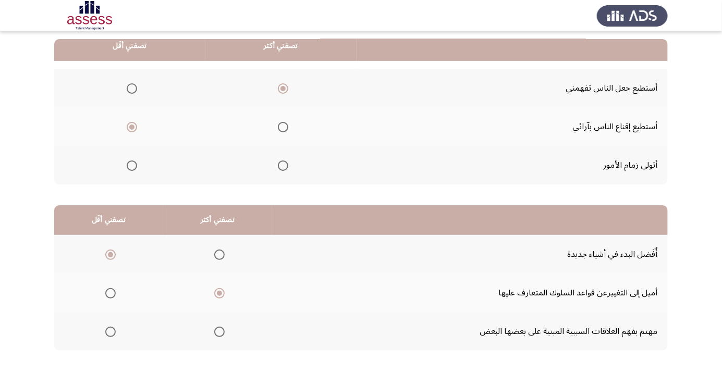
scroll to position [0, 0]
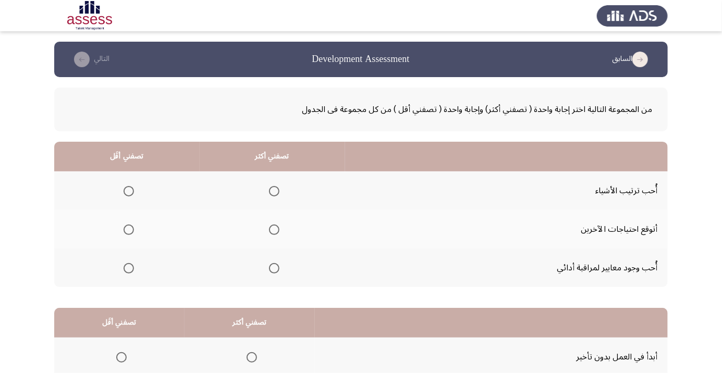
click at [269, 196] on span "Select an option" at bounding box center [274, 191] width 10 height 10
click at [269, 196] on input "Select an option" at bounding box center [274, 191] width 10 height 10
click at [129, 268] on span "Select an option" at bounding box center [129, 268] width 0 height 0
click at [128, 267] on input "Select an option" at bounding box center [129, 268] width 10 height 10
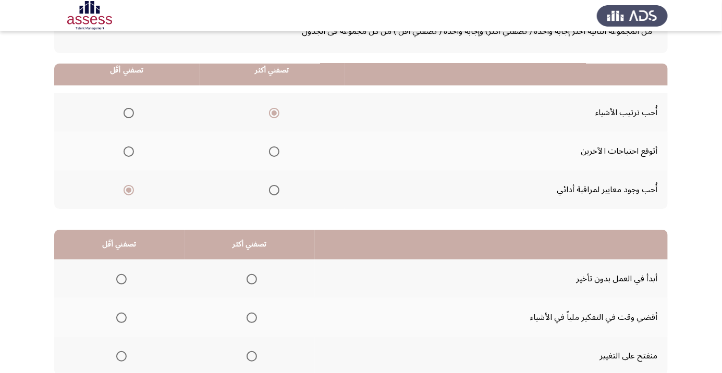
scroll to position [103, 0]
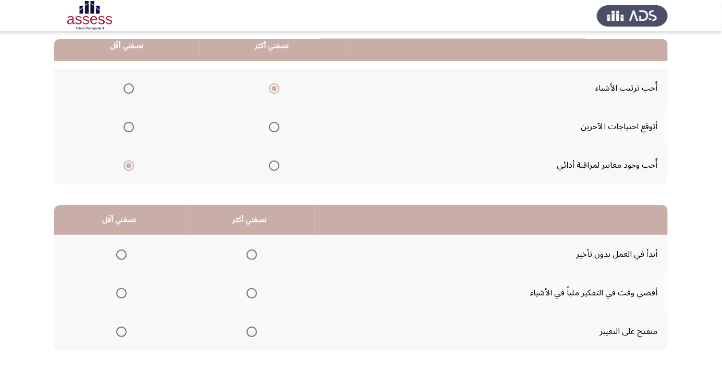
click at [251, 289] on span "Select an option" at bounding box center [252, 293] width 10 height 10
click at [251, 289] on input "Select an option" at bounding box center [252, 293] width 10 height 10
click at [118, 332] on span "Select an option" at bounding box center [121, 332] width 10 height 10
click at [118, 332] on input "Select an option" at bounding box center [121, 332] width 10 height 10
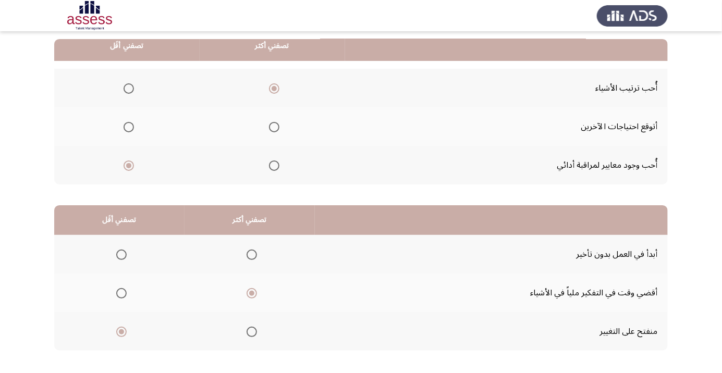
scroll to position [0, 0]
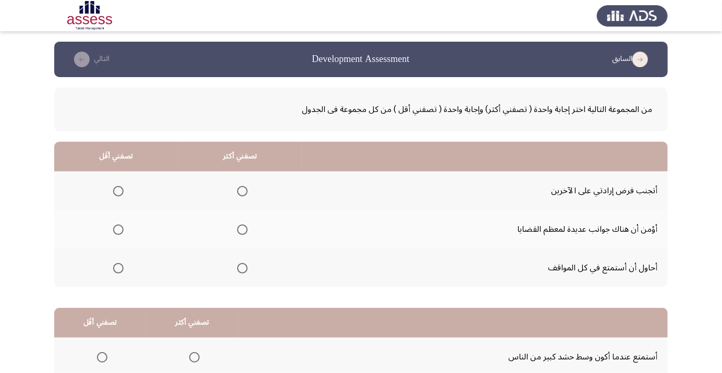
click at [239, 229] on span "Select an option" at bounding box center [242, 230] width 10 height 10
click at [239, 229] on input "Select an option" at bounding box center [242, 230] width 10 height 10
click at [117, 191] on span "Select an option" at bounding box center [118, 191] width 10 height 10
click at [117, 191] on input "Select an option" at bounding box center [118, 191] width 10 height 10
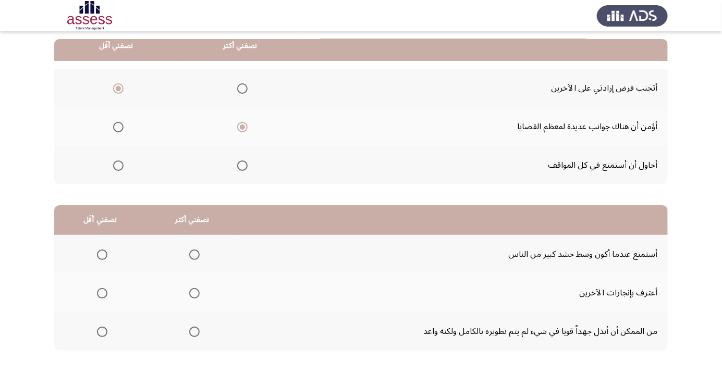
click at [194, 255] on span "Select an option" at bounding box center [194, 255] width 0 height 0
click at [193, 254] on input "Select an option" at bounding box center [194, 255] width 10 height 10
click at [107, 303] on th at bounding box center [100, 293] width 92 height 39
click at [101, 296] on span "Select an option" at bounding box center [102, 293] width 10 height 10
click at [101, 296] on input "Select an option" at bounding box center [102, 293] width 10 height 10
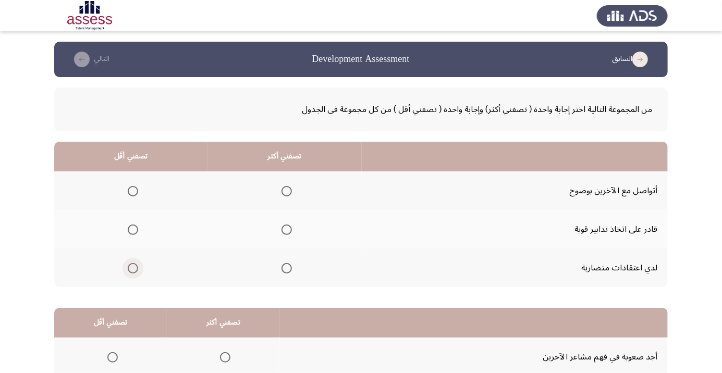
click at [132, 267] on span "Select an option" at bounding box center [133, 268] width 10 height 10
click at [132, 267] on input "Select an option" at bounding box center [133, 268] width 10 height 10
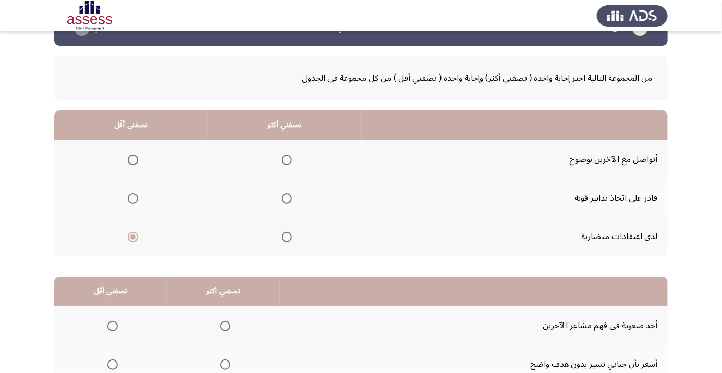
scroll to position [33, 0]
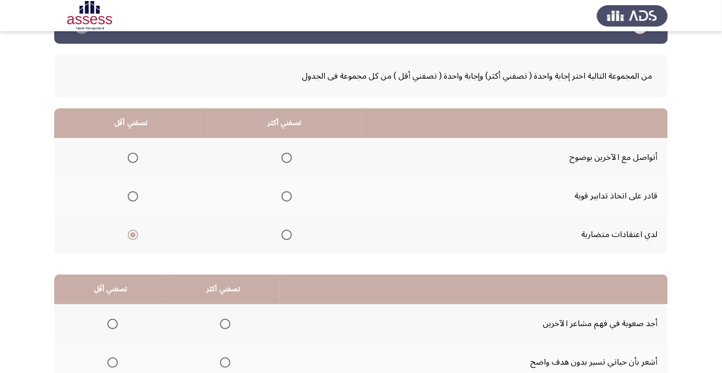
click at [287, 158] on span "Select an option" at bounding box center [287, 158] width 0 height 0
click at [286, 157] on input "Select an option" at bounding box center [286, 158] width 10 height 10
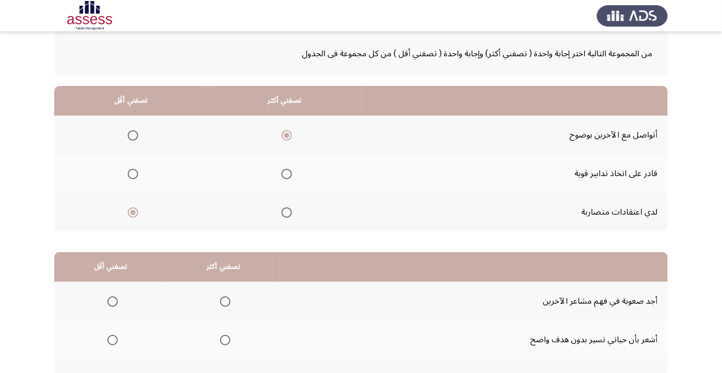
scroll to position [103, 0]
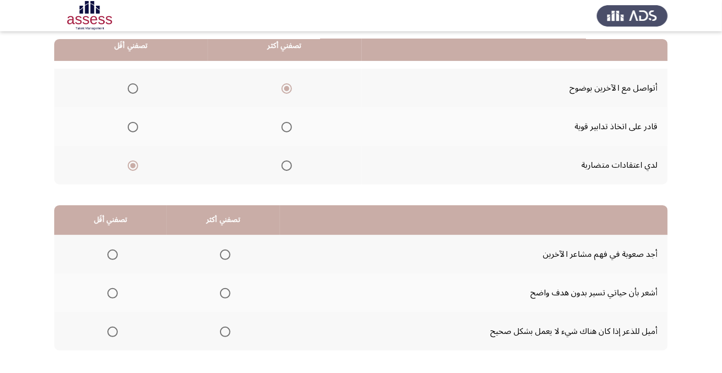
click at [112, 254] on span "Select an option" at bounding box center [112, 255] width 10 height 10
click at [112, 254] on input "Select an option" at bounding box center [112, 255] width 10 height 10
click at [225, 332] on span "Select an option" at bounding box center [225, 332] width 0 height 0
click at [223, 331] on input "Select an option" at bounding box center [225, 332] width 10 height 10
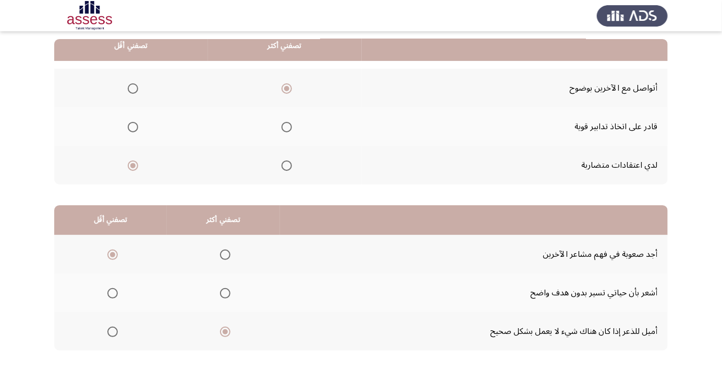
scroll to position [0, 0]
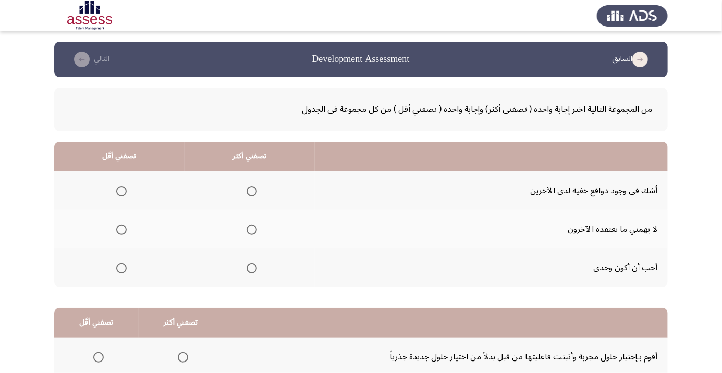
click at [254, 229] on span "Select an option" at bounding box center [252, 230] width 10 height 10
click at [254, 229] on input "Select an option" at bounding box center [252, 230] width 10 height 10
click at [125, 272] on span "Select an option" at bounding box center [121, 268] width 10 height 10
click at [125, 272] on input "Select an option" at bounding box center [121, 268] width 10 height 10
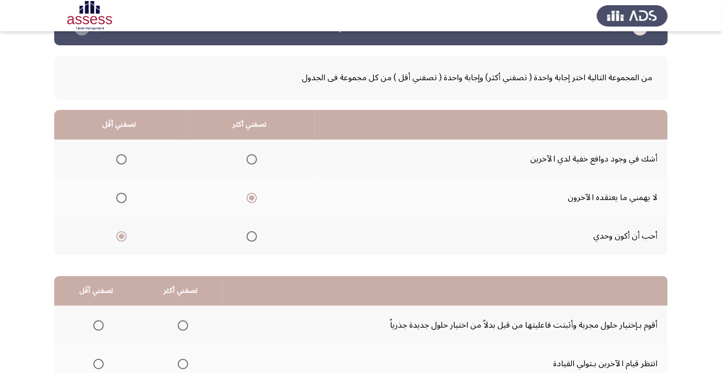
scroll to position [103, 0]
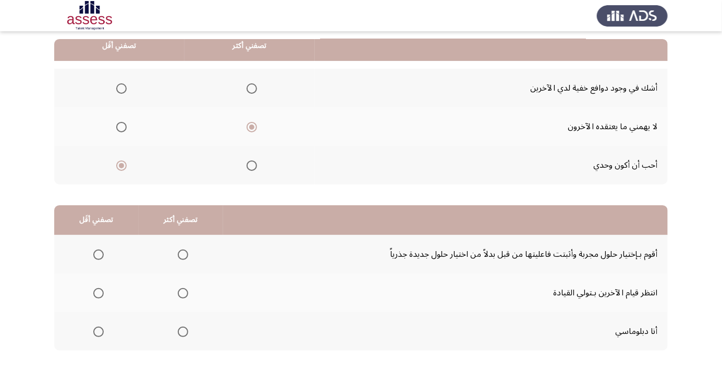
click at [108, 328] on th at bounding box center [96, 331] width 84 height 39
click at [98, 332] on span "Select an option" at bounding box center [98, 332] width 0 height 0
click at [97, 331] on input "Select an option" at bounding box center [98, 332] width 10 height 10
click at [174, 266] on th at bounding box center [181, 254] width 84 height 39
click at [98, 255] on span "Select an option" at bounding box center [98, 255] width 0 height 0
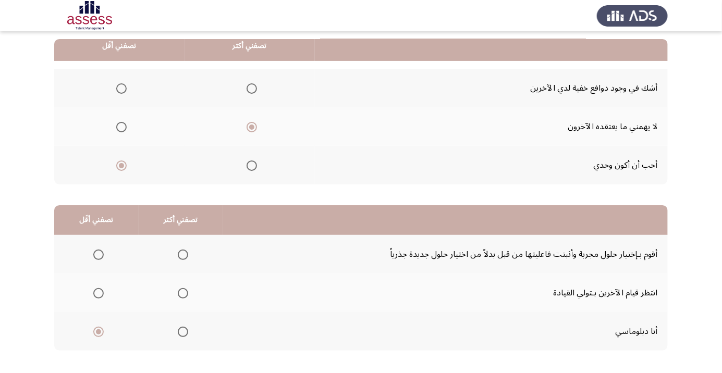
click at [97, 254] on input "Select an option" at bounding box center [98, 255] width 10 height 10
click at [180, 254] on span "Select an option" at bounding box center [183, 255] width 10 height 10
click at [180, 254] on input "Select an option" at bounding box center [183, 255] width 10 height 10
click at [98, 332] on span "Select an option" at bounding box center [98, 332] width 0 height 0
click at [97, 331] on input "Select an option" at bounding box center [98, 332] width 10 height 10
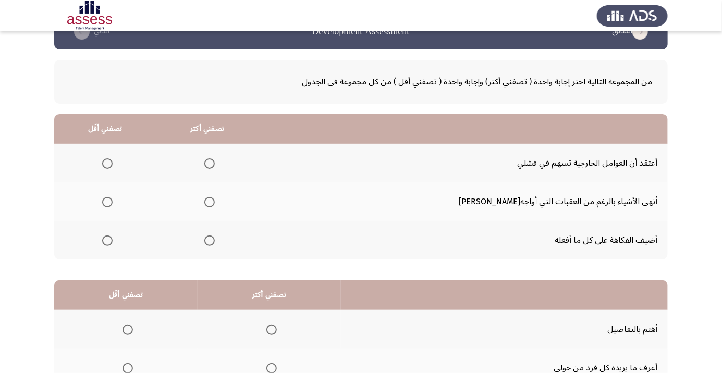
scroll to position [31, 0]
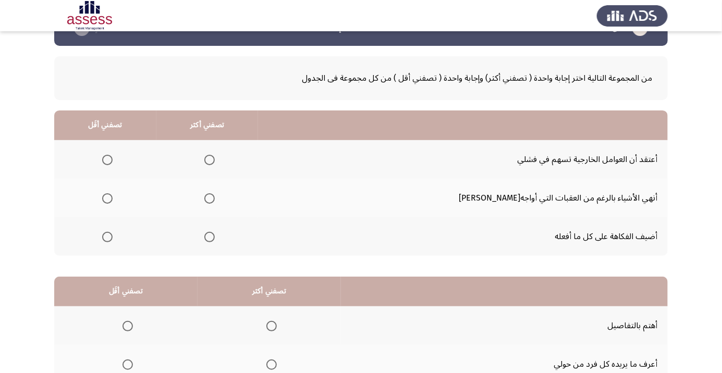
click at [210, 237] on span "Select an option" at bounding box center [210, 237] width 0 height 0
click at [215, 236] on input "Select an option" at bounding box center [209, 237] width 10 height 10
click at [113, 200] on span "Select an option" at bounding box center [107, 198] width 10 height 10
click at [113, 200] on input "Select an option" at bounding box center [107, 198] width 10 height 10
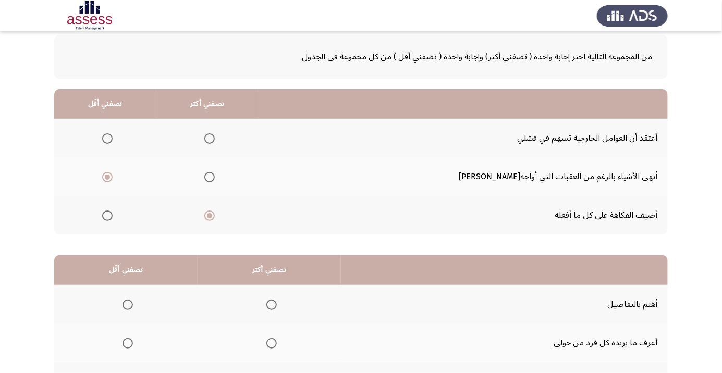
scroll to position [103, 0]
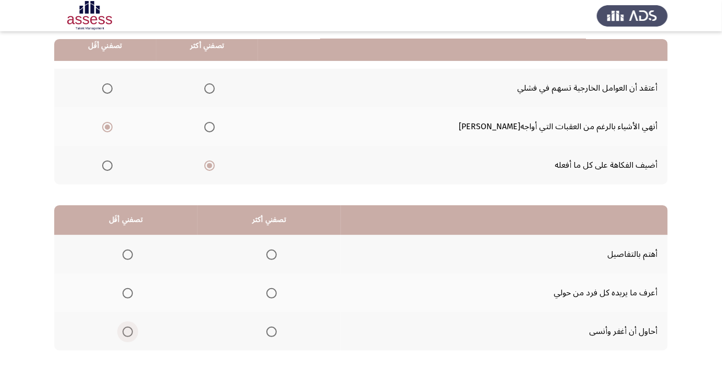
click at [131, 330] on span "Select an option" at bounding box center [127, 332] width 10 height 10
click at [131, 330] on input "Select an option" at bounding box center [127, 332] width 10 height 10
click at [287, 250] on th at bounding box center [269, 254] width 143 height 39
click at [275, 253] on span "Select an option" at bounding box center [271, 255] width 10 height 10
click at [275, 253] on input "Select an option" at bounding box center [271, 255] width 10 height 10
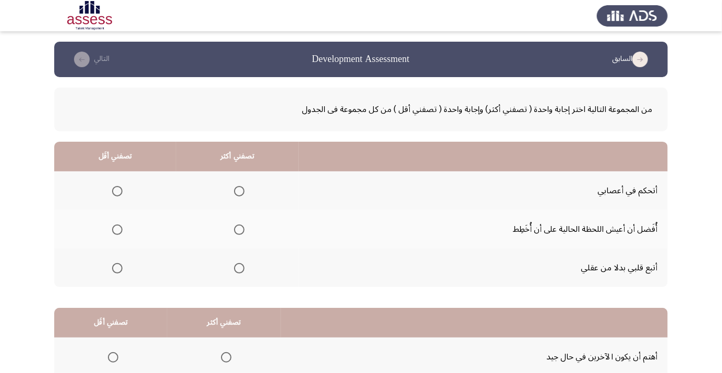
click at [118, 187] on span "Select an option" at bounding box center [117, 191] width 10 height 10
click at [118, 187] on input "Select an option" at bounding box center [117, 191] width 10 height 10
click at [236, 270] on span "Select an option" at bounding box center [239, 268] width 10 height 10
click at [236, 270] on input "Select an option" at bounding box center [239, 268] width 10 height 10
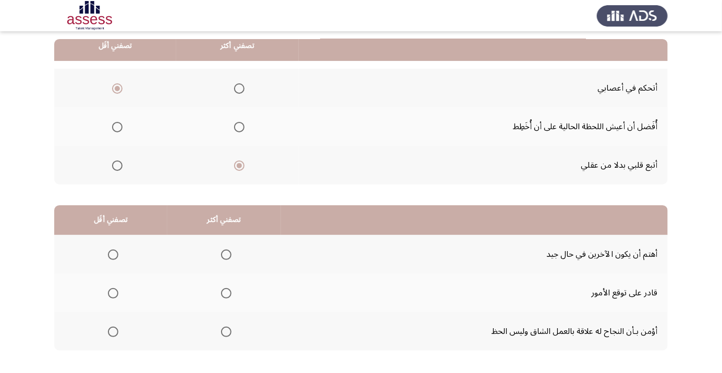
click at [226, 332] on span "Select an option" at bounding box center [226, 332] width 0 height 0
click at [223, 331] on input "Select an option" at bounding box center [226, 332] width 10 height 10
click at [115, 257] on span "Select an option" at bounding box center [113, 255] width 10 height 10
click at [115, 257] on input "Select an option" at bounding box center [113, 255] width 10 height 10
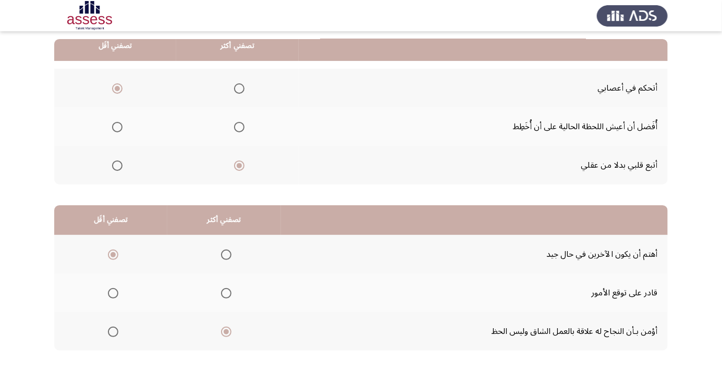
scroll to position [0, 0]
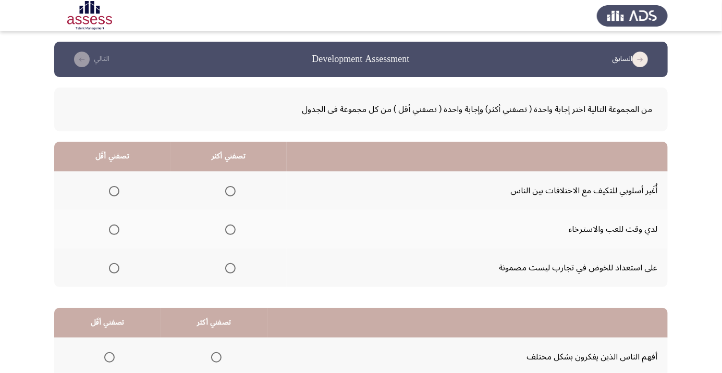
click at [229, 191] on span "Select an option" at bounding box center [230, 191] width 10 height 10
click at [229, 191] on input "Select an option" at bounding box center [230, 191] width 10 height 10
click at [108, 241] on th at bounding box center [112, 229] width 116 height 39
click at [114, 230] on span "Select an option" at bounding box center [114, 230] width 0 height 0
click at [114, 229] on input "Select an option" at bounding box center [114, 230] width 10 height 10
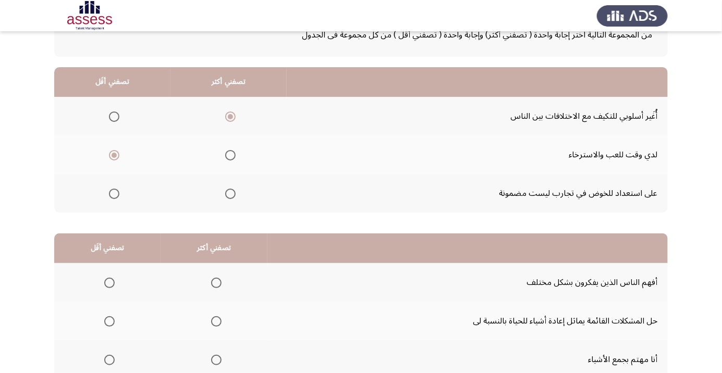
scroll to position [103, 0]
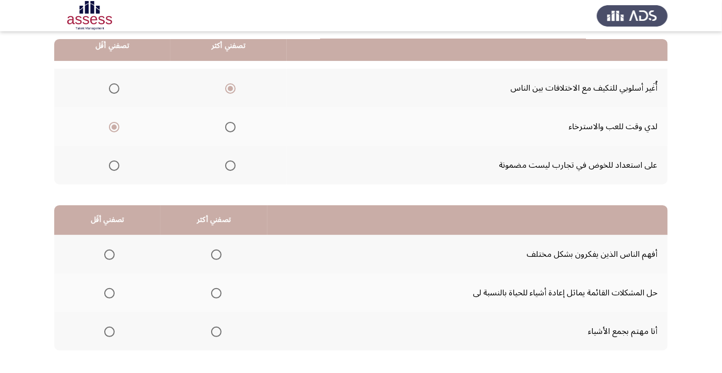
click at [218, 332] on span "Select an option" at bounding box center [216, 332] width 10 height 10
click at [218, 332] on input "Select an option" at bounding box center [216, 332] width 10 height 10
click at [108, 254] on span "Select an option" at bounding box center [109, 255] width 10 height 10
click at [108, 254] on input "Select an option" at bounding box center [109, 255] width 10 height 10
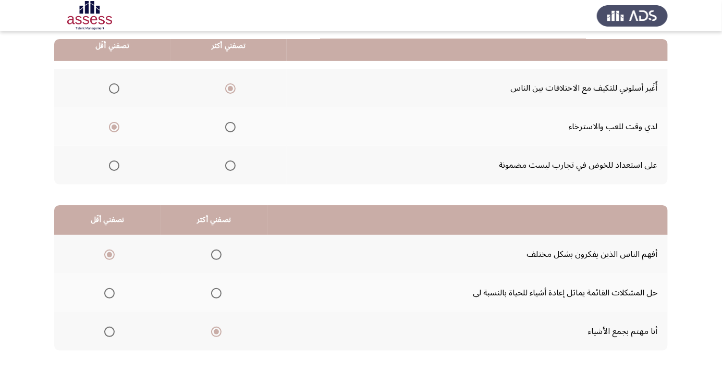
scroll to position [0, 0]
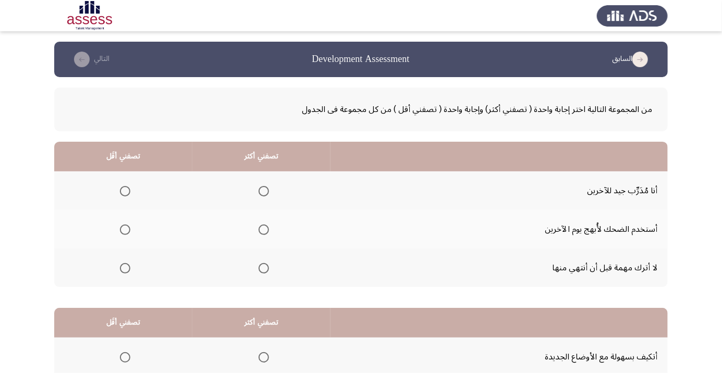
click at [263, 191] on span "Select an option" at bounding box center [263, 191] width 0 height 0
click at [263, 191] on input "Select an option" at bounding box center [263, 191] width 10 height 10
click at [263, 230] on span "Select an option" at bounding box center [263, 230] width 0 height 0
click at [263, 229] on input "Select an option" at bounding box center [263, 230] width 10 height 10
click at [128, 188] on span "Select an option" at bounding box center [125, 191] width 10 height 10
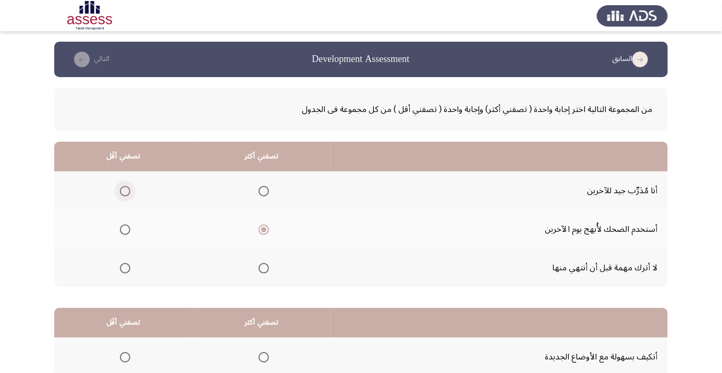
click at [128, 188] on input "Select an option" at bounding box center [125, 191] width 10 height 10
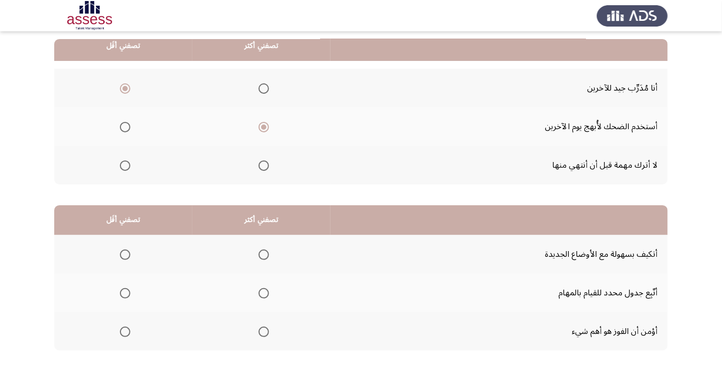
click at [263, 332] on span "Select an option" at bounding box center [263, 332] width 0 height 0
click at [263, 331] on input "Select an option" at bounding box center [263, 332] width 10 height 10
click at [125, 254] on span "Select an option" at bounding box center [125, 255] width 10 height 10
click at [125, 254] on input "Select an option" at bounding box center [125, 255] width 10 height 10
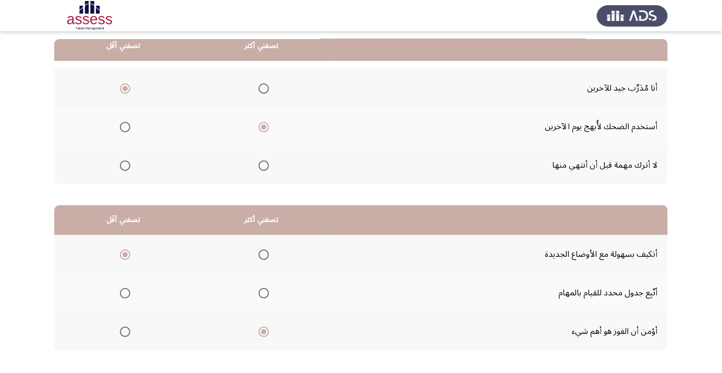
scroll to position [0, 0]
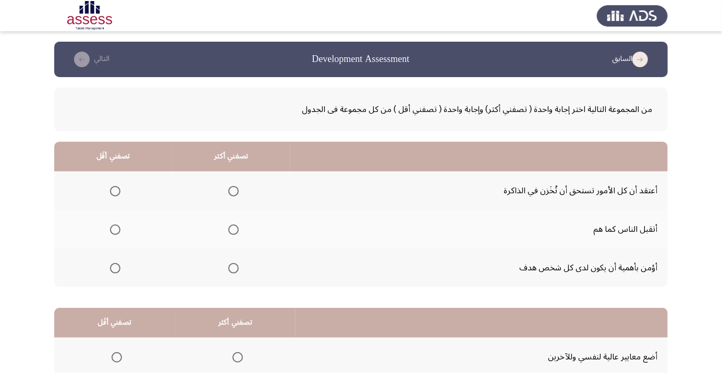
click at [229, 229] on span "Select an option" at bounding box center [233, 230] width 10 height 10
click at [229, 229] on input "Select an option" at bounding box center [233, 230] width 10 height 10
click at [115, 268] on span "Select an option" at bounding box center [115, 268] width 0 height 0
click at [115, 267] on input "Select an option" at bounding box center [115, 268] width 10 height 10
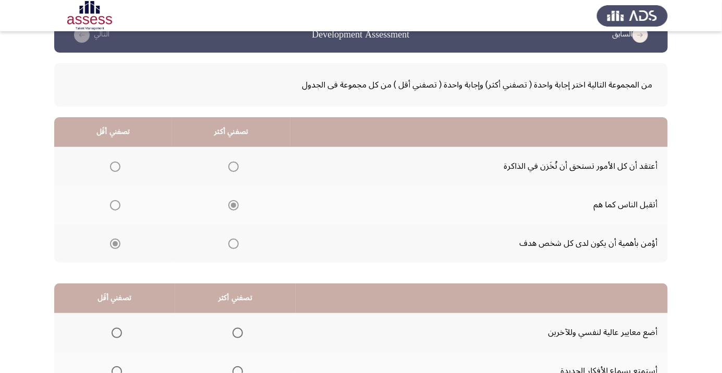
scroll to position [103, 0]
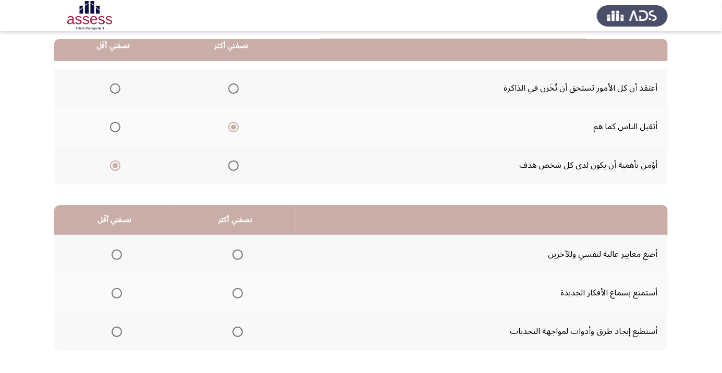
click at [112, 327] on span "Select an option" at bounding box center [117, 332] width 10 height 10
click at [112, 327] on input "Select an option" at bounding box center [117, 332] width 10 height 10
click at [234, 296] on span "Select an option" at bounding box center [237, 293] width 10 height 10
click at [234, 296] on input "Select an option" at bounding box center [237, 293] width 10 height 10
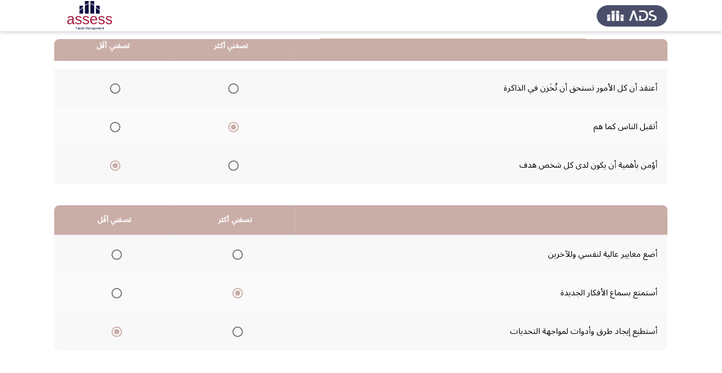
scroll to position [0, 0]
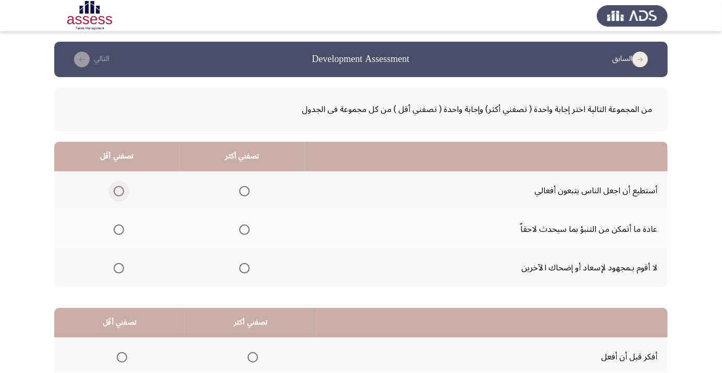
click at [119, 191] on span "Select an option" at bounding box center [119, 191] width 0 height 0
click at [118, 191] on input "Select an option" at bounding box center [119, 191] width 10 height 10
click at [239, 230] on span "Select an option" at bounding box center [244, 230] width 10 height 10
click at [239, 230] on input "Select an option" at bounding box center [244, 230] width 10 height 10
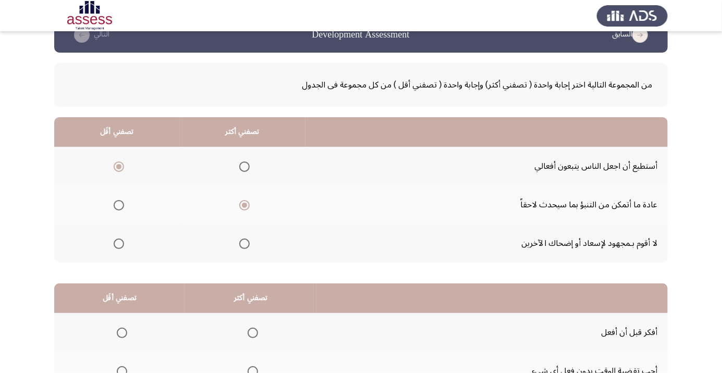
scroll to position [103, 0]
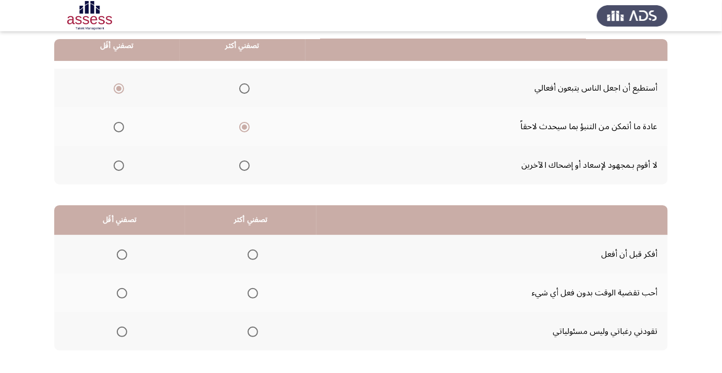
click at [117, 332] on span "Select an option" at bounding box center [122, 332] width 10 height 10
click at [117, 332] on input "Select an option" at bounding box center [122, 332] width 10 height 10
click at [248, 257] on span "Select an option" at bounding box center [253, 255] width 10 height 10
click at [248, 257] on input "Select an option" at bounding box center [253, 255] width 10 height 10
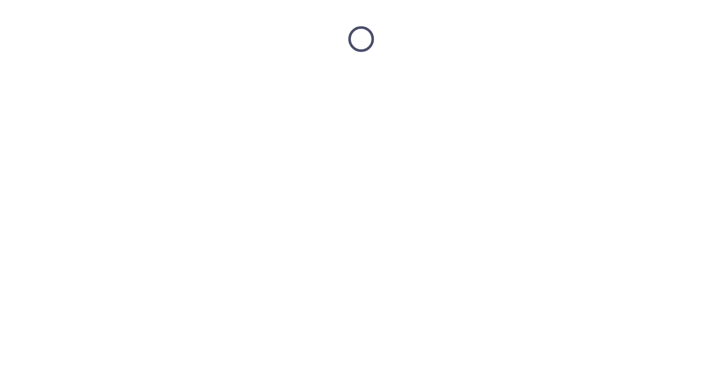
scroll to position [0, 0]
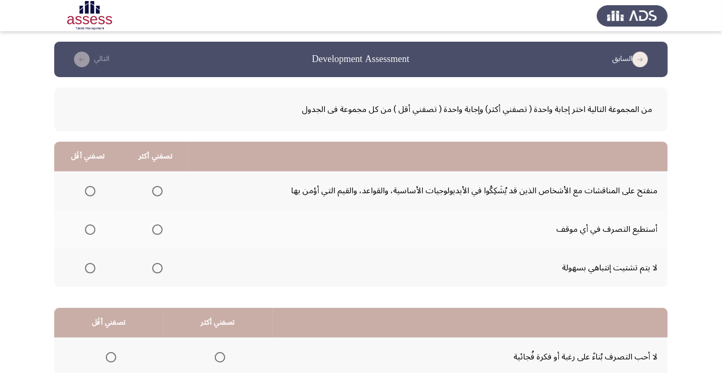
click at [90, 268] on span "Select an option" at bounding box center [90, 268] width 0 height 0
click at [89, 267] on input "Select an option" at bounding box center [90, 268] width 10 height 10
click at [157, 268] on span "Select an option" at bounding box center [157, 268] width 0 height 0
click at [156, 267] on input "Select an option" at bounding box center [157, 268] width 10 height 10
click at [152, 225] on span "Select an option" at bounding box center [157, 230] width 10 height 10
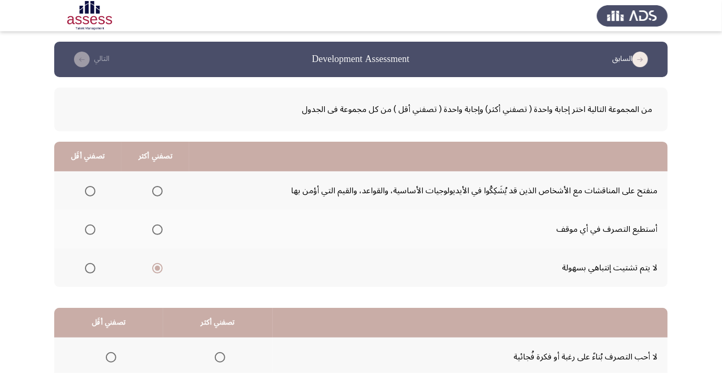
click at [152, 225] on input "Select an option" at bounding box center [157, 230] width 10 height 10
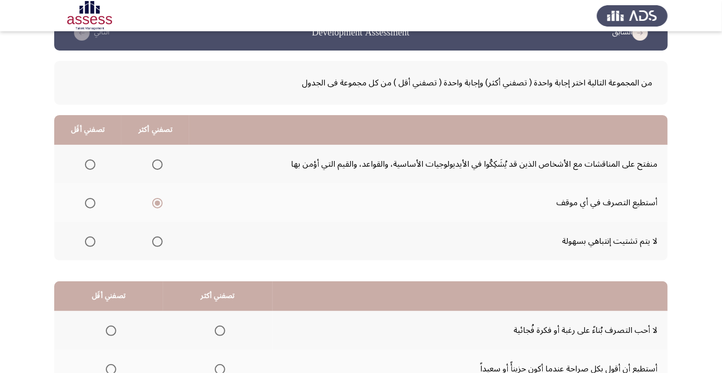
scroll to position [103, 0]
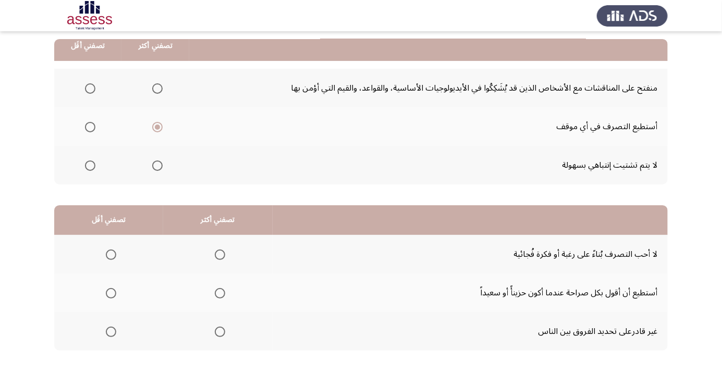
click at [220, 293] on span "Select an option" at bounding box center [220, 293] width 0 height 0
click at [217, 292] on input "Select an option" at bounding box center [220, 293] width 10 height 10
click at [102, 333] on label "Select an option" at bounding box center [109, 332] width 15 height 10
click at [106, 333] on input "Select an option" at bounding box center [111, 332] width 10 height 10
click at [108, 330] on span "Select an option" at bounding box center [110, 331] width 5 height 5
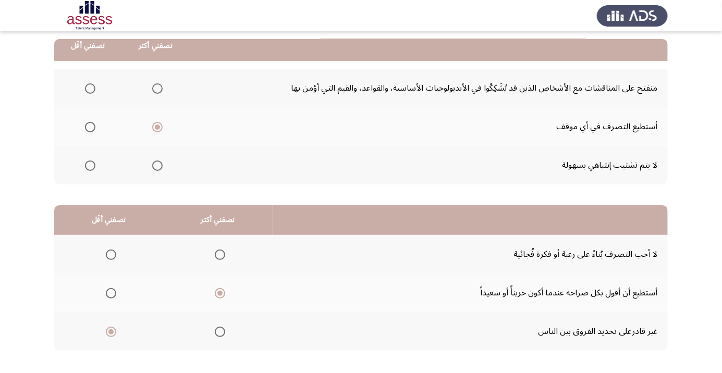
click at [108, 330] on input "Select an option" at bounding box center [111, 332] width 10 height 10
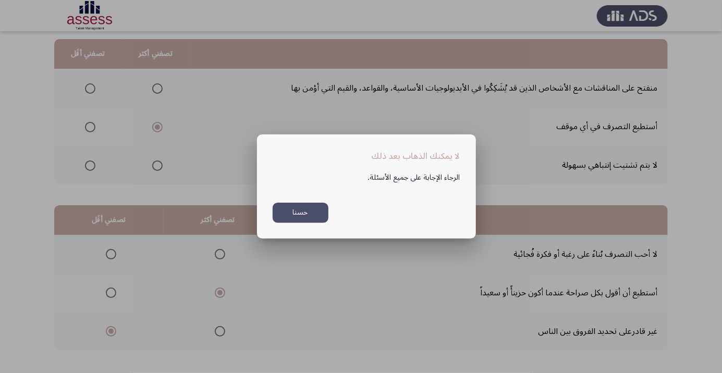
click at [632, 265] on div at bounding box center [361, 186] width 722 height 373
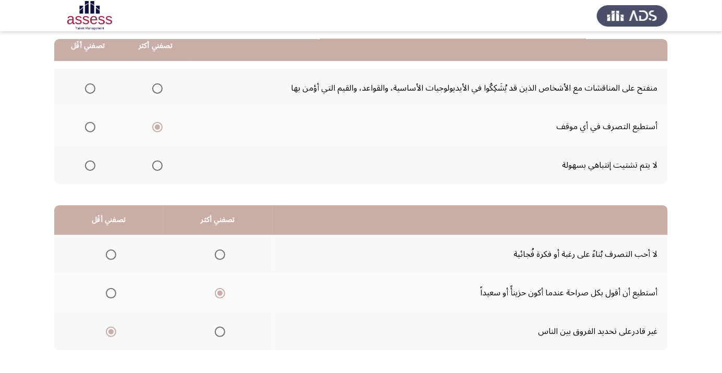
scroll to position [108, 0]
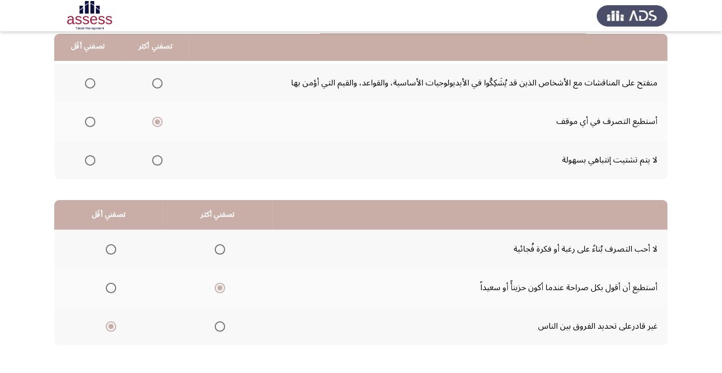
click at [93, 163] on span "Select an option" at bounding box center [90, 160] width 10 height 10
click at [93, 163] on input "Select an option" at bounding box center [90, 160] width 10 height 10
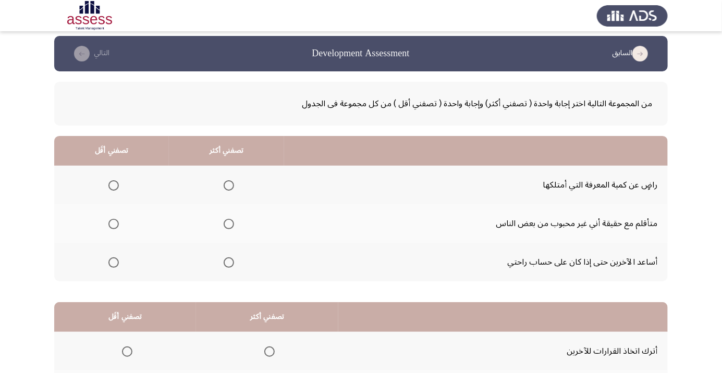
scroll to position [4, 0]
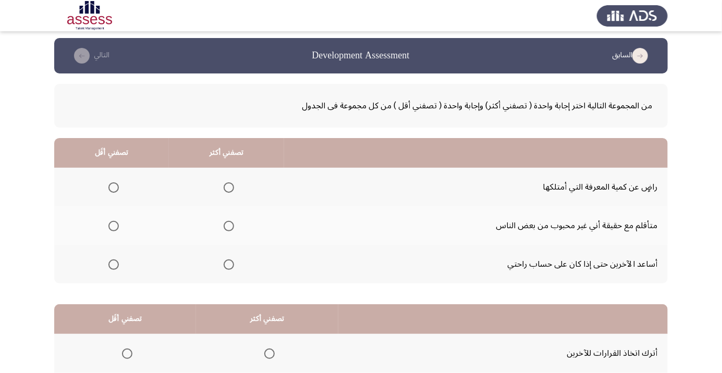
click at [217, 213] on th at bounding box center [226, 225] width 115 height 39
click at [224, 188] on span "Select an option" at bounding box center [229, 187] width 10 height 10
click at [224, 188] on input "Select an option" at bounding box center [229, 187] width 10 height 10
click at [109, 263] on span "Select an option" at bounding box center [113, 265] width 10 height 10
click at [109, 263] on input "Select an option" at bounding box center [113, 265] width 10 height 10
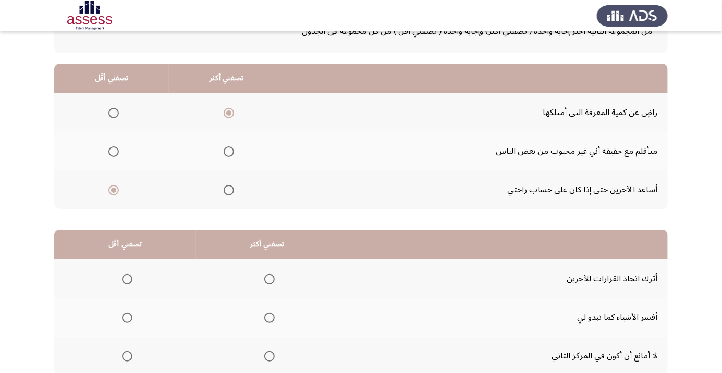
scroll to position [103, 0]
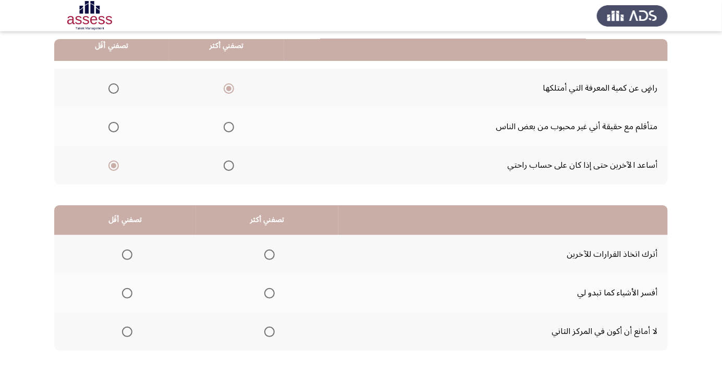
click at [267, 291] on span "Select an option" at bounding box center [269, 293] width 10 height 10
click at [267, 291] on input "Select an option" at bounding box center [269, 293] width 10 height 10
click at [127, 331] on span "Select an option" at bounding box center [127, 332] width 10 height 10
click at [127, 331] on input "Select an option" at bounding box center [127, 332] width 10 height 10
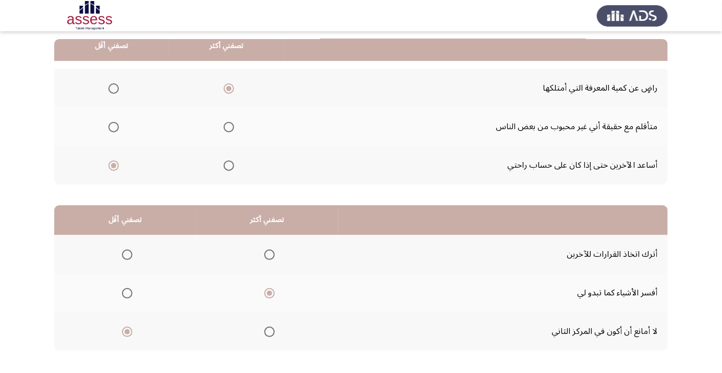
scroll to position [0, 0]
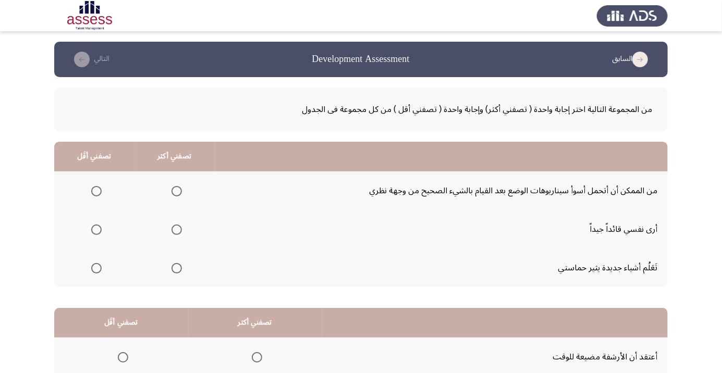
click at [167, 191] on label "Select an option" at bounding box center [174, 191] width 15 height 10
click at [171, 191] on input "Select an option" at bounding box center [176, 191] width 10 height 10
click at [177, 230] on span "Select an option" at bounding box center [177, 230] width 0 height 0
click at [175, 229] on input "Select an option" at bounding box center [176, 230] width 10 height 10
click at [177, 191] on span "Select an option" at bounding box center [177, 191] width 0 height 0
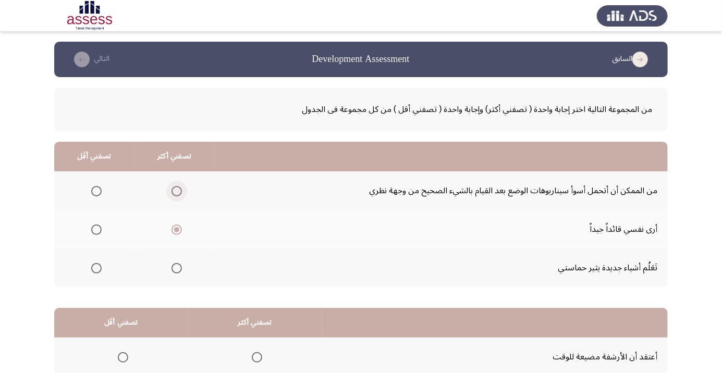
click at [175, 191] on input "Select an option" at bounding box center [176, 191] width 10 height 10
click at [96, 268] on span "Select an option" at bounding box center [96, 268] width 0 height 0
click at [95, 267] on input "Select an option" at bounding box center [96, 268] width 10 height 10
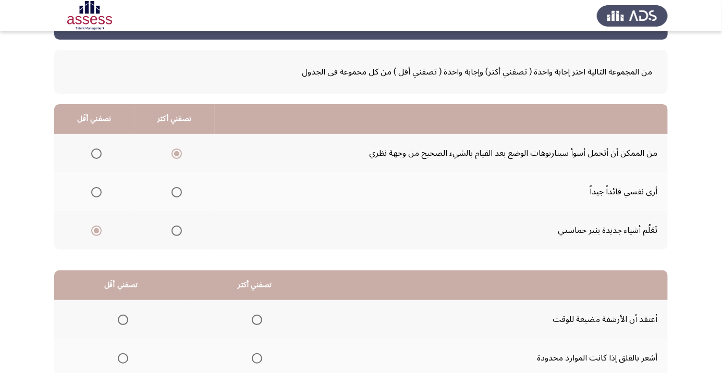
scroll to position [103, 0]
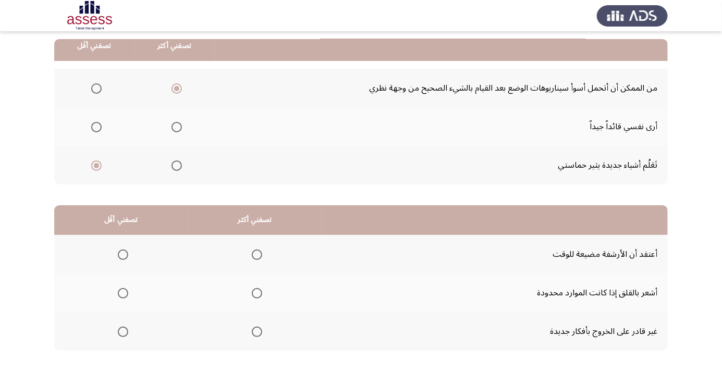
click at [108, 334] on th at bounding box center [121, 331] width 134 height 39
click at [118, 327] on span "Select an option" at bounding box center [123, 332] width 10 height 10
click at [118, 327] on input "Select an option" at bounding box center [123, 332] width 10 height 10
click at [257, 293] on span "Select an option" at bounding box center [257, 293] width 0 height 0
click at [255, 292] on input "Select an option" at bounding box center [257, 293] width 10 height 10
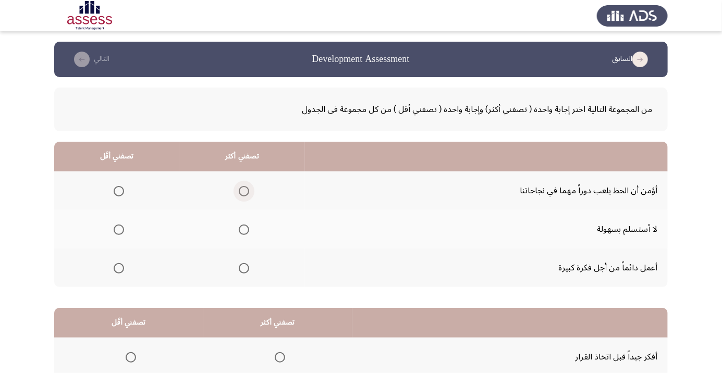
click at [239, 192] on span "Select an option" at bounding box center [244, 191] width 10 height 10
click at [239, 192] on input "Select an option" at bounding box center [244, 191] width 10 height 10
click at [139, 217] on th at bounding box center [116, 229] width 125 height 39
click at [114, 271] on span "Select an option" at bounding box center [119, 268] width 10 height 10
click at [114, 271] on input "Select an option" at bounding box center [119, 268] width 10 height 10
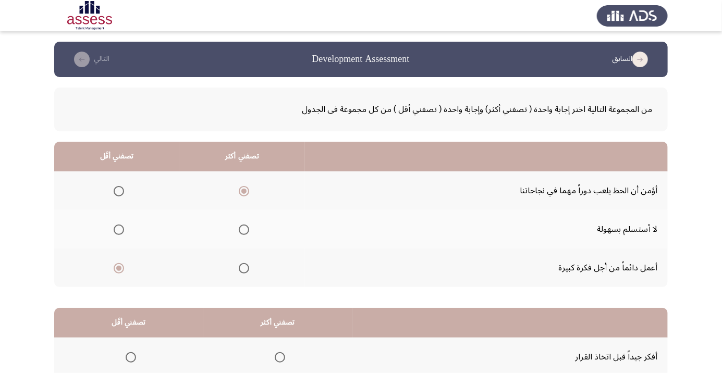
scroll to position [103, 0]
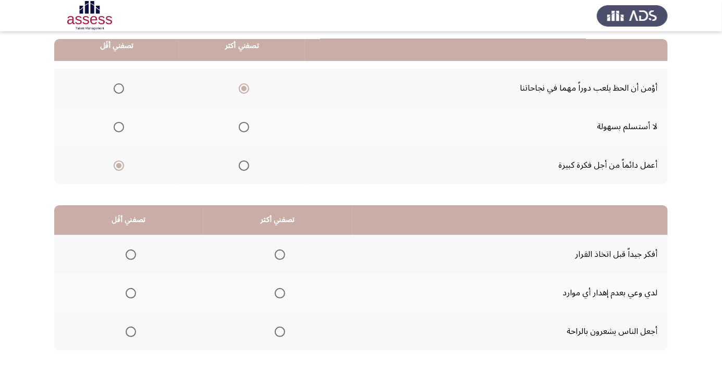
click at [277, 257] on span "Select an option" at bounding box center [280, 255] width 10 height 10
click at [277, 257] on input "Select an option" at bounding box center [280, 255] width 10 height 10
click at [3, 284] on app-assessment-container "السابق Development Assessment التالي من المجموعة التالية اختر إجابة واحدة ( تصف…" at bounding box center [361, 160] width 722 height 443
click at [131, 332] on span "Select an option" at bounding box center [131, 332] width 0 height 0
click at [130, 331] on input "Select an option" at bounding box center [131, 332] width 10 height 10
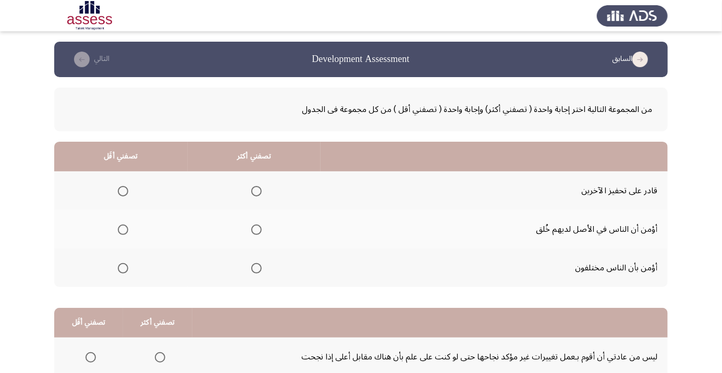
click at [212, 193] on th at bounding box center [254, 190] width 133 height 39
click at [256, 191] on span "Select an option" at bounding box center [256, 191] width 0 height 0
click at [256, 191] on input "Select an option" at bounding box center [256, 191] width 10 height 10
click at [2, 271] on app-assessment-container "السابق Development Assessment التالي من المجموعة التالية اختر إجابة واحدة ( تصف…" at bounding box center [361, 263] width 722 height 443
click at [116, 224] on mat-radio-button "Select an option" at bounding box center [121, 229] width 15 height 11
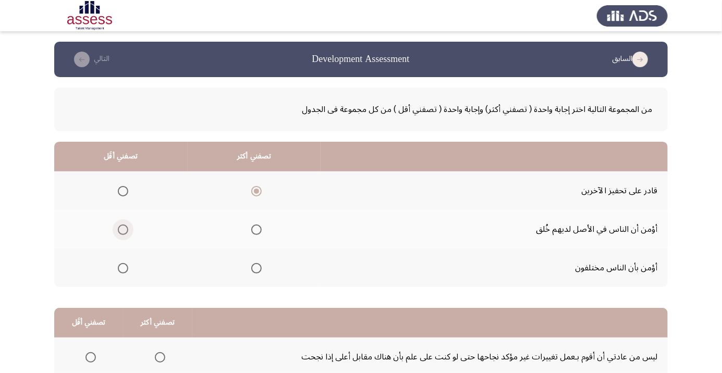
click at [123, 230] on span "Select an option" at bounding box center [123, 230] width 0 height 0
click at [122, 229] on input "Select an option" at bounding box center [123, 230] width 10 height 10
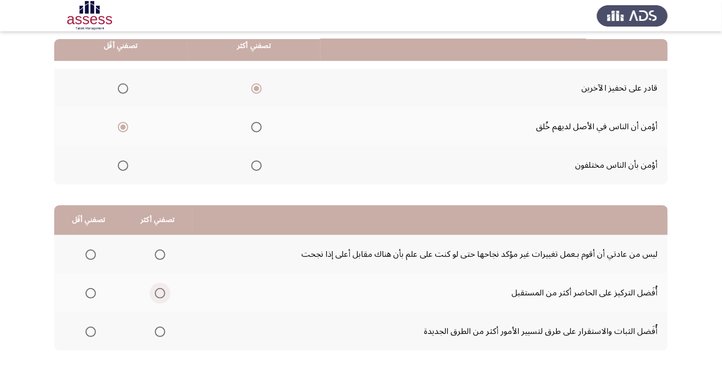
click at [158, 297] on span "Select an option" at bounding box center [160, 293] width 10 height 10
click at [158, 297] on input "Select an option" at bounding box center [160, 293] width 10 height 10
click at [85, 253] on span "Select an option" at bounding box center [90, 255] width 10 height 10
click at [85, 253] on input "Select an option" at bounding box center [90, 255] width 10 height 10
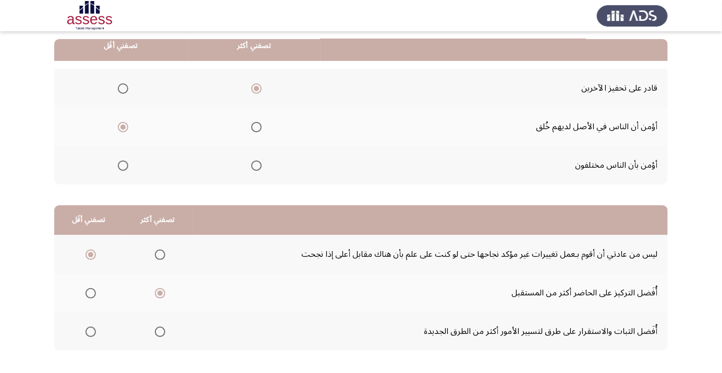
scroll to position [0, 0]
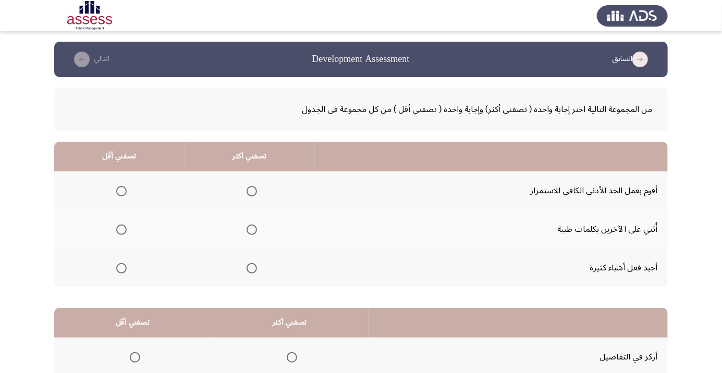
click at [233, 253] on th at bounding box center [249, 268] width 130 height 39
click at [118, 269] on span "Select an option" at bounding box center [121, 268] width 10 height 10
click at [118, 269] on input "Select an option" at bounding box center [121, 268] width 10 height 10
click at [248, 191] on span "Select an option" at bounding box center [252, 191] width 10 height 10
click at [248, 191] on input "Select an option" at bounding box center [252, 191] width 10 height 10
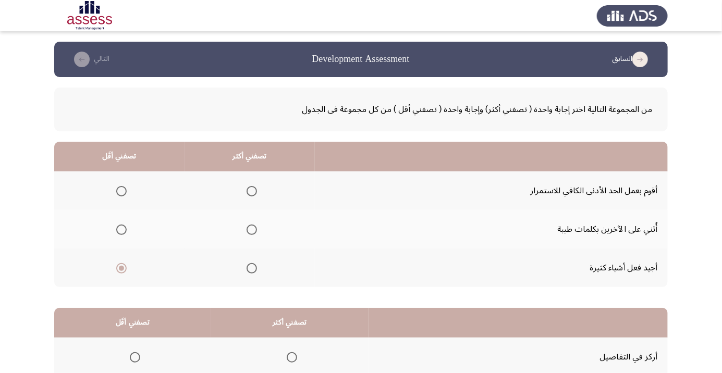
click at [0, 278] on app-assessment-container "السابق Development Assessment التالي من المجموعة التالية اختر إجابة واحدة ( تصف…" at bounding box center [361, 263] width 722 height 443
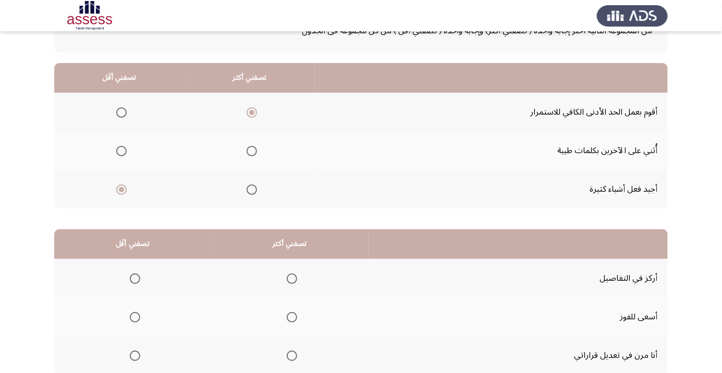
scroll to position [103, 0]
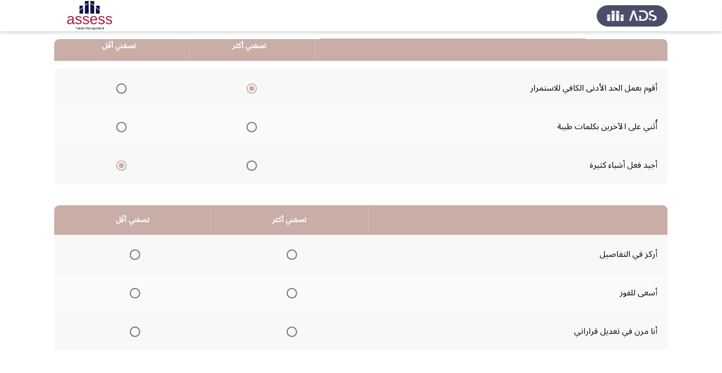
click at [292, 255] on span "Select an option" at bounding box center [292, 255] width 0 height 0
click at [289, 254] on input "Select an option" at bounding box center [292, 255] width 10 height 10
click at [126, 332] on label "Select an option" at bounding box center [133, 332] width 15 height 10
click at [130, 332] on input "Select an option" at bounding box center [135, 332] width 10 height 10
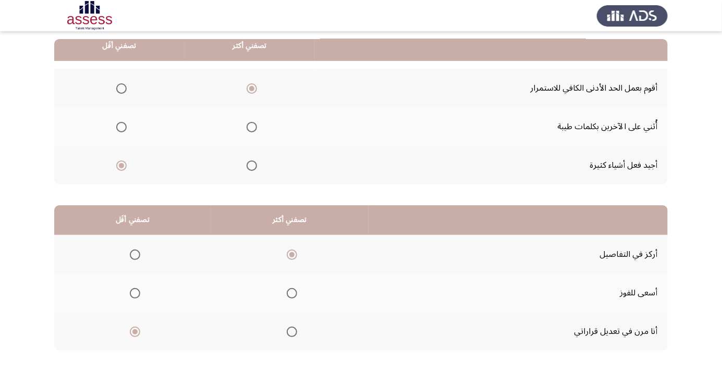
scroll to position [0, 0]
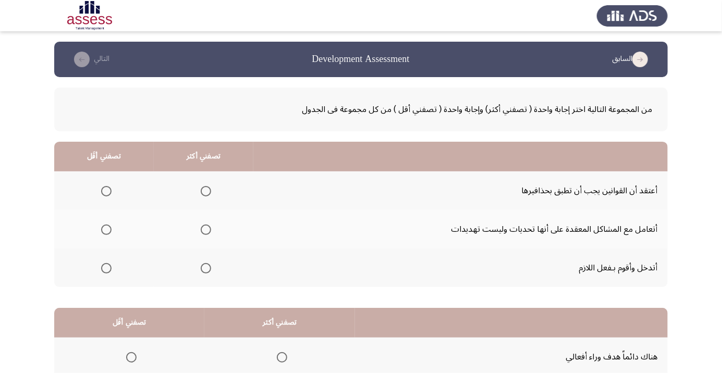
click at [206, 191] on span "Select an option" at bounding box center [206, 191] width 0 height 0
click at [205, 191] on input "Select an option" at bounding box center [206, 191] width 10 height 10
click at [106, 230] on span "Select an option" at bounding box center [106, 230] width 0 height 0
click at [105, 229] on input "Select an option" at bounding box center [106, 230] width 10 height 10
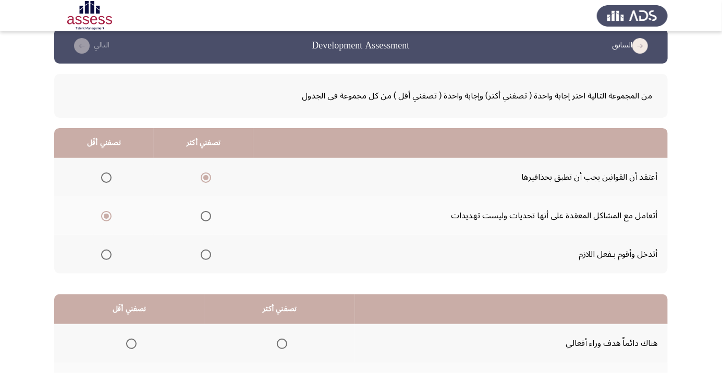
scroll to position [103, 0]
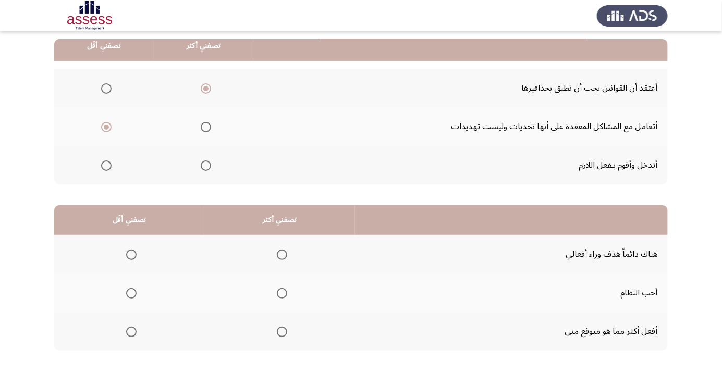
click at [280, 254] on span "Select an option" at bounding box center [282, 255] width 10 height 10
click at [280, 254] on input "Select an option" at bounding box center [282, 255] width 10 height 10
click at [280, 292] on span "Select an option" at bounding box center [282, 293] width 10 height 10
click at [280, 292] on input "Select an option" at bounding box center [282, 293] width 10 height 10
click at [131, 332] on span "Select an option" at bounding box center [131, 332] width 0 height 0
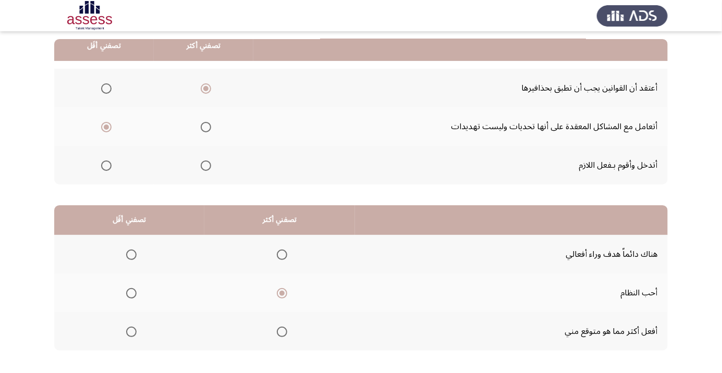
click at [131, 331] on input "Select an option" at bounding box center [131, 332] width 10 height 10
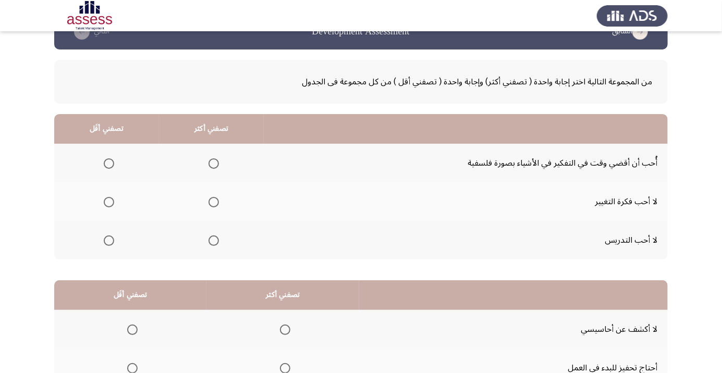
scroll to position [29, 0]
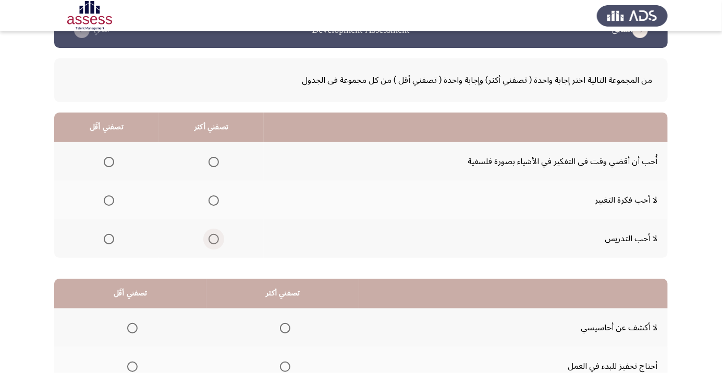
click at [211, 242] on span "Select an option" at bounding box center [213, 239] width 10 height 10
click at [211, 242] on input "Select an option" at bounding box center [213, 239] width 10 height 10
click at [107, 196] on span "Select an option" at bounding box center [109, 200] width 10 height 10
click at [107, 196] on input "Select an option" at bounding box center [109, 200] width 10 height 10
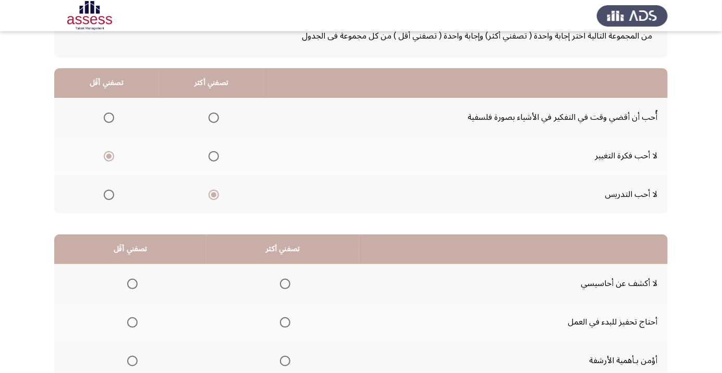
scroll to position [78, 0]
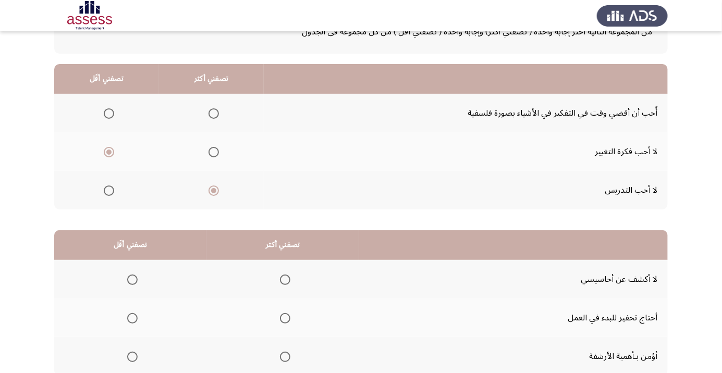
click at [280, 279] on span "Select an option" at bounding box center [285, 280] width 10 height 10
click at [280, 279] on input "Select an option" at bounding box center [285, 280] width 10 height 10
click at [127, 315] on span "Select an option" at bounding box center [132, 318] width 10 height 10
click at [127, 315] on input "Select an option" at bounding box center [132, 318] width 10 height 10
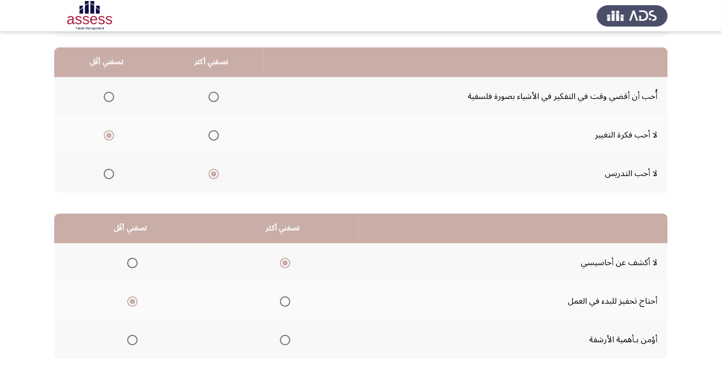
scroll to position [103, 0]
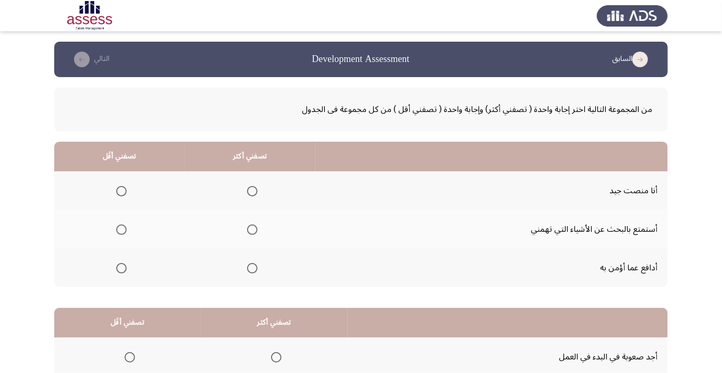
click at [248, 267] on span "Select an option" at bounding box center [252, 268] width 10 height 10
click at [248, 267] on input "Select an option" at bounding box center [252, 268] width 10 height 10
click at [121, 191] on span "Select an option" at bounding box center [121, 191] width 0 height 0
click at [121, 191] on input "Select an option" at bounding box center [121, 191] width 10 height 10
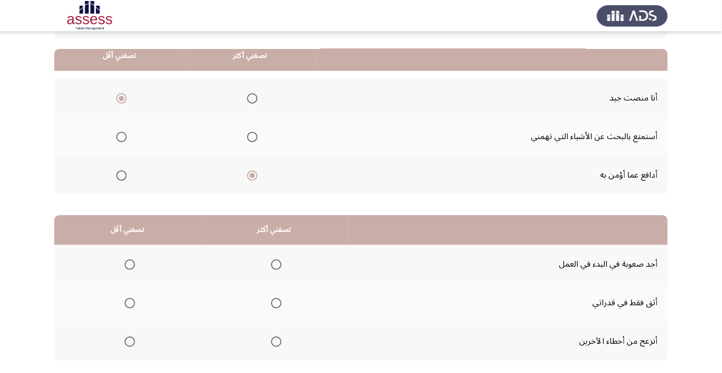
scroll to position [103, 0]
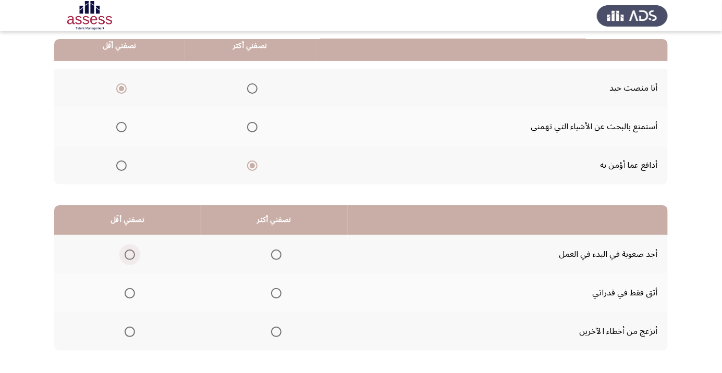
click at [129, 254] on span "Select an option" at bounding box center [130, 255] width 10 height 10
click at [129, 254] on input "Select an option" at bounding box center [130, 255] width 10 height 10
click at [271, 293] on span "Select an option" at bounding box center [276, 293] width 10 height 10
click at [271, 293] on input "Select an option" at bounding box center [276, 293] width 10 height 10
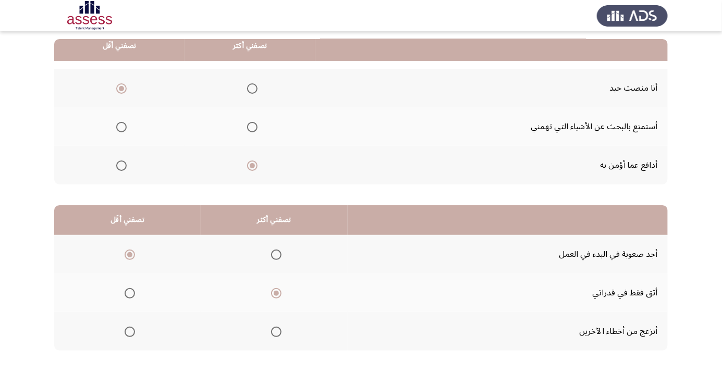
scroll to position [0, 0]
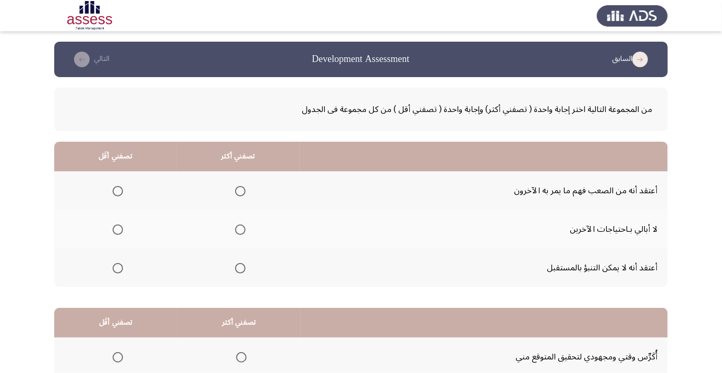
click at [238, 226] on span "Select an option" at bounding box center [240, 230] width 10 height 10
click at [238, 226] on input "Select an option" at bounding box center [240, 230] width 10 height 10
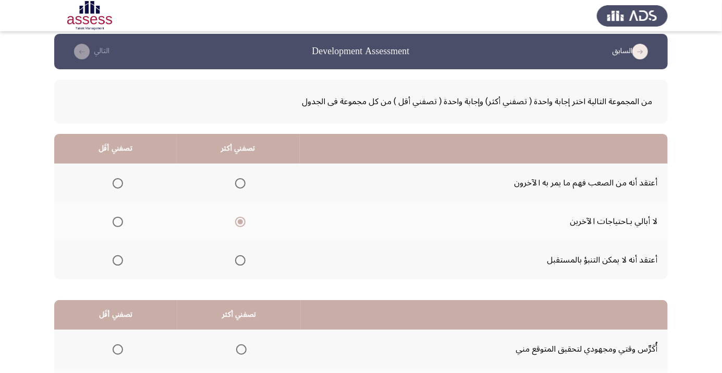
scroll to position [9, 0]
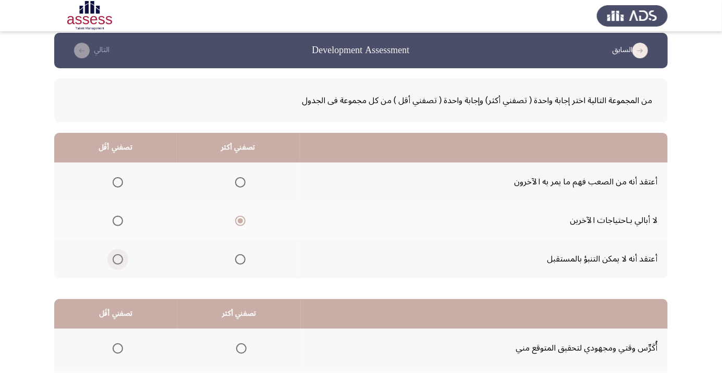
click at [117, 258] on span "Select an option" at bounding box center [118, 259] width 10 height 10
click at [117, 258] on input "Select an option" at bounding box center [118, 259] width 10 height 10
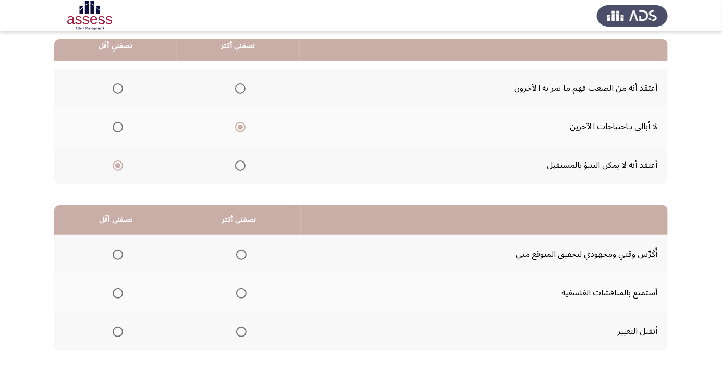
click at [243, 333] on span "Select an option" at bounding box center [241, 332] width 10 height 10
click at [243, 333] on input "Select an option" at bounding box center [241, 332] width 10 height 10
click at [118, 255] on span "Select an option" at bounding box center [118, 255] width 0 height 0
click at [117, 254] on input "Select an option" at bounding box center [118, 255] width 10 height 10
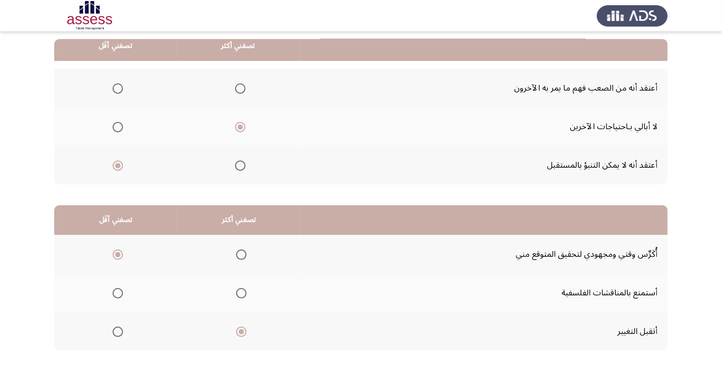
scroll to position [0, 0]
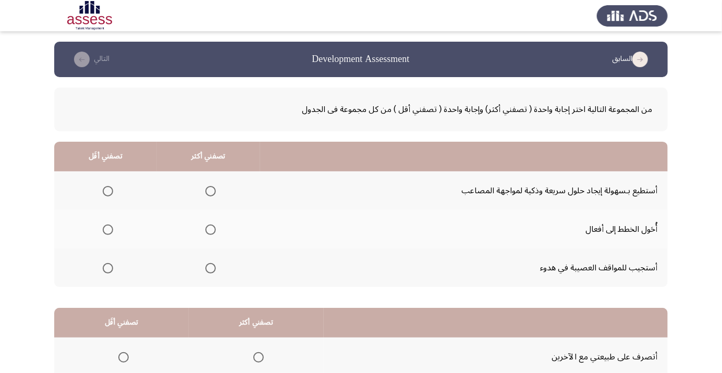
click at [88, 185] on th at bounding box center [105, 190] width 103 height 39
click at [92, 184] on th at bounding box center [105, 190] width 103 height 39
click at [90, 192] on th at bounding box center [105, 190] width 103 height 39
click at [109, 193] on span "Select an option" at bounding box center [108, 191] width 10 height 10
click at [109, 193] on input "Select an option" at bounding box center [108, 191] width 10 height 10
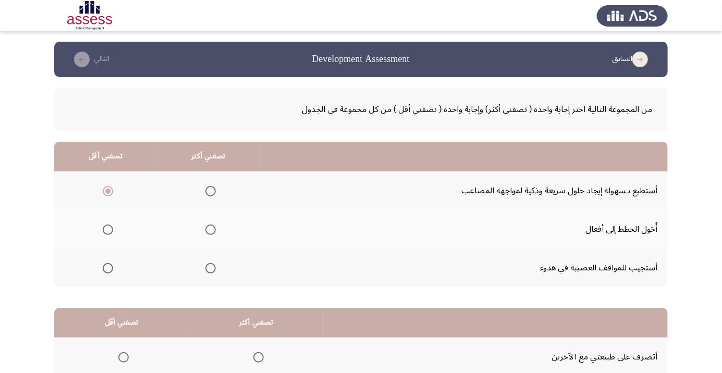
click at [211, 268] on span "Select an option" at bounding box center [211, 268] width 0 height 0
click at [208, 267] on input "Select an option" at bounding box center [210, 268] width 10 height 10
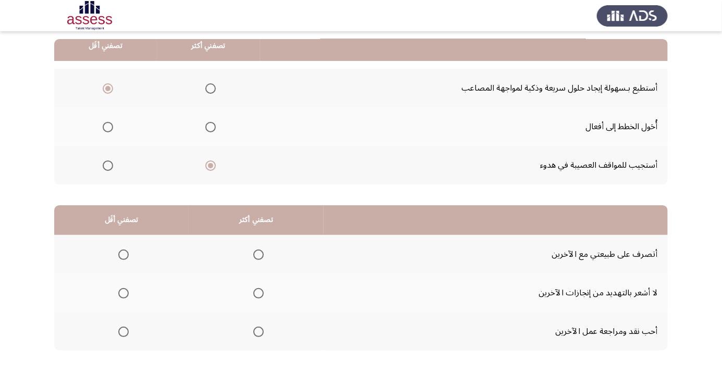
scroll to position [75, 0]
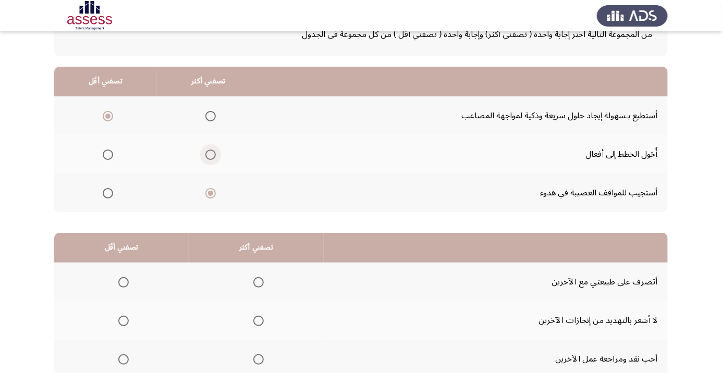
click at [211, 155] on span "Select an option" at bounding box center [211, 155] width 0 height 0
click at [208, 154] on input "Select an option" at bounding box center [210, 155] width 10 height 10
click at [108, 155] on span "Select an option" at bounding box center [108, 155] width 0 height 0
click at [106, 154] on input "Select an option" at bounding box center [108, 155] width 10 height 10
click at [211, 193] on span "Select an option" at bounding box center [211, 193] width 0 height 0
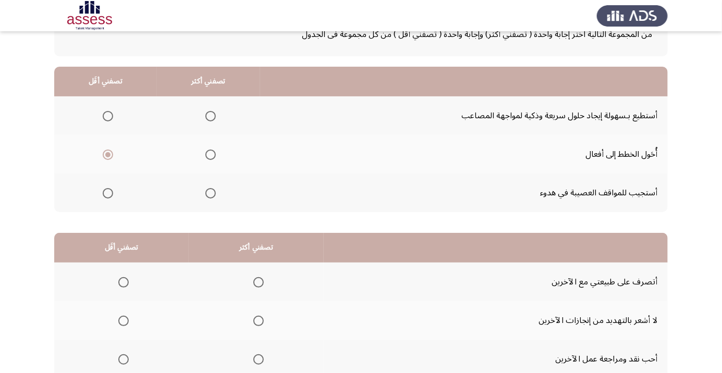
click at [208, 192] on input "Select an option" at bounding box center [210, 193] width 10 height 10
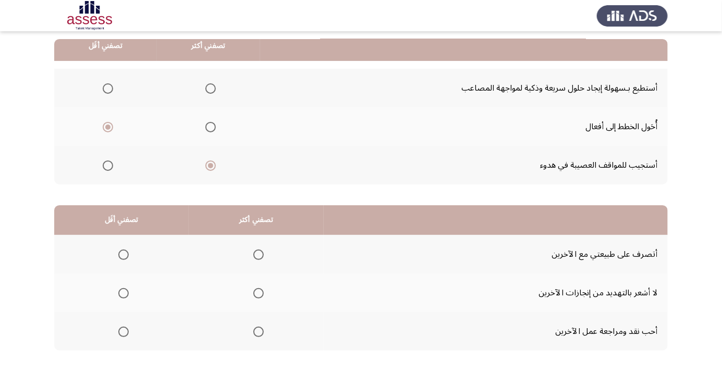
click at [249, 252] on label "Select an option" at bounding box center [256, 255] width 15 height 10
click at [253, 252] on input "Select an option" at bounding box center [258, 255] width 10 height 10
click at [120, 329] on span "Select an option" at bounding box center [123, 332] width 10 height 10
click at [120, 329] on input "Select an option" at bounding box center [123, 332] width 10 height 10
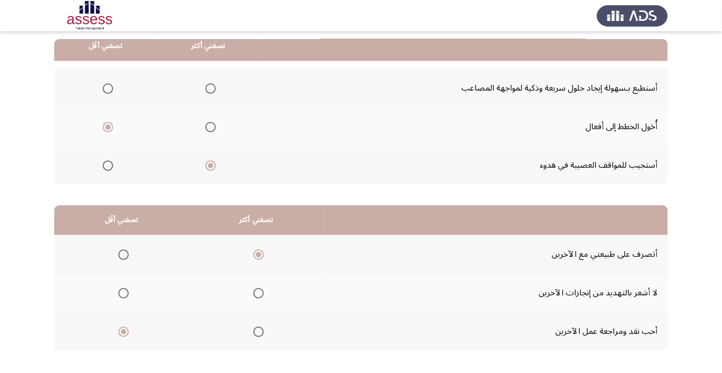
scroll to position [0, 0]
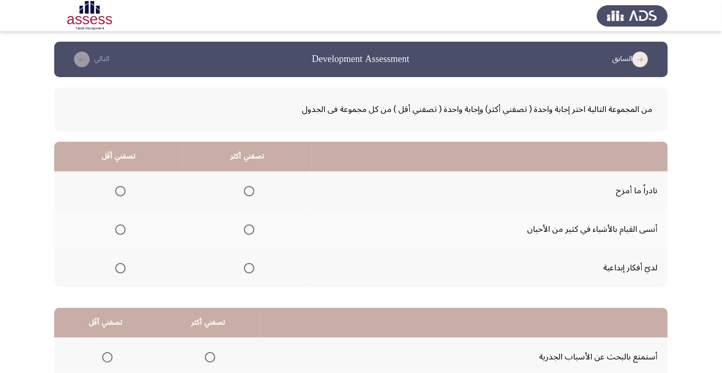
click at [244, 190] on span "Select an option" at bounding box center [249, 191] width 10 height 10
click at [244, 190] on input "Select an option" at bounding box center [249, 191] width 10 height 10
click at [2, 270] on app-assessment-container "السابق Development Assessment التالي من المجموعة التالية اختر إجابة واحدة ( تصف…" at bounding box center [361, 263] width 722 height 443
click at [120, 191] on span "Select an option" at bounding box center [120, 191] width 10 height 10
click at [120, 191] on input "Select an option" at bounding box center [120, 191] width 10 height 10
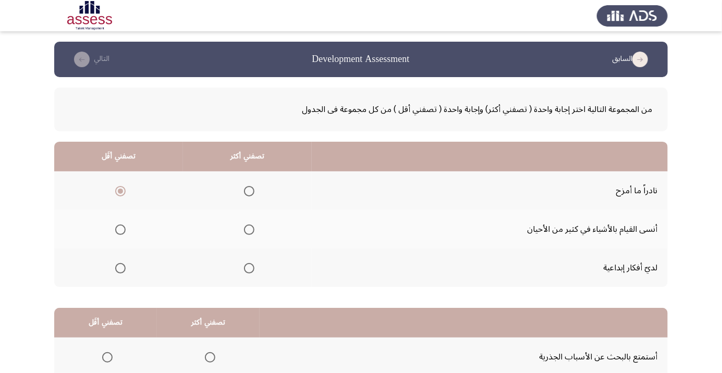
click at [249, 230] on span "Select an option" at bounding box center [249, 230] width 0 height 0
click at [248, 229] on input "Select an option" at bounding box center [249, 230] width 10 height 10
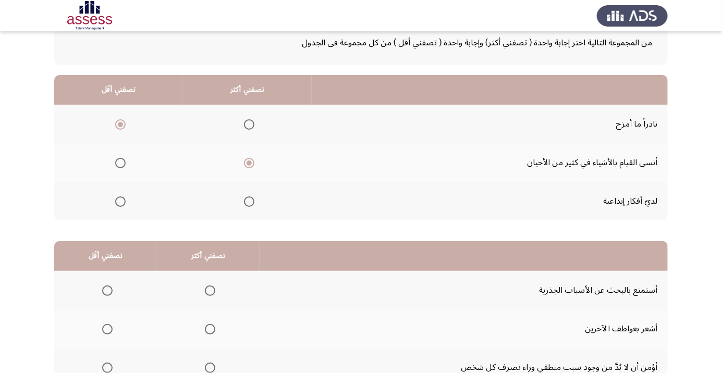
scroll to position [103, 0]
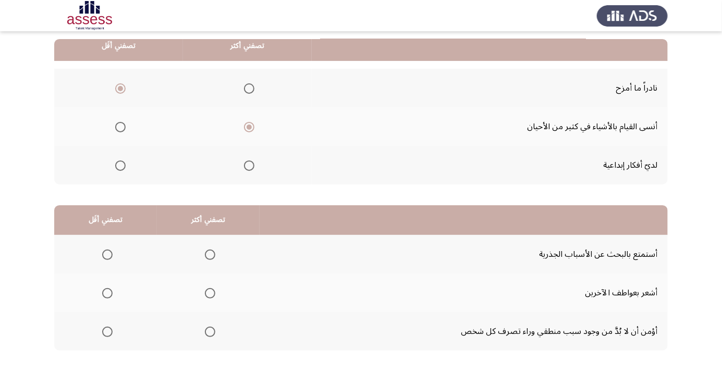
click at [102, 294] on span "Select an option" at bounding box center [107, 293] width 10 height 10
click at [102, 294] on input "Select an option" at bounding box center [107, 293] width 10 height 10
click at [210, 332] on span "Select an option" at bounding box center [210, 332] width 0 height 0
click at [208, 331] on input "Select an option" at bounding box center [210, 332] width 10 height 10
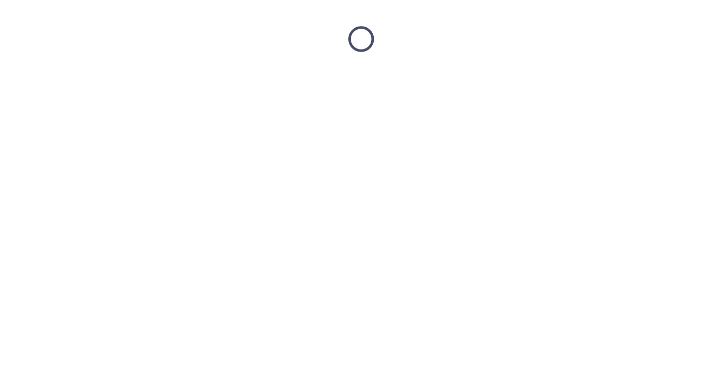
scroll to position [0, 0]
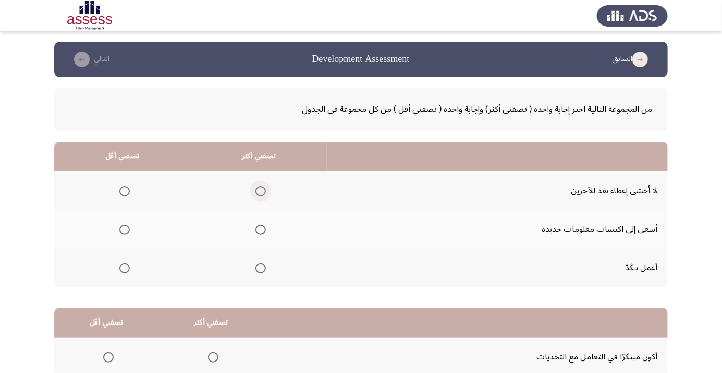
click at [255, 192] on span "Select an option" at bounding box center [260, 191] width 10 height 10
click at [255, 192] on input "Select an option" at bounding box center [260, 191] width 10 height 10
click at [1, 276] on app-assessment-container "السابق Development Assessment التالي من المجموعة التالية اختر إجابة واحدة ( تصف…" at bounding box center [361, 263] width 722 height 443
click at [125, 268] on span "Select an option" at bounding box center [125, 268] width 0 height 0
click at [124, 267] on input "Select an option" at bounding box center [124, 268] width 10 height 10
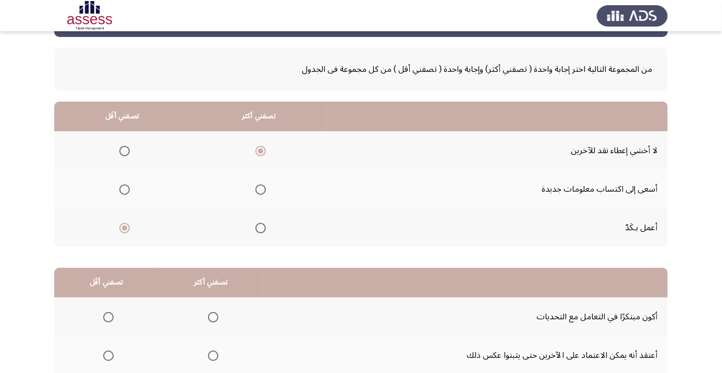
scroll to position [43, 0]
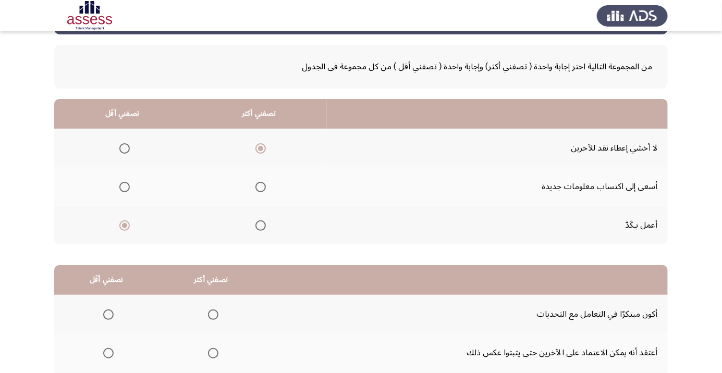
click at [125, 187] on span "Select an option" at bounding box center [125, 187] width 0 height 0
click at [124, 186] on input "Select an option" at bounding box center [124, 187] width 10 height 10
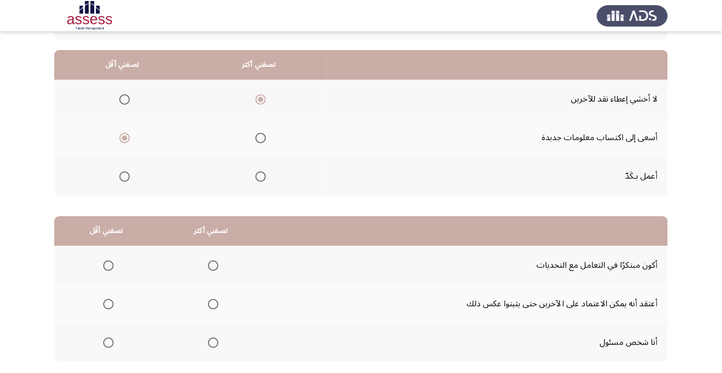
scroll to position [103, 0]
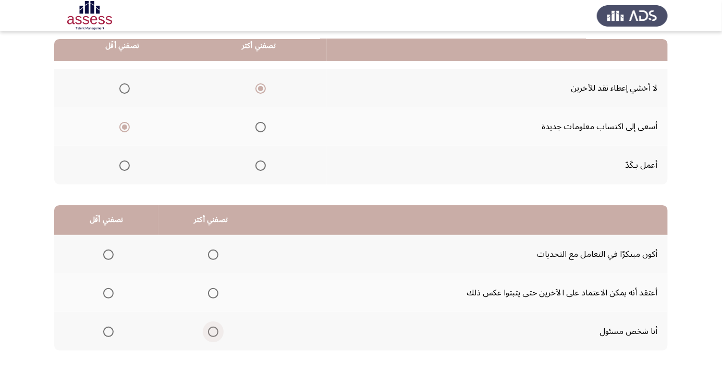
click at [213, 332] on span "Select an option" at bounding box center [213, 332] width 0 height 0
click at [211, 331] on input "Select an option" at bounding box center [213, 332] width 10 height 10
click at [105, 295] on span "Select an option" at bounding box center [108, 293] width 10 height 10
click at [105, 295] on input "Select an option" at bounding box center [108, 293] width 10 height 10
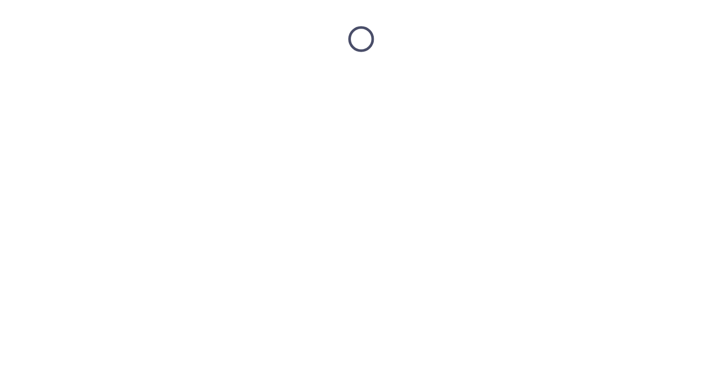
scroll to position [0, 0]
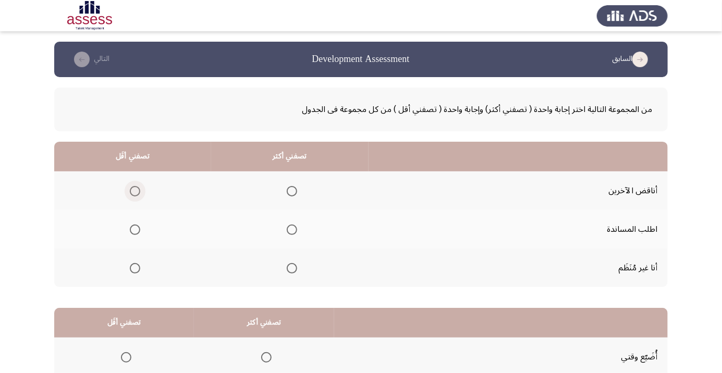
click at [126, 192] on label "Select an option" at bounding box center [133, 191] width 15 height 10
click at [130, 192] on input "Select an option" at bounding box center [135, 191] width 10 height 10
click at [287, 195] on span "Select an option" at bounding box center [292, 191] width 10 height 10
click at [287, 195] on input "Select an option" at bounding box center [292, 191] width 10 height 10
click at [7, 279] on app-assessment-container "السابق Development Assessment التالي من المجموعة التالية اختر إجابة واحدة ( تصف…" at bounding box center [361, 263] width 722 height 443
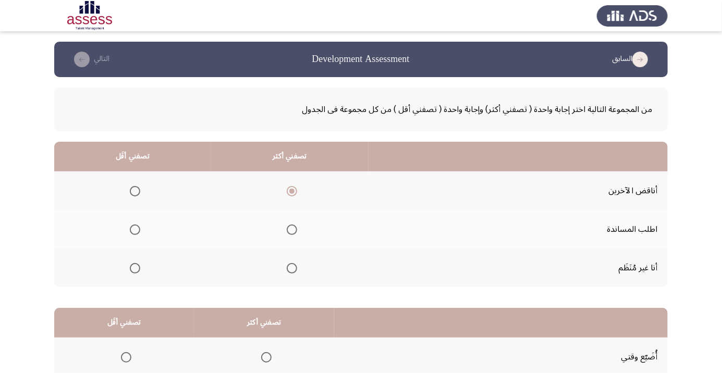
click at [130, 230] on span "Select an option" at bounding box center [135, 230] width 10 height 10
click at [130, 230] on input "Select an option" at bounding box center [135, 230] width 10 height 10
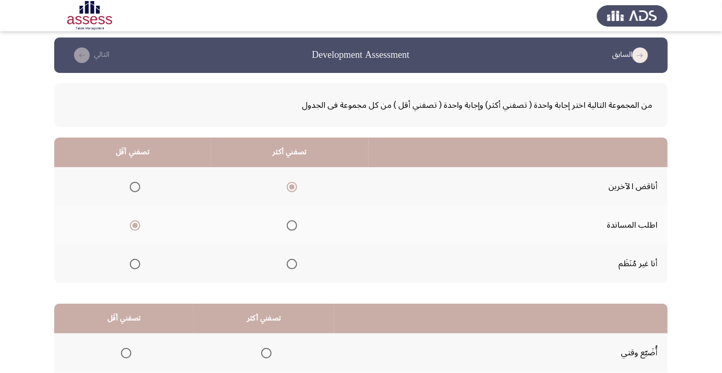
scroll to position [103, 0]
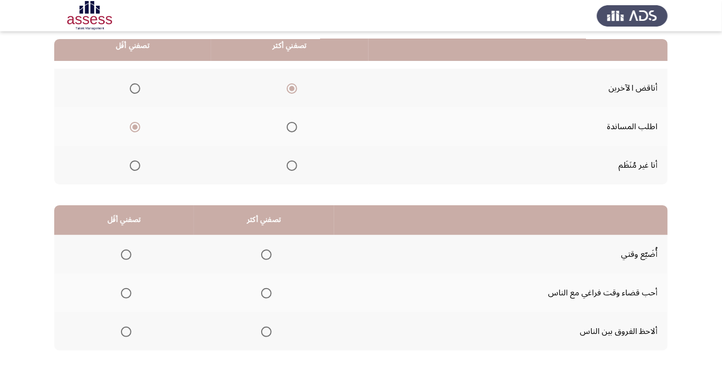
click at [117, 255] on label "Select an option" at bounding box center [124, 255] width 15 height 10
click at [121, 255] on input "Select an option" at bounding box center [126, 255] width 10 height 10
click at [266, 255] on span "Select an option" at bounding box center [266, 255] width 0 height 0
click at [265, 254] on input "Select an option" at bounding box center [266, 255] width 10 height 10
click at [121, 292] on span "Select an option" at bounding box center [126, 293] width 10 height 10
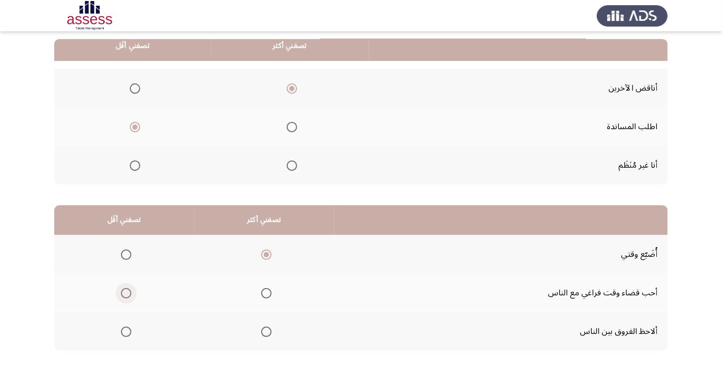
click at [121, 292] on input "Select an option" at bounding box center [126, 293] width 10 height 10
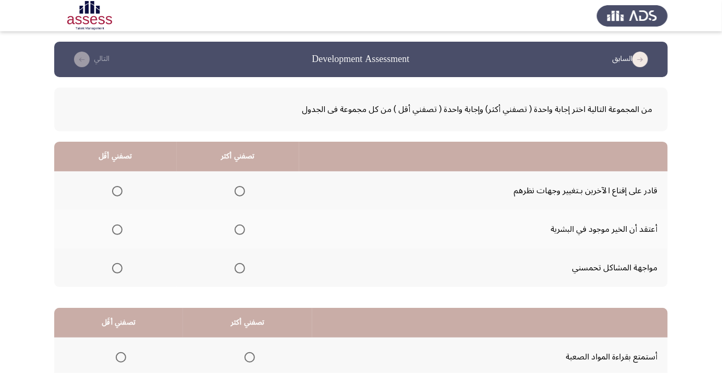
click at [101, 188] on th at bounding box center [115, 190] width 122 height 39
click at [241, 265] on span "Select an option" at bounding box center [240, 268] width 10 height 10
click at [241, 265] on input "Select an option" at bounding box center [240, 268] width 10 height 10
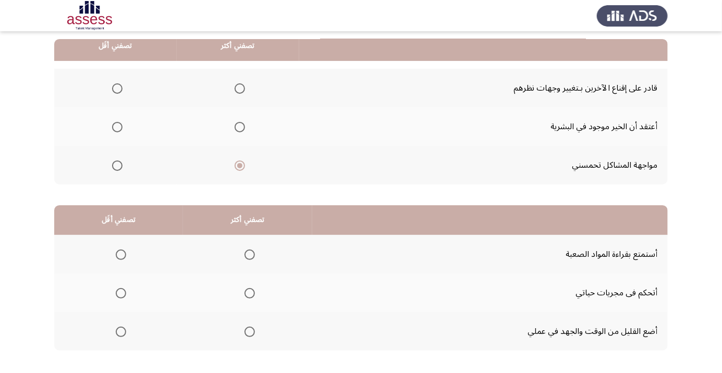
click at [113, 254] on label "Select an option" at bounding box center [119, 255] width 15 height 10
click at [116, 254] on input "Select an option" at bounding box center [121, 255] width 10 height 10
click at [247, 336] on span "Select an option" at bounding box center [249, 332] width 10 height 10
click at [247, 336] on input "Select an option" at bounding box center [249, 332] width 10 height 10
click at [117, 89] on span "Select an option" at bounding box center [117, 89] width 0 height 0
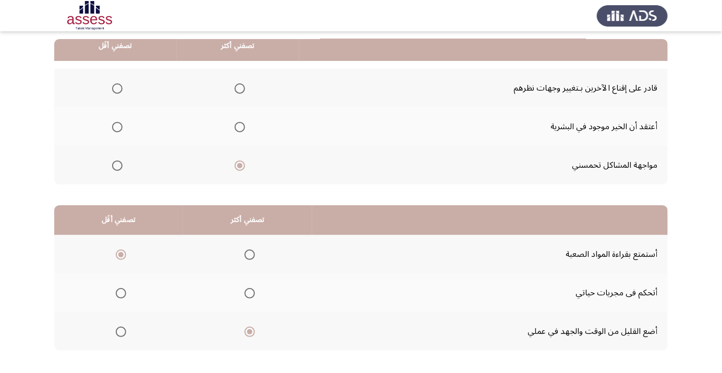
click at [116, 88] on input "Select an option" at bounding box center [117, 88] width 10 height 10
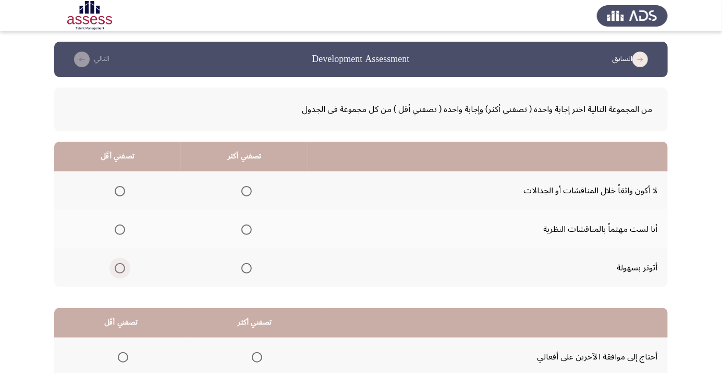
click at [110, 267] on label "Select an option" at bounding box center [117, 268] width 15 height 10
click at [115, 267] on input "Select an option" at bounding box center [120, 268] width 10 height 10
click at [241, 266] on span "Select an option" at bounding box center [246, 268] width 10 height 10
click at [241, 266] on input "Select an option" at bounding box center [246, 268] width 10 height 10
click at [120, 191] on span "Select an option" at bounding box center [120, 191] width 0 height 0
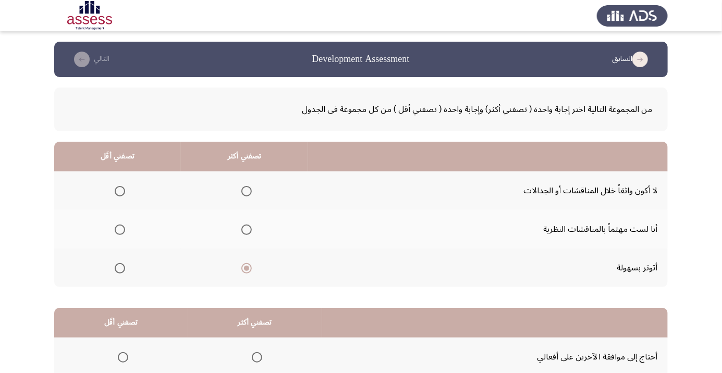
click at [119, 191] on input "Select an option" at bounding box center [120, 191] width 10 height 10
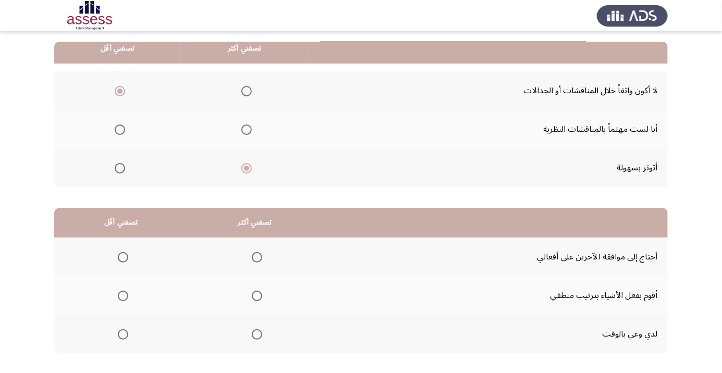
scroll to position [103, 0]
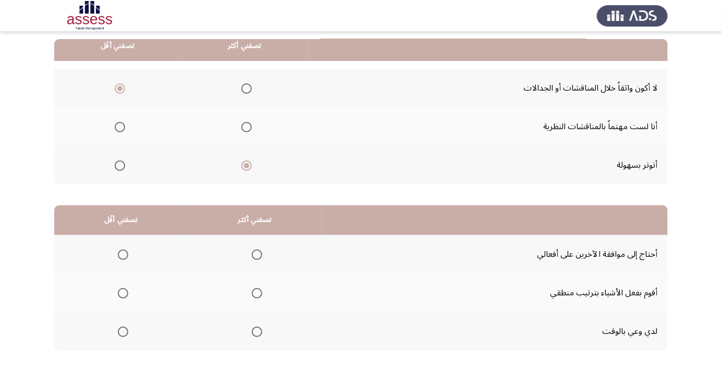
click at [255, 331] on span "Select an option" at bounding box center [257, 332] width 10 height 10
click at [255, 331] on input "Select an option" at bounding box center [257, 332] width 10 height 10
click at [125, 236] on th at bounding box center [121, 254] width 134 height 39
click at [120, 253] on span "Select an option" at bounding box center [123, 255] width 10 height 10
click at [120, 253] on input "Select an option" at bounding box center [123, 255] width 10 height 10
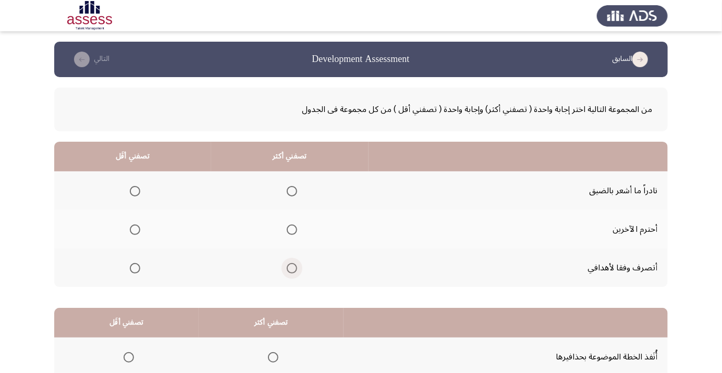
click at [287, 271] on span "Select an option" at bounding box center [292, 268] width 10 height 10
click at [287, 271] on input "Select an option" at bounding box center [292, 268] width 10 height 10
click at [3, 281] on app-assessment-container "السابق Development Assessment التالي من المجموعة التالية اختر إجابة واحدة ( تصف…" at bounding box center [361, 263] width 722 height 443
click at [114, 221] on th at bounding box center [132, 229] width 157 height 39
click at [135, 230] on span "Select an option" at bounding box center [135, 230] width 0 height 0
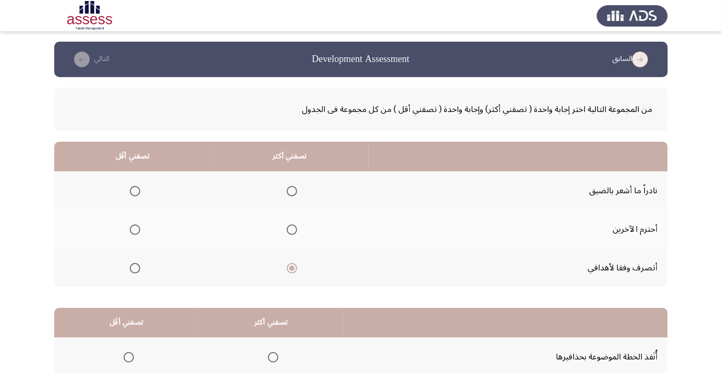
click at [133, 229] on input "Select an option" at bounding box center [135, 230] width 10 height 10
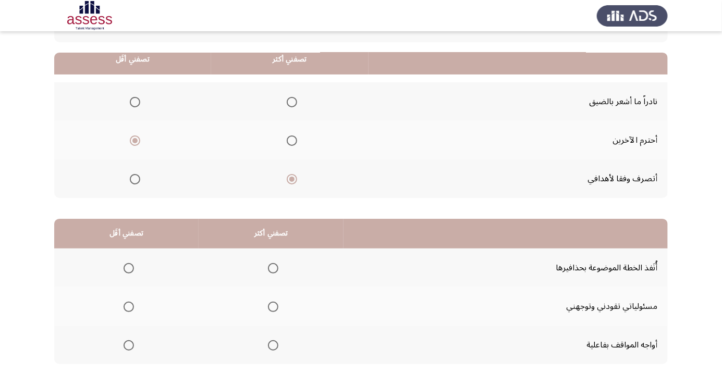
scroll to position [103, 0]
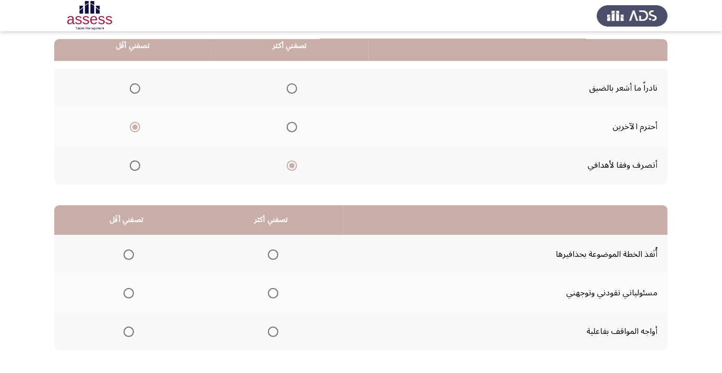
click at [124, 250] on span "Select an option" at bounding box center [129, 255] width 10 height 10
click at [124, 250] on input "Select an option" at bounding box center [129, 255] width 10 height 10
click at [269, 336] on span "Select an option" at bounding box center [273, 332] width 10 height 10
click at [269, 336] on input "Select an option" at bounding box center [273, 332] width 10 height 10
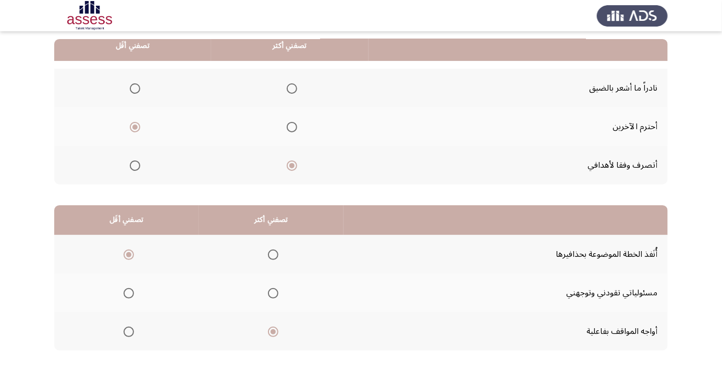
scroll to position [0, 0]
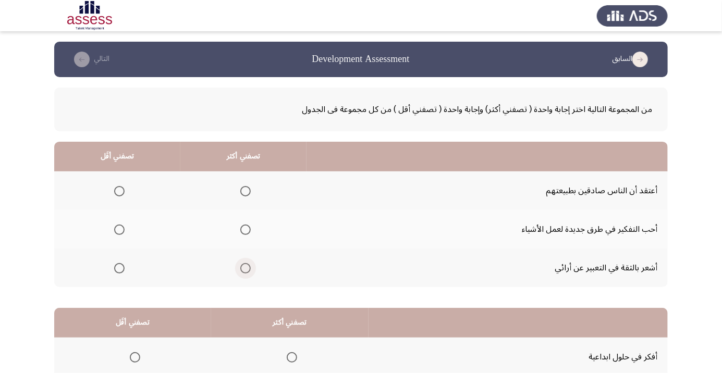
click at [243, 272] on span "Select an option" at bounding box center [245, 268] width 10 height 10
click at [243, 272] on input "Select an option" at bounding box center [245, 268] width 10 height 10
click at [115, 189] on span "Select an option" at bounding box center [119, 191] width 10 height 10
click at [115, 189] on input "Select an option" at bounding box center [119, 191] width 10 height 10
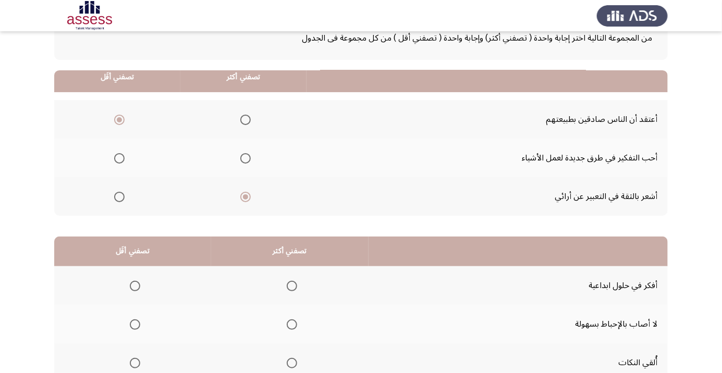
scroll to position [103, 0]
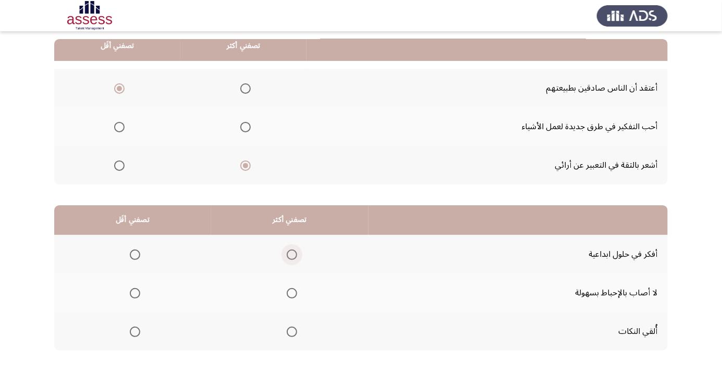
click at [292, 255] on span "Select an option" at bounding box center [292, 255] width 0 height 0
click at [289, 254] on input "Select an option" at bounding box center [292, 255] width 10 height 10
click at [130, 332] on span "Select an option" at bounding box center [135, 332] width 10 height 10
click at [130, 332] on input "Select an option" at bounding box center [135, 332] width 10 height 10
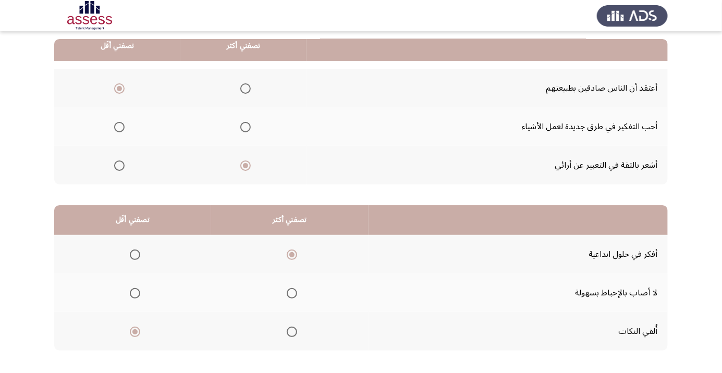
scroll to position [0, 0]
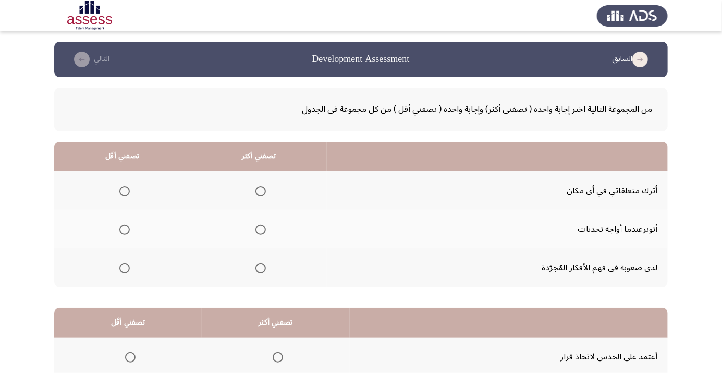
click at [125, 268] on span "Select an option" at bounding box center [125, 268] width 0 height 0
click at [124, 267] on input "Select an option" at bounding box center [124, 268] width 10 height 10
click at [255, 230] on span "Select an option" at bounding box center [260, 230] width 10 height 10
click at [255, 230] on input "Select an option" at bounding box center [260, 230] width 10 height 10
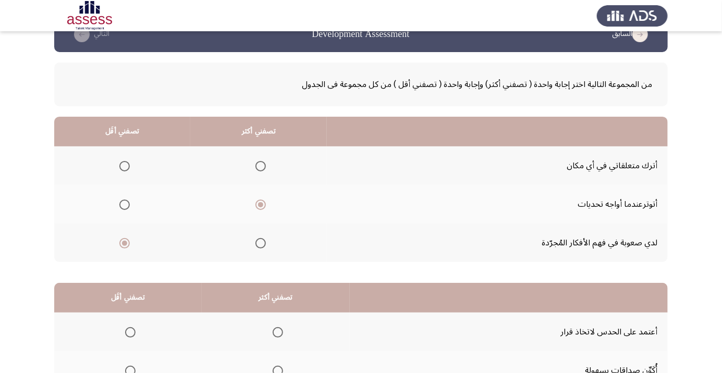
scroll to position [103, 0]
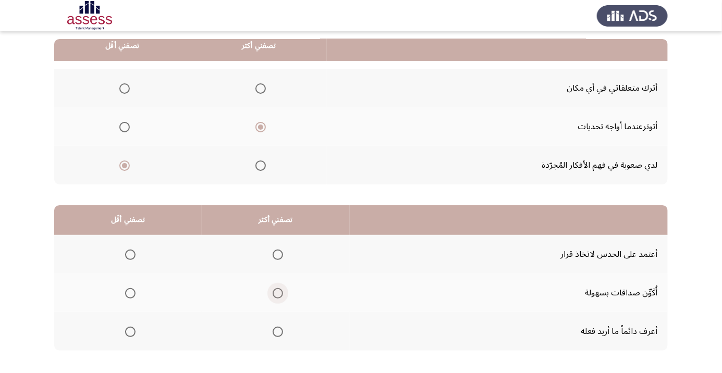
click at [273, 293] on span "Select an option" at bounding box center [278, 293] width 10 height 10
click at [273, 293] on input "Select an option" at bounding box center [278, 293] width 10 height 10
click at [126, 329] on span "Select an option" at bounding box center [130, 332] width 10 height 10
click at [126, 329] on input "Select an option" at bounding box center [130, 332] width 10 height 10
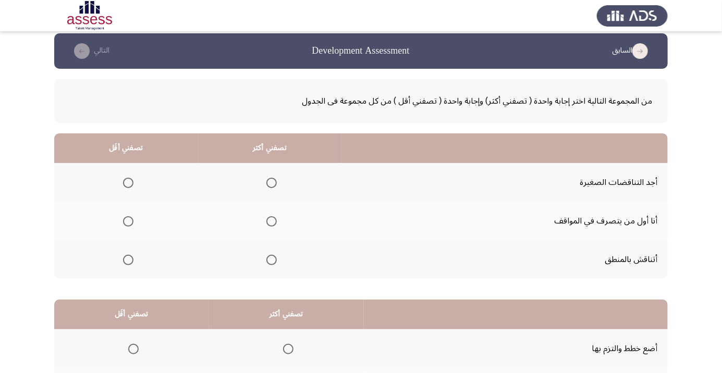
scroll to position [7, 0]
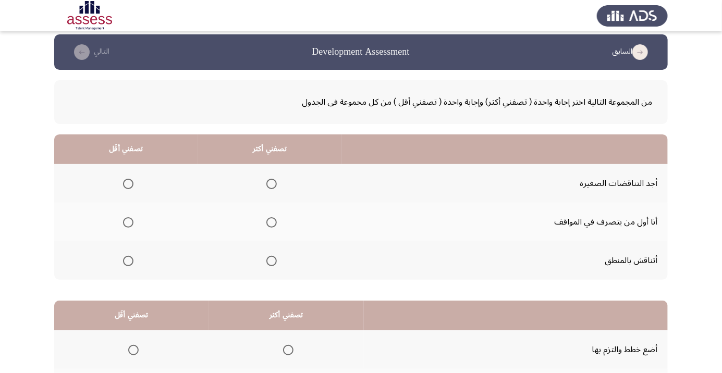
click at [266, 223] on span "Select an option" at bounding box center [271, 222] width 10 height 10
click at [266, 223] on input "Select an option" at bounding box center [271, 222] width 10 height 10
click at [120, 260] on label "Select an option" at bounding box center [126, 261] width 15 height 10
click at [123, 260] on input "Select an option" at bounding box center [128, 261] width 10 height 10
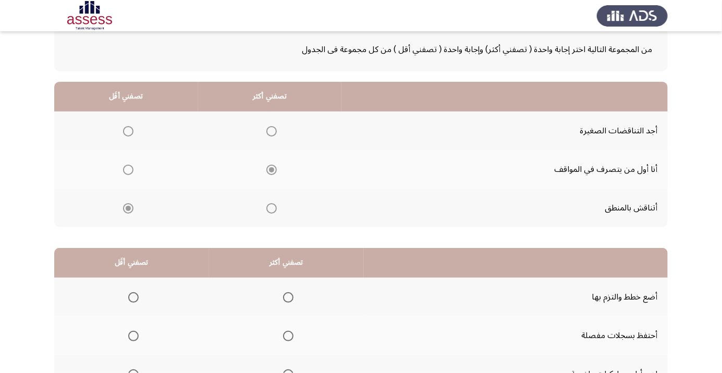
scroll to position [103, 0]
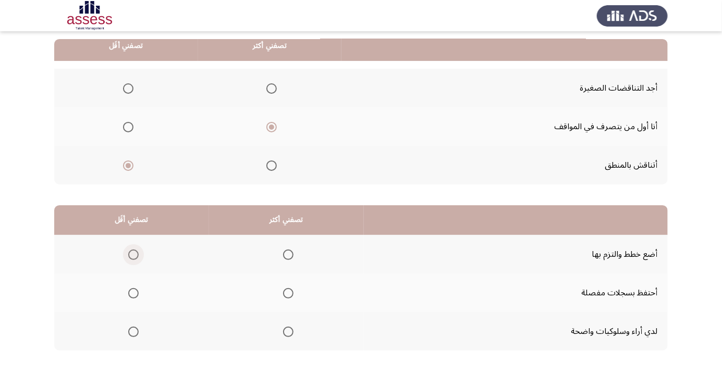
click at [125, 257] on label "Select an option" at bounding box center [131, 255] width 15 height 10
click at [128, 257] on input "Select an option" at bounding box center [133, 255] width 10 height 10
click at [286, 331] on span "Select an option" at bounding box center [288, 332] width 10 height 10
click at [286, 331] on input "Select an option" at bounding box center [288, 332] width 10 height 10
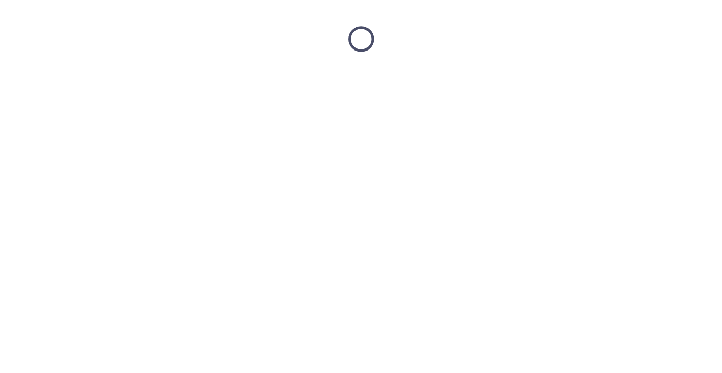
scroll to position [0, 0]
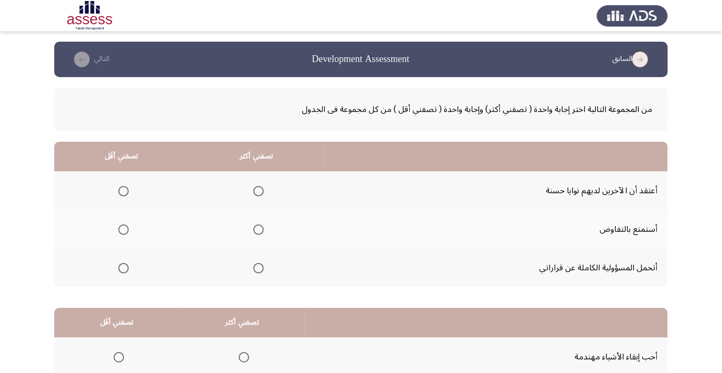
click at [114, 193] on label "Select an option" at bounding box center [121, 191] width 15 height 10
click at [118, 193] on input "Select an option" at bounding box center [123, 191] width 10 height 10
click at [258, 268] on span "Select an option" at bounding box center [258, 268] width 0 height 0
click at [257, 267] on input "Select an option" at bounding box center [258, 268] width 10 height 10
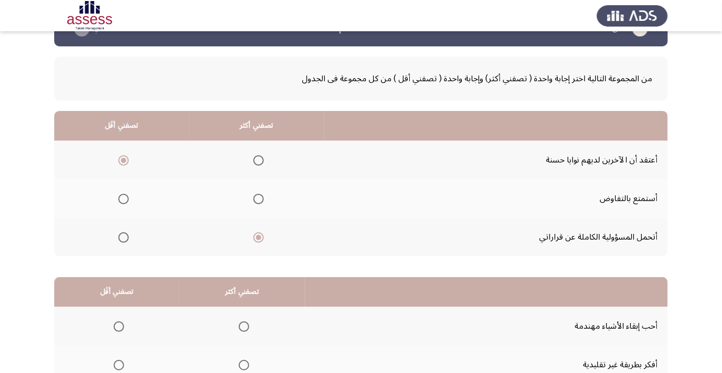
scroll to position [103, 0]
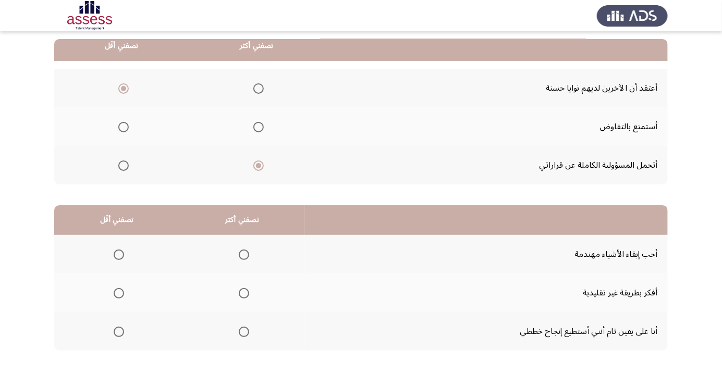
click at [96, 242] on th at bounding box center [116, 254] width 125 height 39
click at [115, 254] on span "Select an option" at bounding box center [119, 255] width 10 height 10
click at [115, 254] on input "Select an option" at bounding box center [119, 255] width 10 height 10
click at [244, 332] on span "Select an option" at bounding box center [244, 332] width 0 height 0
click at [242, 331] on input "Select an option" at bounding box center [244, 332] width 10 height 10
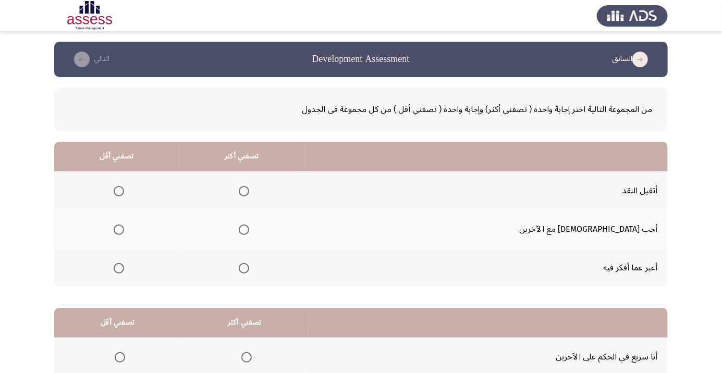
click at [124, 191] on label "Select an option" at bounding box center [116, 191] width 15 height 10
click at [124, 191] on input "Select an option" at bounding box center [119, 191] width 10 height 10
click at [278, 240] on th at bounding box center [241, 229] width 125 height 39
click at [249, 224] on mat-radio-button "Select an option" at bounding box center [242, 229] width 15 height 11
click at [249, 227] on span "Select an option" at bounding box center [244, 230] width 10 height 10
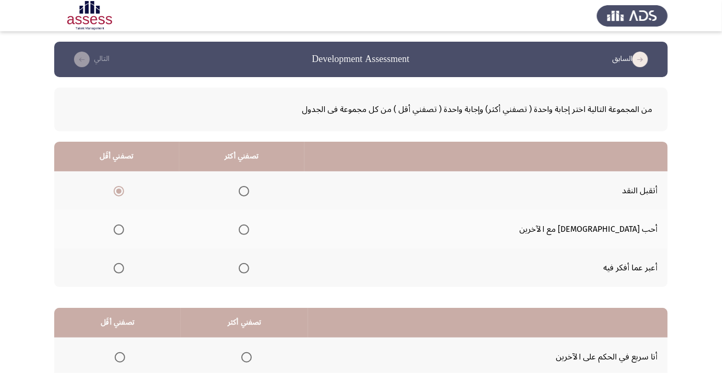
click at [249, 227] on input "Select an option" at bounding box center [244, 230] width 10 height 10
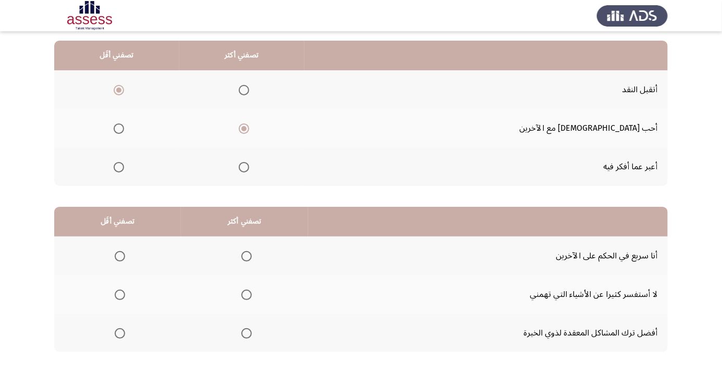
scroll to position [103, 0]
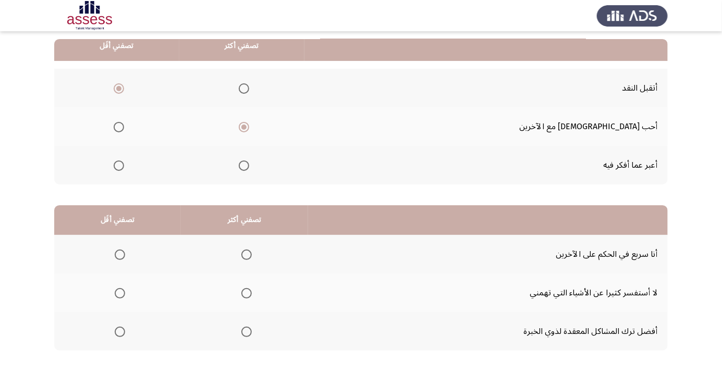
click at [247, 255] on span "Select an option" at bounding box center [247, 255] width 0 height 0
click at [245, 254] on input "Select an option" at bounding box center [246, 255] width 10 height 10
click at [116, 327] on span "Select an option" at bounding box center [120, 332] width 10 height 10
click at [116, 327] on input "Select an option" at bounding box center [120, 332] width 10 height 10
click at [112, 296] on label "Select an option" at bounding box center [117, 293] width 15 height 10
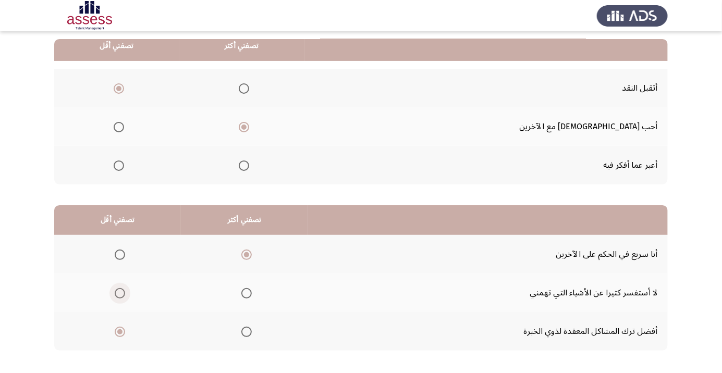
click at [115, 296] on input "Select an option" at bounding box center [120, 293] width 10 height 10
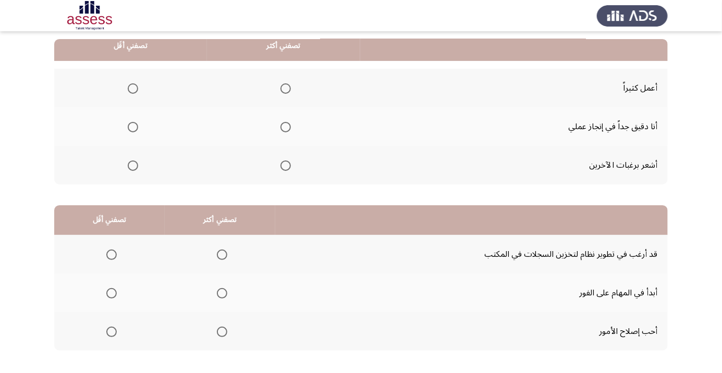
scroll to position [0, 0]
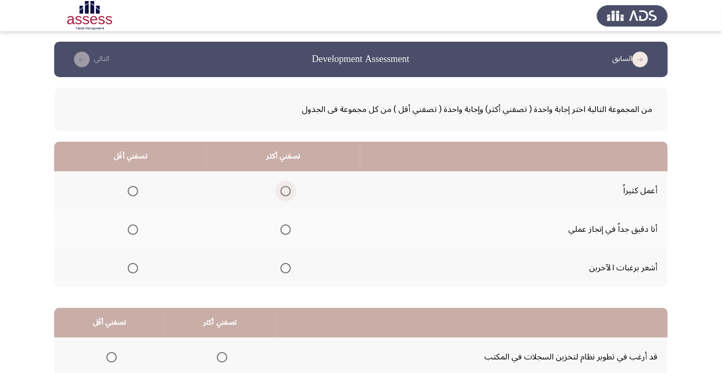
click at [286, 191] on span "Select an option" at bounding box center [286, 191] width 0 height 0
click at [284, 191] on input "Select an option" at bounding box center [285, 191] width 10 height 10
click at [124, 268] on label "Select an option" at bounding box center [131, 268] width 15 height 10
click at [128, 268] on input "Select an option" at bounding box center [133, 268] width 10 height 10
click at [133, 230] on span "Select an option" at bounding box center [133, 230] width 0 height 0
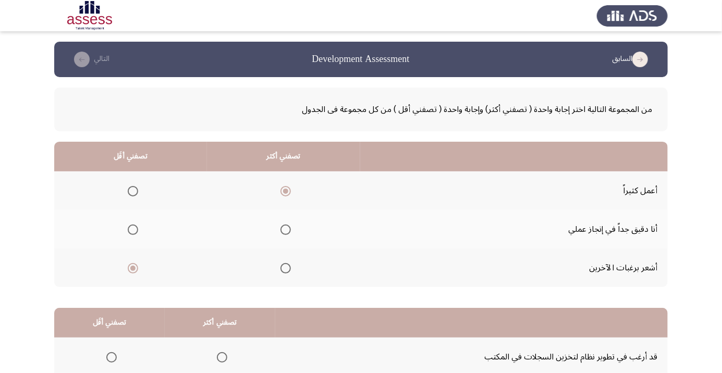
click at [132, 229] on input "Select an option" at bounding box center [133, 230] width 10 height 10
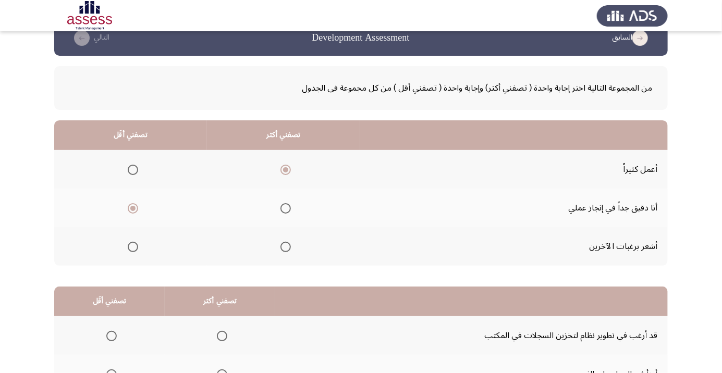
scroll to position [103, 0]
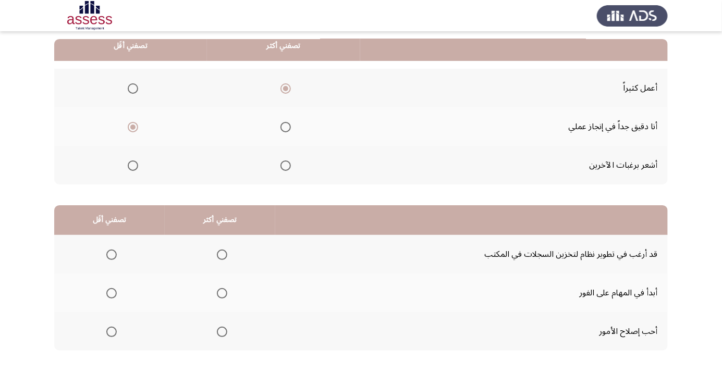
click at [213, 292] on label "Select an option" at bounding box center [220, 293] width 15 height 10
click at [217, 292] on input "Select an option" at bounding box center [222, 293] width 10 height 10
click at [112, 332] on span "Select an option" at bounding box center [112, 332] width 0 height 0
click at [110, 331] on input "Select an option" at bounding box center [111, 332] width 10 height 10
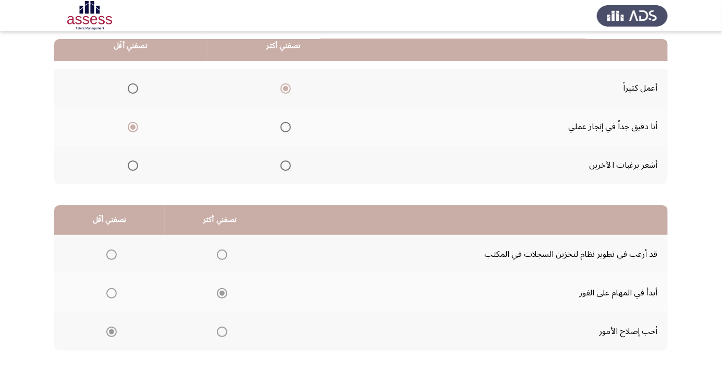
scroll to position [0, 0]
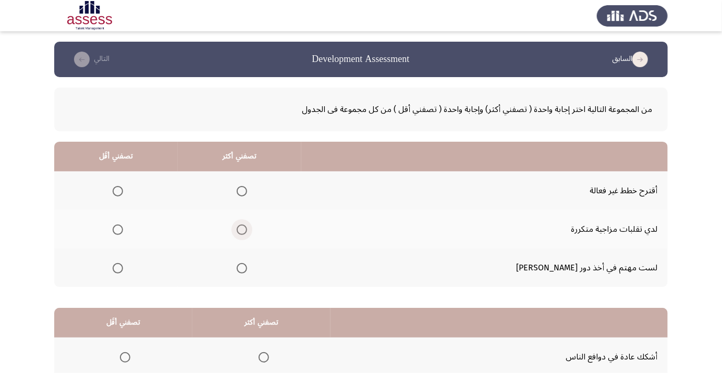
click at [247, 228] on span "Select an option" at bounding box center [242, 230] width 10 height 10
click at [247, 228] on input "Select an option" at bounding box center [242, 230] width 10 height 10
click at [118, 268] on span "Select an option" at bounding box center [118, 268] width 0 height 0
click at [123, 267] on input "Select an option" at bounding box center [118, 268] width 10 height 10
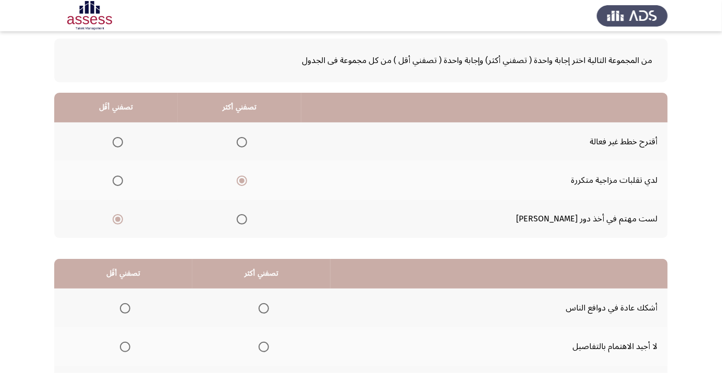
scroll to position [103, 0]
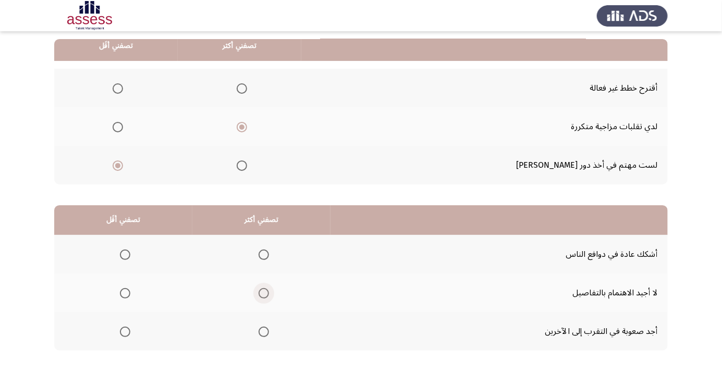
click at [263, 293] on span "Select an option" at bounding box center [263, 293] width 0 height 0
click at [262, 292] on input "Select an option" at bounding box center [263, 293] width 10 height 10
click at [120, 292] on span "Select an option" at bounding box center [125, 293] width 10 height 10
click at [120, 292] on input "Select an option" at bounding box center [125, 293] width 10 height 10
click at [258, 327] on span "Select an option" at bounding box center [263, 332] width 10 height 10
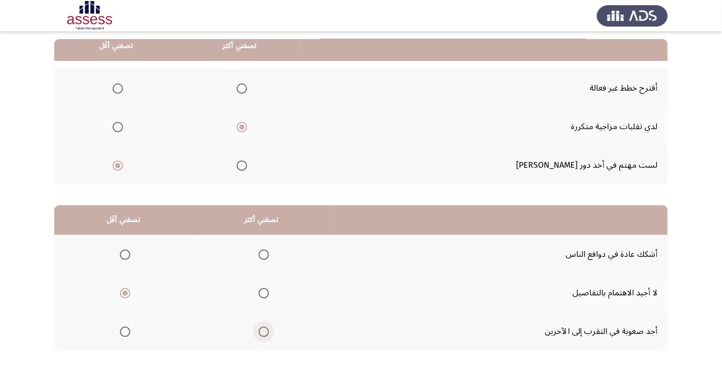
click at [258, 327] on input "Select an option" at bounding box center [263, 332] width 10 height 10
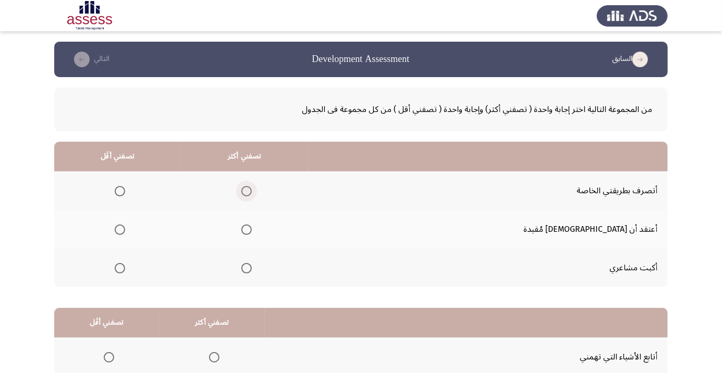
click at [252, 194] on span "Select an option" at bounding box center [246, 191] width 10 height 10
click at [252, 194] on input "Select an option" at bounding box center [246, 191] width 10 height 10
click at [105, 276] on th at bounding box center [117, 268] width 127 height 39
click at [125, 268] on label "Select an option" at bounding box center [117, 268] width 15 height 10
click at [125, 268] on input "Select an option" at bounding box center [120, 268] width 10 height 10
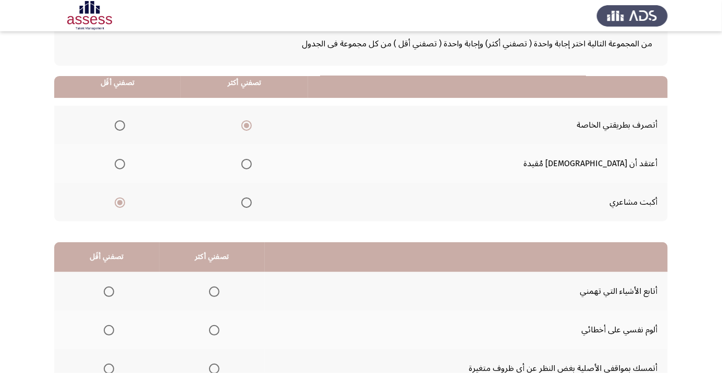
scroll to position [103, 0]
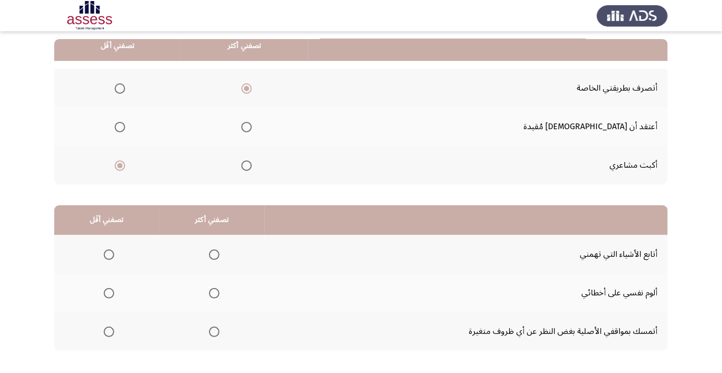
click at [209, 293] on span "Select an option" at bounding box center [214, 293] width 10 height 10
click at [209, 293] on input "Select an option" at bounding box center [214, 293] width 10 height 10
click at [105, 331] on span "Select an option" at bounding box center [109, 332] width 10 height 10
click at [105, 331] on input "Select an option" at bounding box center [109, 332] width 10 height 10
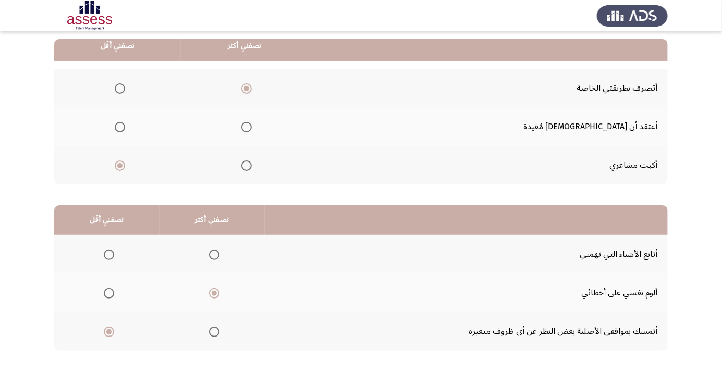
scroll to position [0, 0]
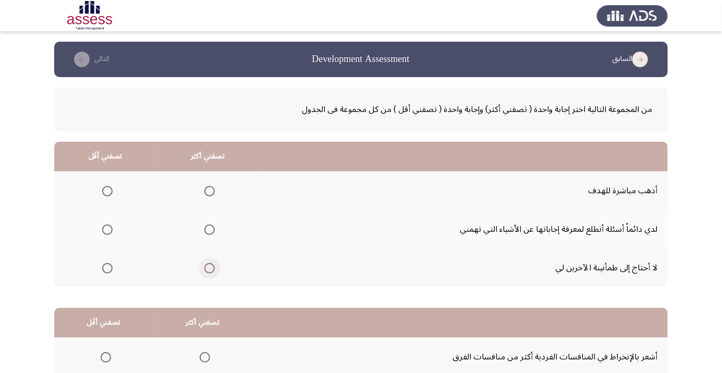
click at [205, 266] on span "Select an option" at bounding box center [209, 268] width 10 height 10
click at [205, 266] on input "Select an option" at bounding box center [209, 268] width 10 height 10
click at [98, 231] on label "Select an option" at bounding box center [105, 230] width 15 height 10
click at [102, 231] on input "Select an option" at bounding box center [107, 230] width 10 height 10
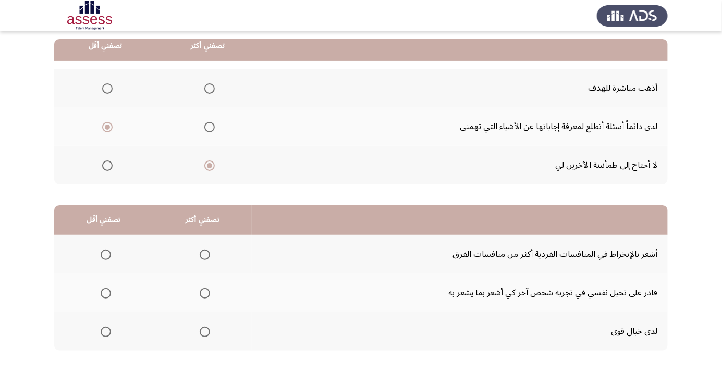
click at [109, 341] on th at bounding box center [103, 331] width 99 height 39
click at [106, 332] on span "Select an option" at bounding box center [106, 332] width 0 height 0
click at [105, 331] on input "Select an option" at bounding box center [106, 332] width 10 height 10
click at [196, 255] on label "Select an option" at bounding box center [202, 255] width 15 height 10
click at [200, 255] on input "Select an option" at bounding box center [205, 255] width 10 height 10
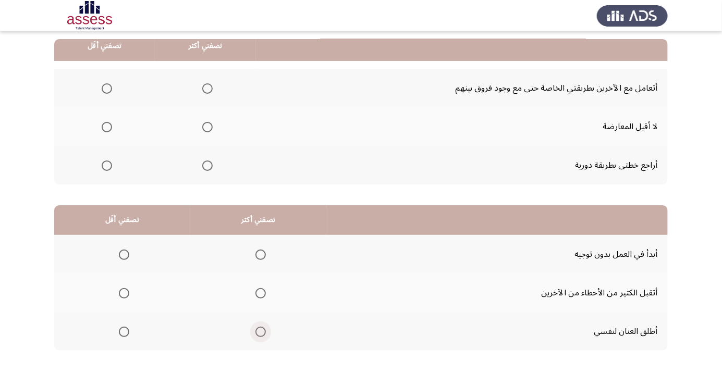
click at [261, 332] on span "Select an option" at bounding box center [261, 332] width 0 height 0
click at [259, 331] on input "Select an option" at bounding box center [260, 332] width 10 height 10
click at [261, 255] on span "Select an option" at bounding box center [261, 255] width 0 height 0
click at [259, 254] on input "Select an option" at bounding box center [260, 255] width 10 height 10
click at [115, 290] on label "Select an option" at bounding box center [122, 293] width 15 height 10
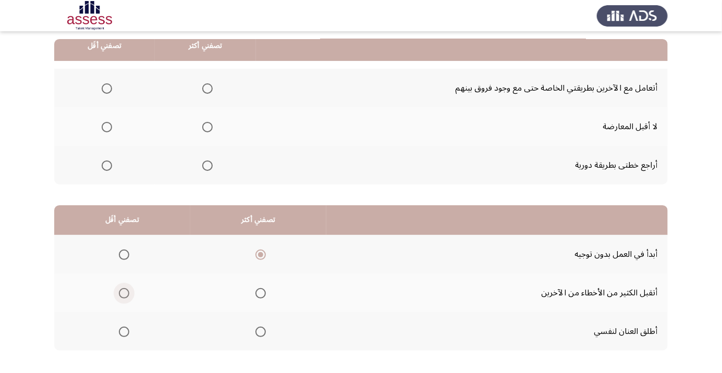
click at [119, 290] on input "Select an option" at bounding box center [124, 293] width 10 height 10
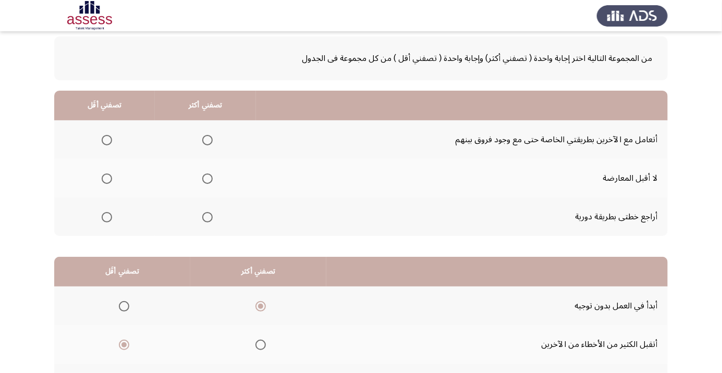
scroll to position [40, 0]
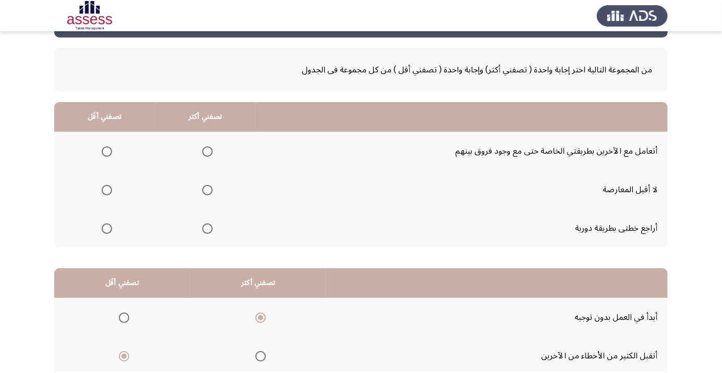
click at [207, 189] on span "Select an option" at bounding box center [207, 190] width 10 height 10
click at [207, 189] on input "Select an option" at bounding box center [207, 190] width 10 height 10
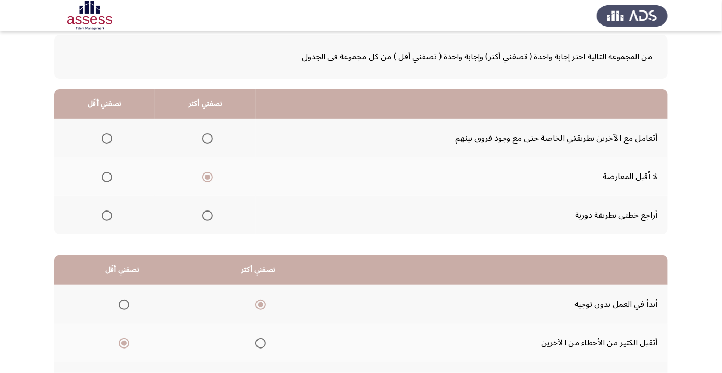
click at [108, 212] on span "Select an option" at bounding box center [107, 216] width 10 height 10
click at [108, 212] on input "Select an option" at bounding box center [107, 216] width 10 height 10
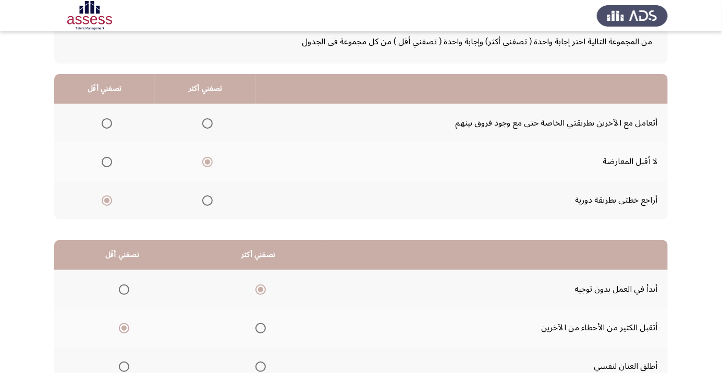
scroll to position [103, 0]
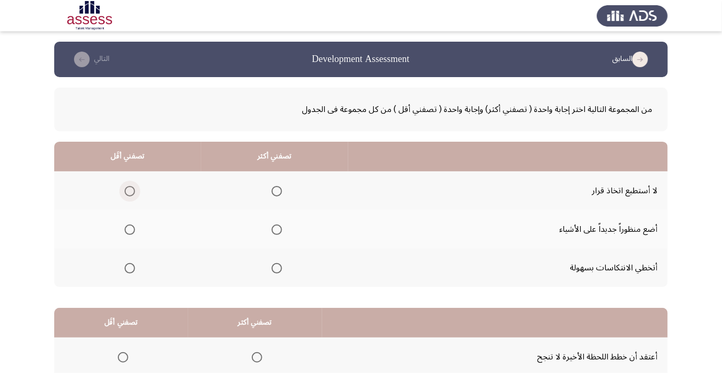
click at [125, 192] on span "Select an option" at bounding box center [130, 191] width 10 height 10
click at [125, 192] on input "Select an option" at bounding box center [130, 191] width 10 height 10
click at [277, 268] on span "Select an option" at bounding box center [277, 268] width 10 height 10
click at [277, 268] on input "Select an option" at bounding box center [277, 268] width 10 height 10
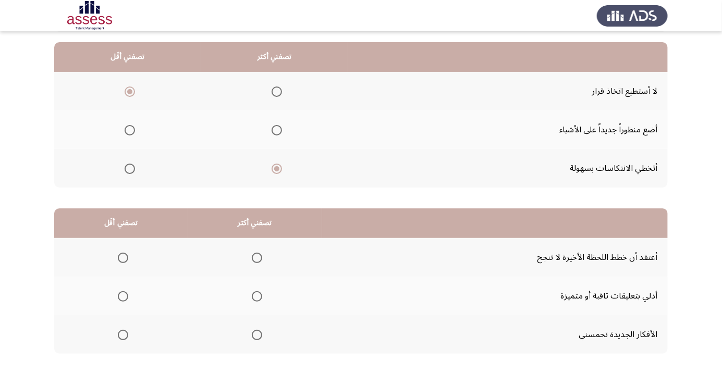
scroll to position [103, 0]
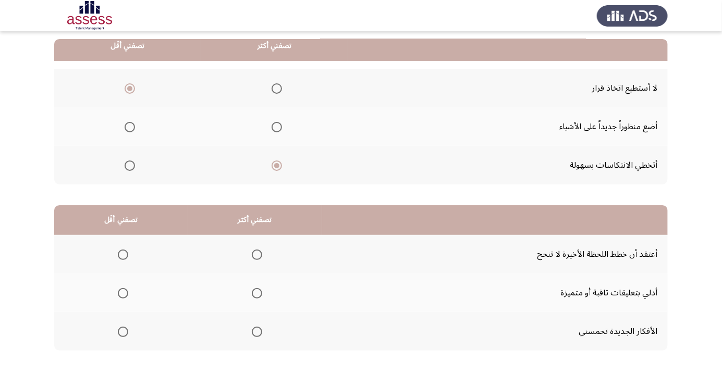
click at [252, 252] on span "Select an option" at bounding box center [257, 255] width 10 height 10
click at [252, 252] on input "Select an option" at bounding box center [257, 255] width 10 height 10
click at [119, 328] on span "Select an option" at bounding box center [123, 332] width 10 height 10
click at [119, 328] on input "Select an option" at bounding box center [123, 332] width 10 height 10
click at [255, 326] on mat-radio-button "Select an option" at bounding box center [255, 331] width 15 height 11
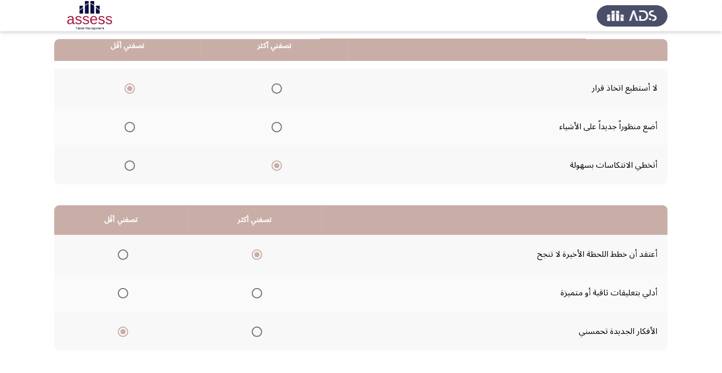
click at [255, 335] on span "Select an option" at bounding box center [257, 332] width 10 height 10
click at [255, 335] on input "Select an option" at bounding box center [257, 332] width 10 height 10
click at [118, 253] on span "Select an option" at bounding box center [123, 255] width 10 height 10
click at [118, 253] on input "Select an option" at bounding box center [123, 255] width 10 height 10
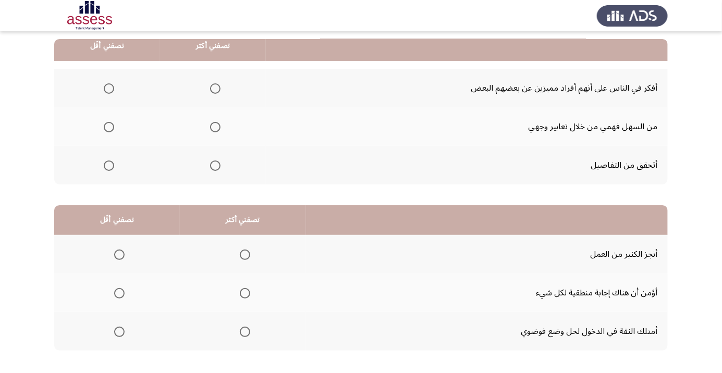
click at [231, 166] on th at bounding box center [213, 165] width 106 height 39
click at [214, 169] on span "Select an option" at bounding box center [215, 166] width 10 height 10
click at [214, 169] on input "Select an option" at bounding box center [215, 166] width 10 height 10
click at [108, 126] on span "Select an option" at bounding box center [109, 127] width 10 height 10
click at [108, 126] on input "Select an option" at bounding box center [109, 127] width 10 height 10
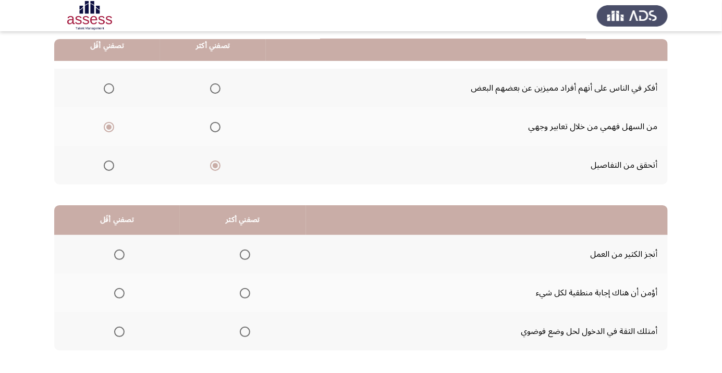
click at [240, 258] on span "Select an option" at bounding box center [245, 255] width 10 height 10
click at [240, 258] on input "Select an option" at bounding box center [245, 255] width 10 height 10
click at [122, 290] on span "Select an option" at bounding box center [119, 293] width 10 height 10
click at [122, 290] on input "Select an option" at bounding box center [119, 293] width 10 height 10
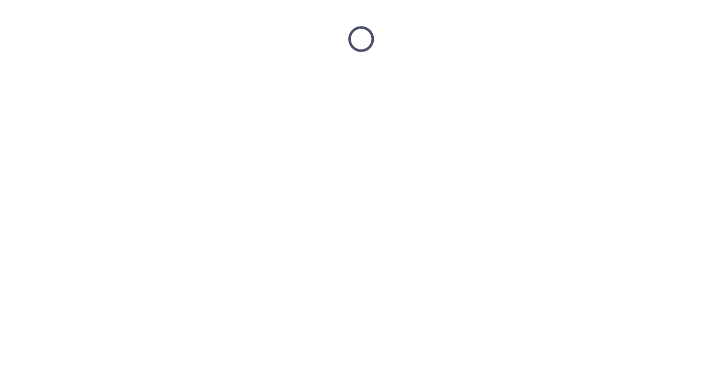
scroll to position [0, 0]
